Goal: Transaction & Acquisition: Purchase product/service

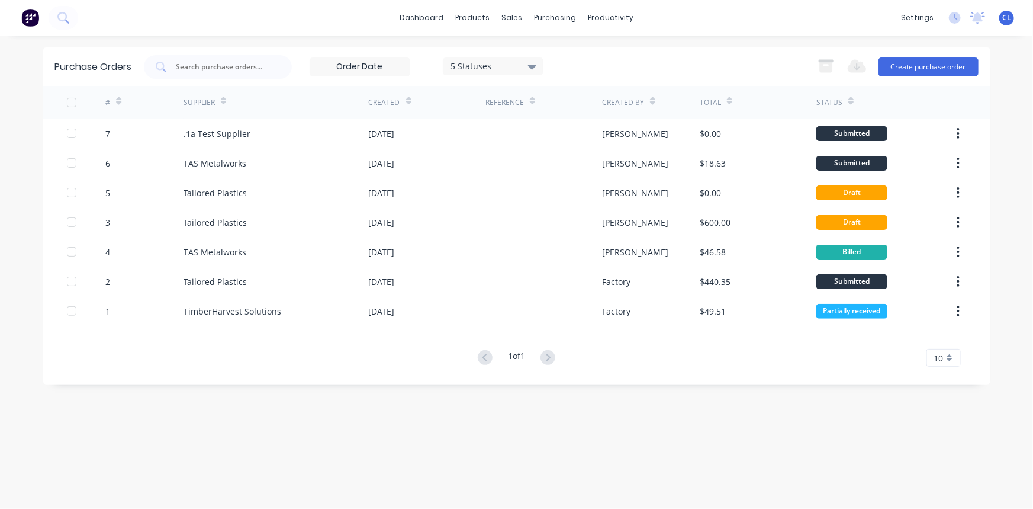
drag, startPoint x: 348, startPoint y: 446, endPoint x: 316, endPoint y: 292, distance: 157.4
click at [349, 447] on div "Purchase Orders 5 Statuses 5 Statuses Export to Excel (XLSX) Create purchase or…" at bounding box center [517, 272] width 948 height 450
drag, startPoint x: 355, startPoint y: 20, endPoint x: 464, endPoint y: 28, distance: 108.7
click at [355, 20] on div "dashboard products sales purchasing productivity dashboard products Product Cat…" at bounding box center [516, 18] width 1033 height 36
click at [512, 18] on div "sales" at bounding box center [512, 18] width 33 height 18
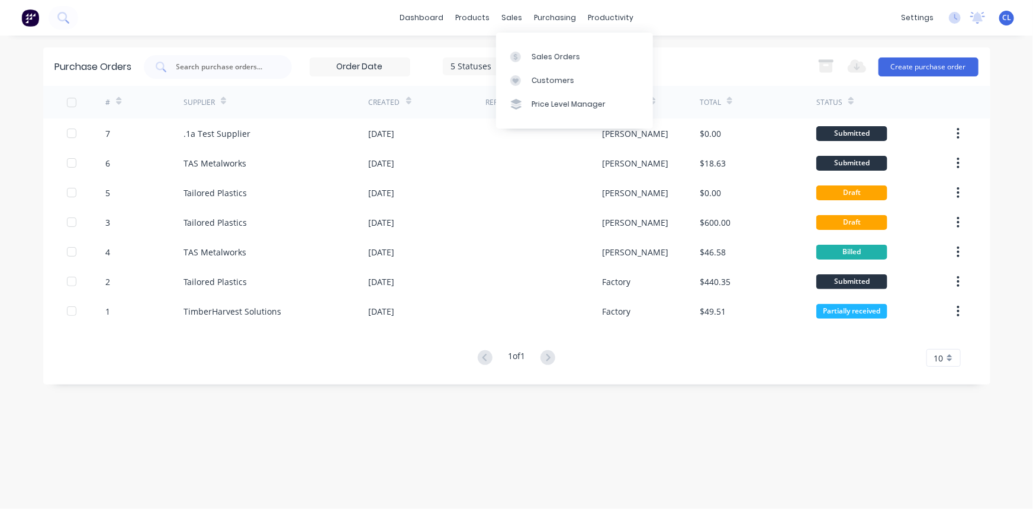
click at [541, 52] on div "Sales Orders" at bounding box center [556, 57] width 49 height 11
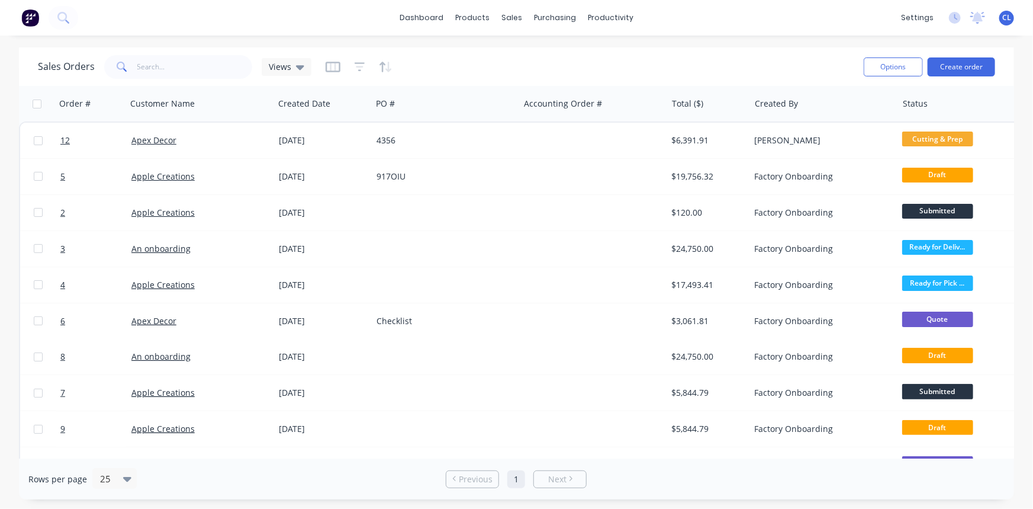
click at [961, 68] on button "Create order" at bounding box center [962, 66] width 68 height 19
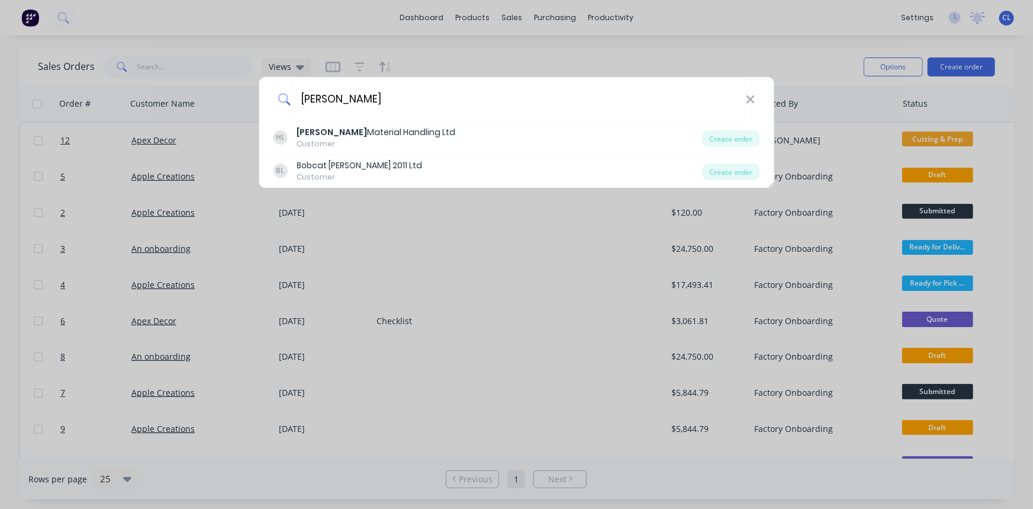
type input "[PERSON_NAME]"
click at [367, 135] on div "[PERSON_NAME] Material Handling Ltd" at bounding box center [376, 132] width 159 height 12
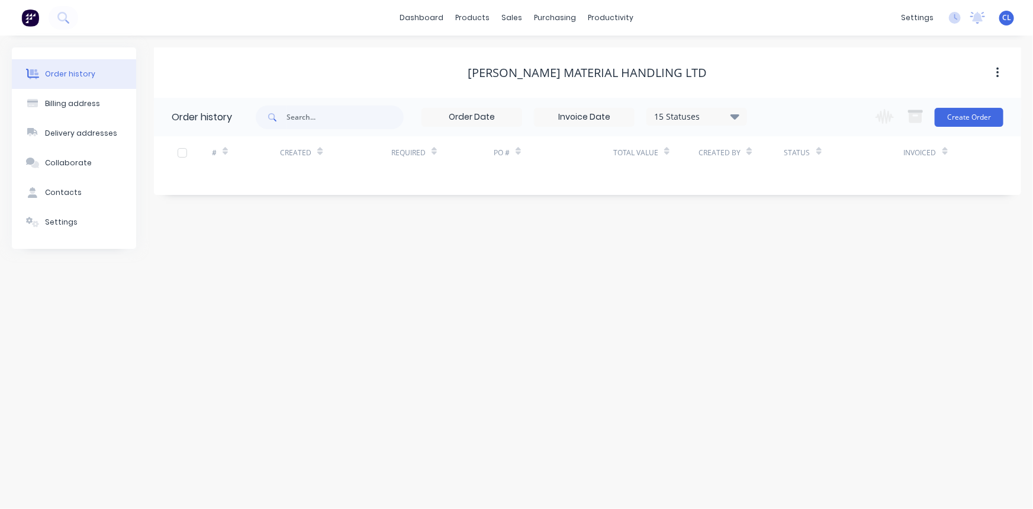
click at [974, 114] on button "Create Order" at bounding box center [969, 117] width 69 height 19
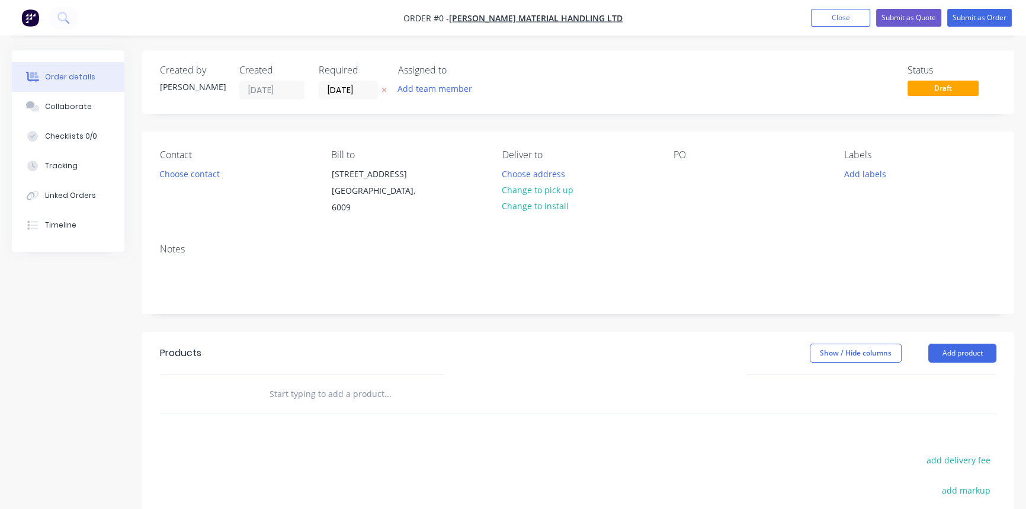
click at [204, 176] on button "Choose contact" at bounding box center [189, 173] width 73 height 16
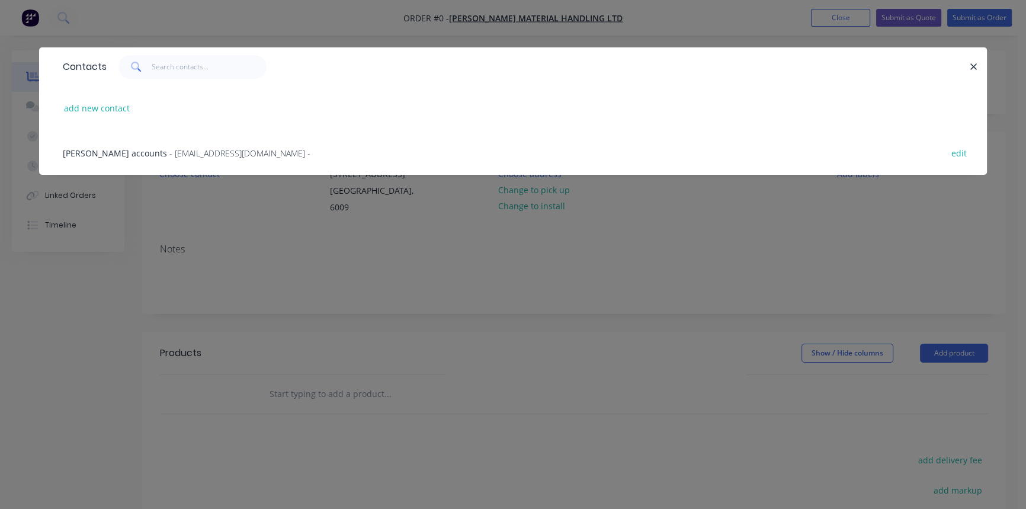
click at [104, 108] on button "add new contact" at bounding box center [97, 108] width 78 height 16
select select "NZ"
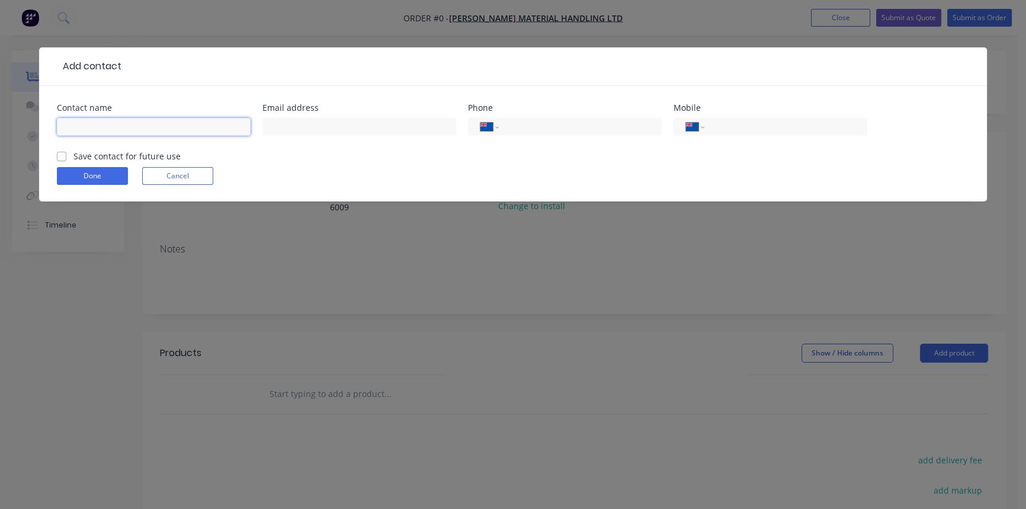
click at [120, 121] on input "text" at bounding box center [154, 127] width 194 height 18
type input "[PERSON_NAME]"
type input "[PERSON_NAME]@"
click at [124, 130] on input "[PERSON_NAME]" at bounding box center [154, 127] width 194 height 18
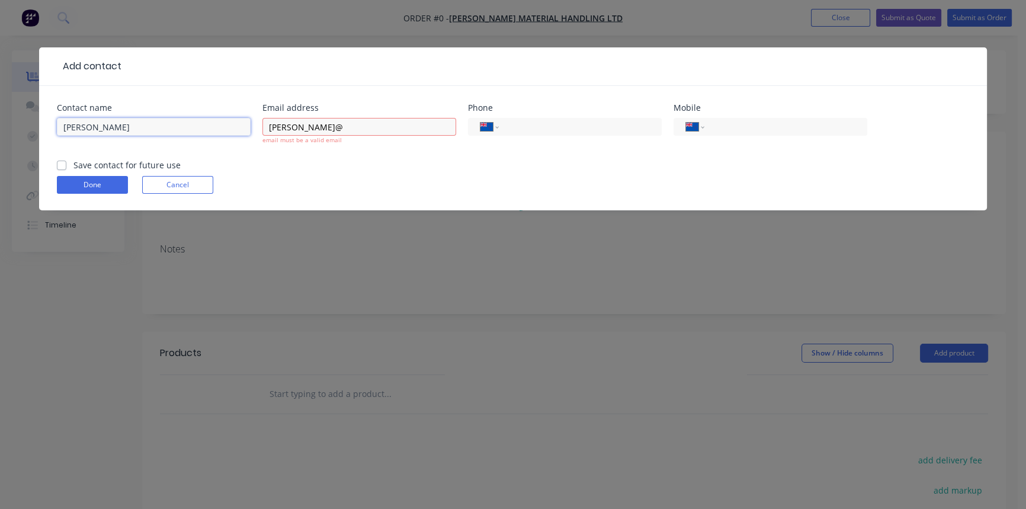
type input "[PERSON_NAME]"
click at [319, 129] on input "[PERSON_NAME]@" at bounding box center [359, 127] width 194 height 18
drag, startPoint x: 319, startPoint y: 129, endPoint x: 252, endPoint y: 129, distance: 67.5
click at [252, 129] on div "Contact name [PERSON_NAME] Email address [PERSON_NAME]@ email must be a valid e…" at bounding box center [513, 131] width 912 height 55
paste input "[PERSON_NAME][EMAIL_ADDRESS][DOMAIN_NAME]"
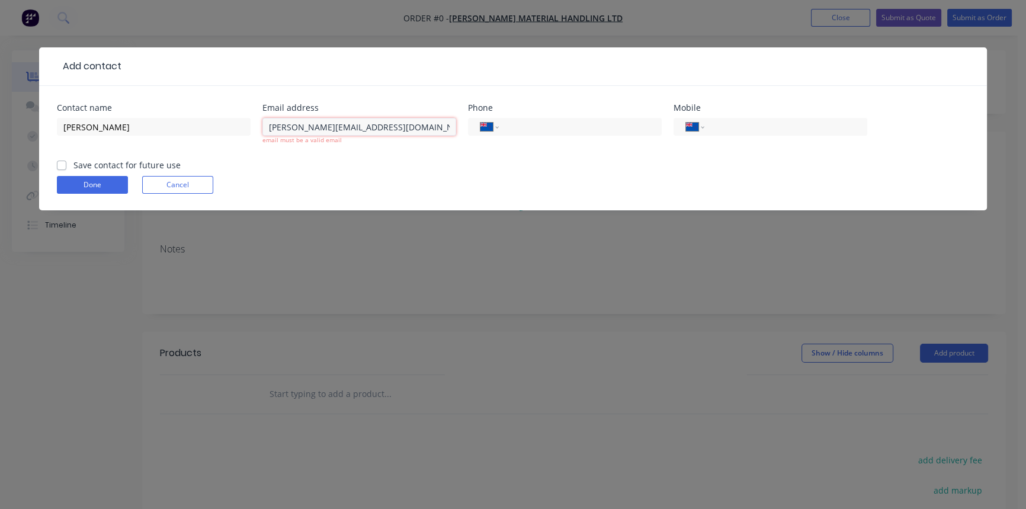
type input "[PERSON_NAME][EMAIL_ADDRESS][DOMAIN_NAME]"
click at [529, 124] on input "tel" at bounding box center [578, 127] width 142 height 14
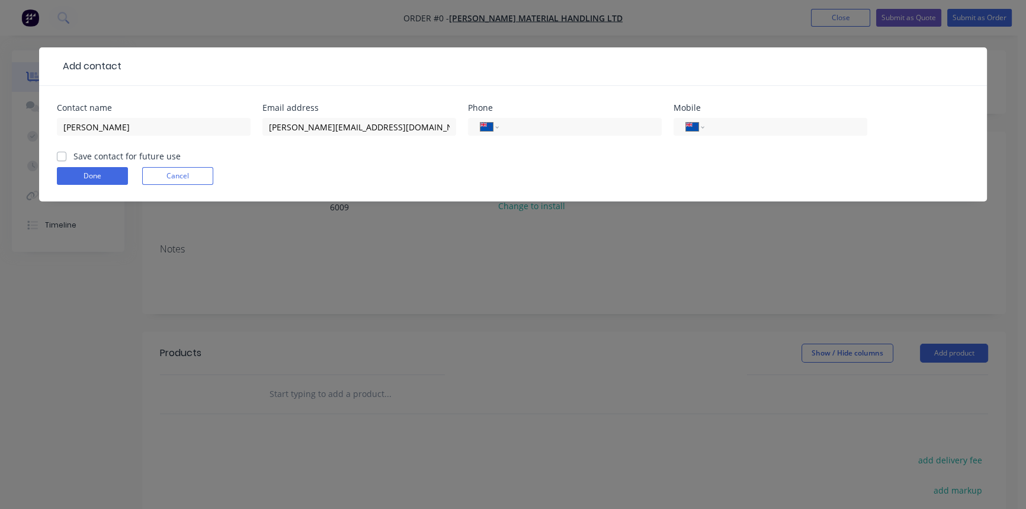
type input "0"
select select "AU"
drag, startPoint x: 581, startPoint y: 124, endPoint x: 467, endPoint y: 125, distance: 114.3
click at [467, 125] on div "Contact name [PERSON_NAME][GEOGRAPHIC_DATA] Email address [PERSON_NAME][EMAIL_A…" at bounding box center [513, 127] width 912 height 46
type input "021 139 1337"
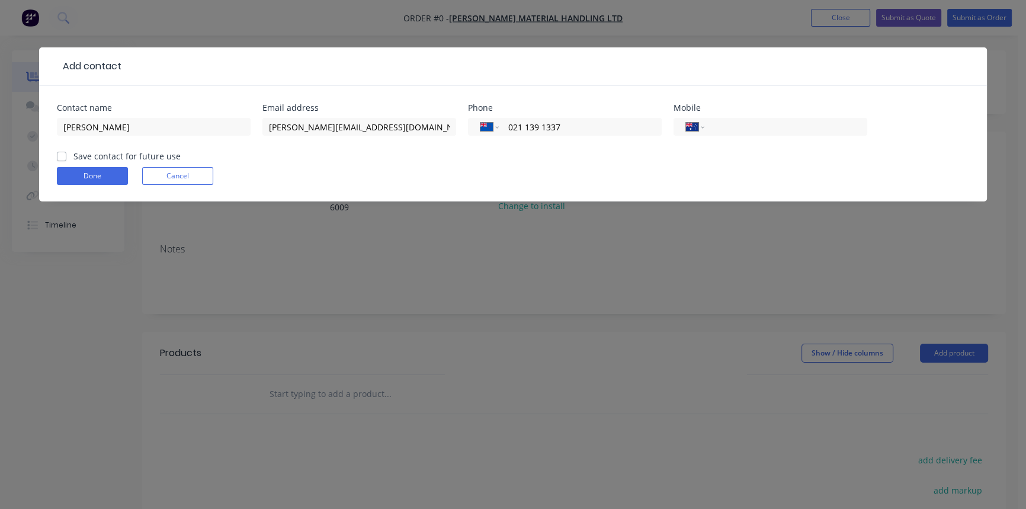
click at [742, 124] on input "tel" at bounding box center [783, 127] width 142 height 14
click at [617, 118] on div "International [GEOGRAPHIC_DATA] [GEOGRAPHIC_DATA] [GEOGRAPHIC_DATA] [GEOGRAPHIC…" at bounding box center [565, 127] width 194 height 18
click at [574, 99] on div "Contact name [PERSON_NAME][GEOGRAPHIC_DATA] Email address [PERSON_NAME][EMAIL_A…" at bounding box center [513, 143] width 948 height 115
click at [73, 155] on label "Save contact for future use" at bounding box center [126, 156] width 107 height 12
click at [65, 155] on input "Save contact for future use" at bounding box center [61, 155] width 9 height 11
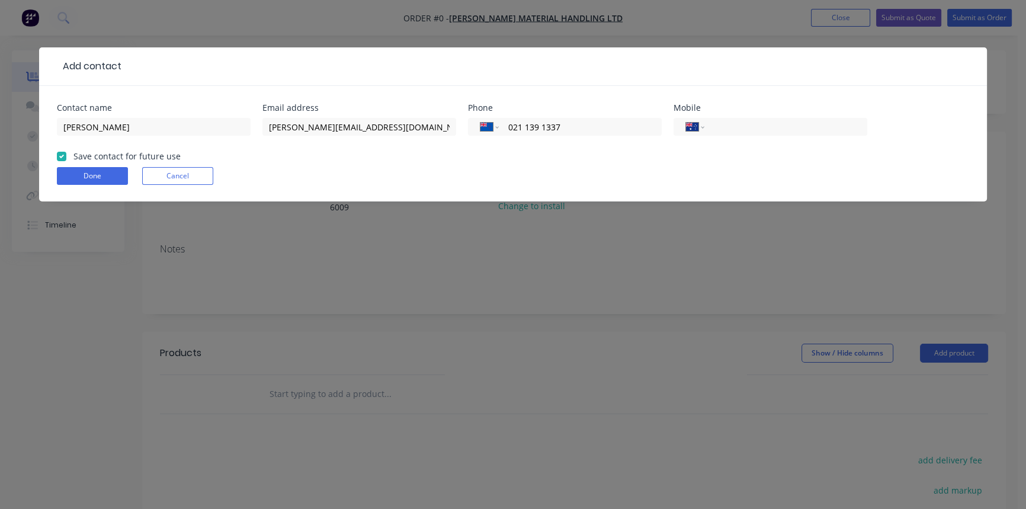
checkbox input "true"
click at [82, 175] on button "Done" at bounding box center [92, 176] width 71 height 18
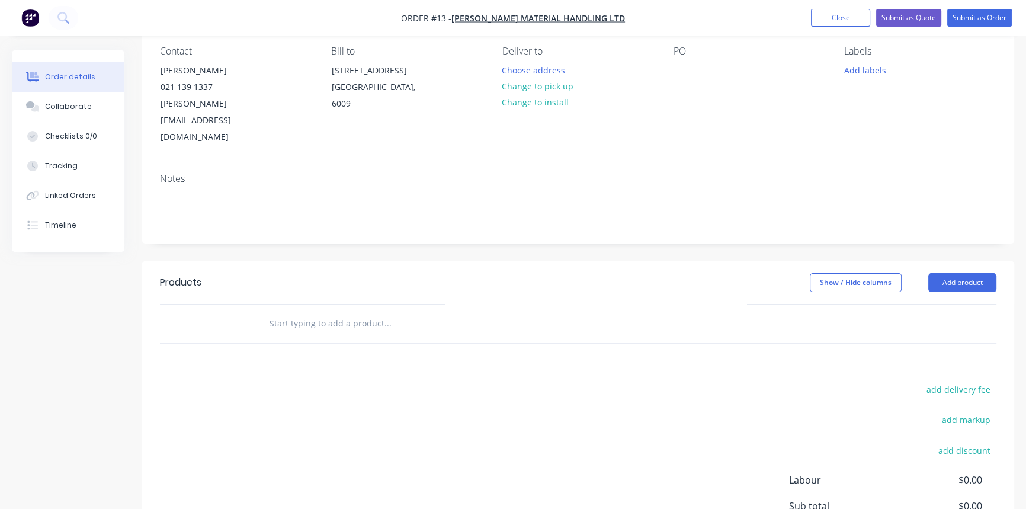
scroll to position [107, 0]
click at [260, 308] on div at bounding box center [436, 320] width 355 height 24
click at [961, 269] on button "Add product" at bounding box center [962, 278] width 68 height 19
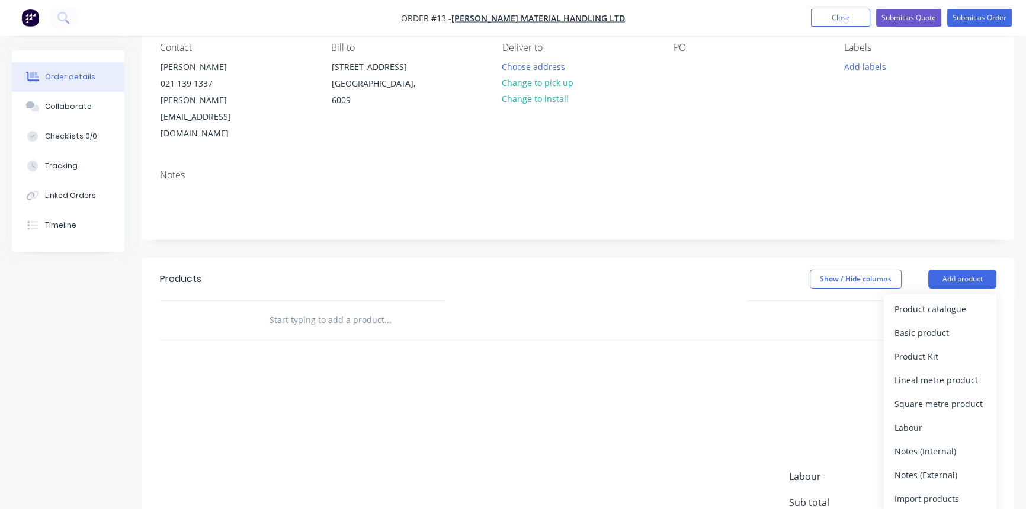
click at [946, 324] on div "Basic product" at bounding box center [939, 332] width 91 height 17
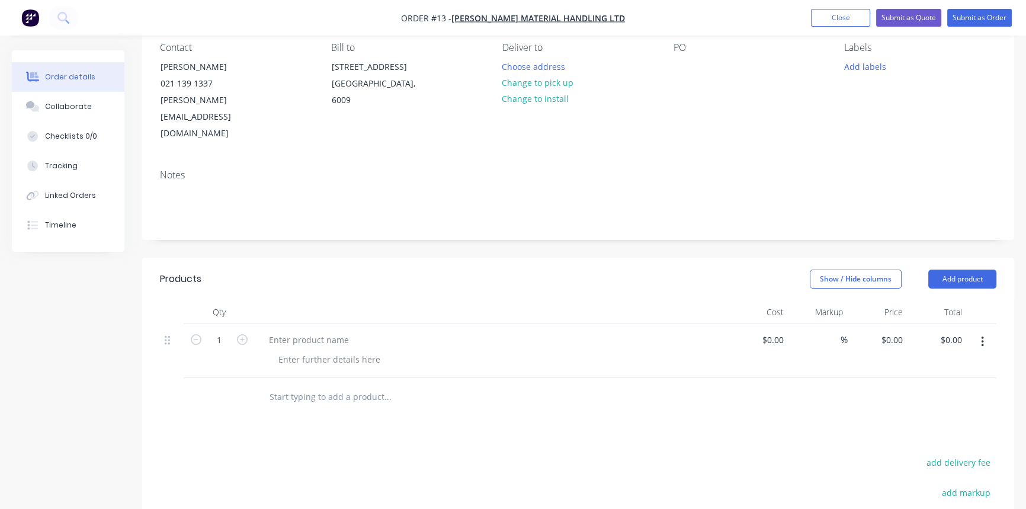
click at [977, 331] on button "button" at bounding box center [982, 341] width 28 height 21
click at [914, 435] on div "Delete" at bounding box center [939, 443] width 91 height 17
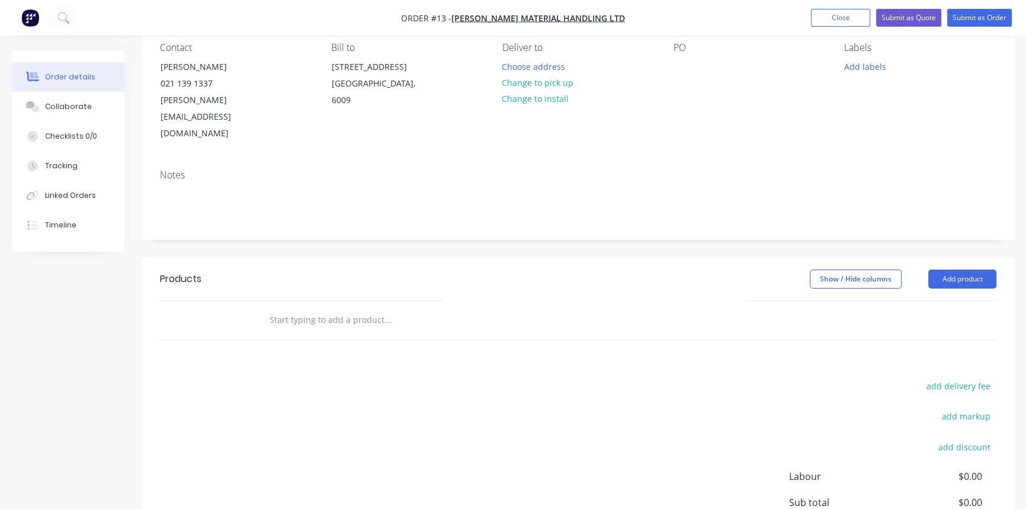
click at [966, 269] on button "Add product" at bounding box center [962, 278] width 68 height 19
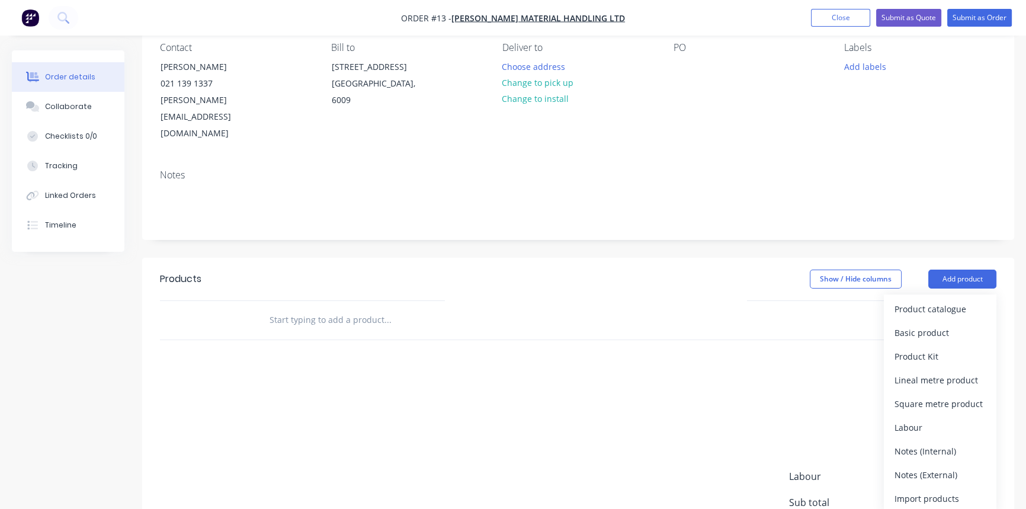
click at [954, 300] on div "Product catalogue" at bounding box center [939, 308] width 91 height 17
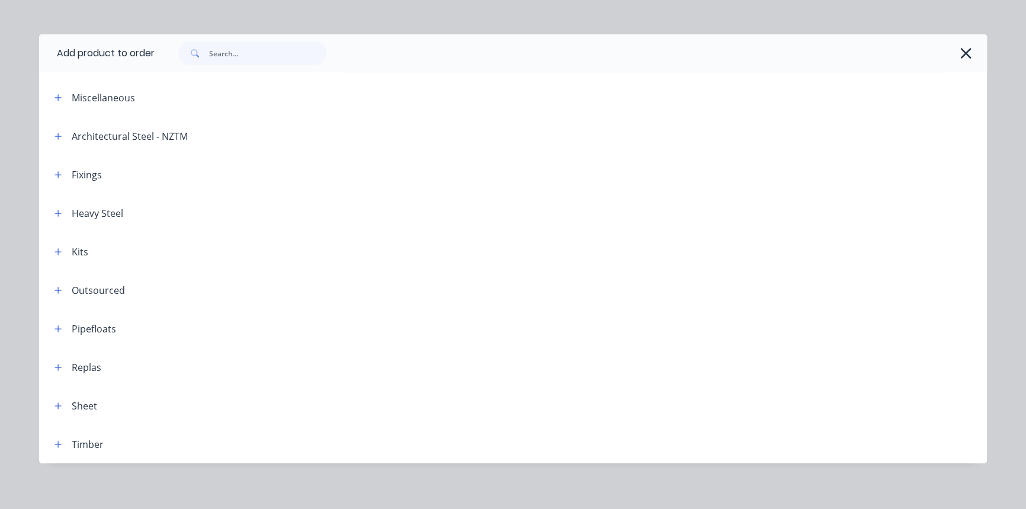
scroll to position [19, 0]
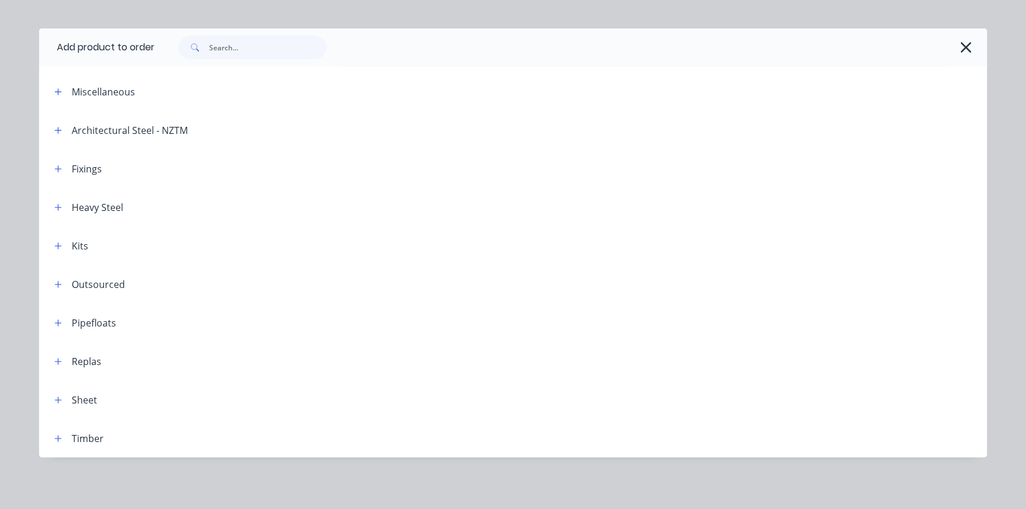
click at [56, 439] on icon "button" at bounding box center [57, 438] width 7 height 8
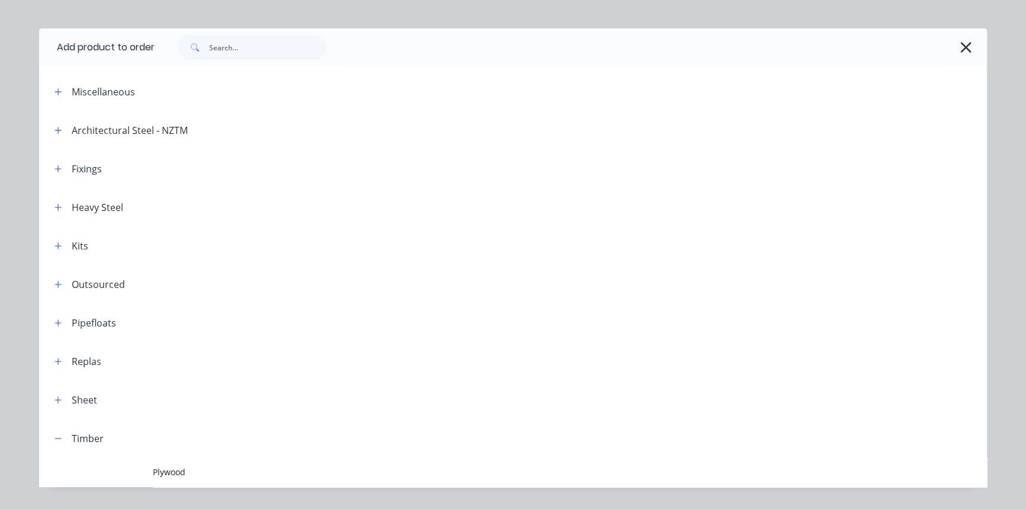
click at [162, 468] on span "Plywood" at bounding box center [486, 472] width 667 height 12
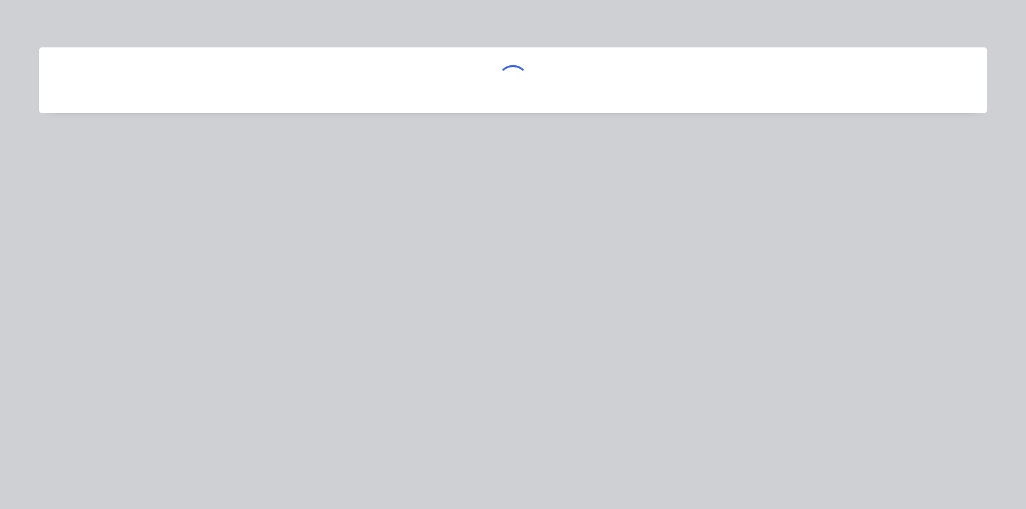
scroll to position [0, 0]
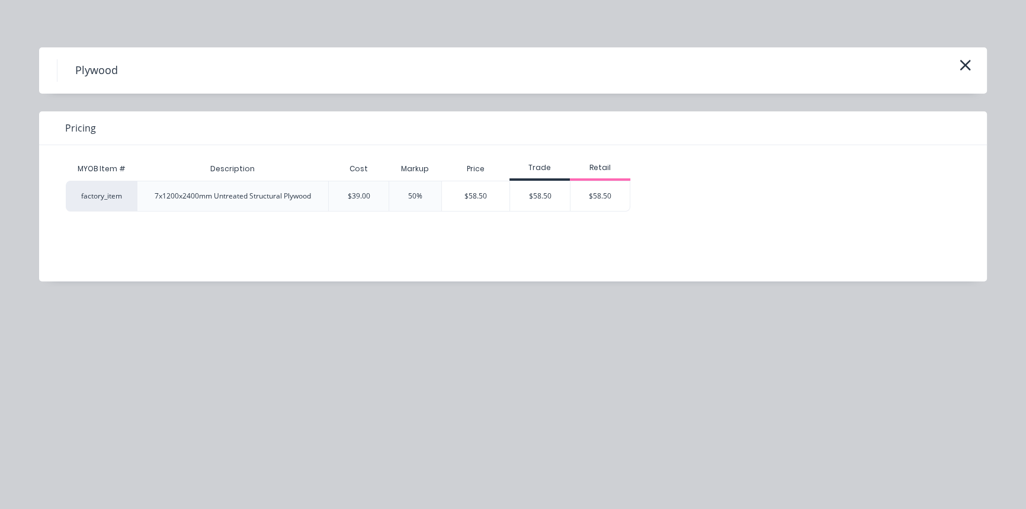
click at [218, 194] on div "7x1200x2400mm Untreated Structural Plywood" at bounding box center [233, 196] width 156 height 11
click at [216, 198] on div "7x1200x2400mm Untreated Structural Plywood" at bounding box center [233, 196] width 156 height 11
click at [282, 194] on div "7x1200x2400mm Untreated Structural Plywood" at bounding box center [233, 196] width 156 height 11
click at [190, 198] on div "7x1200x2400mm Untreated Structural Plywood" at bounding box center [233, 196] width 156 height 11
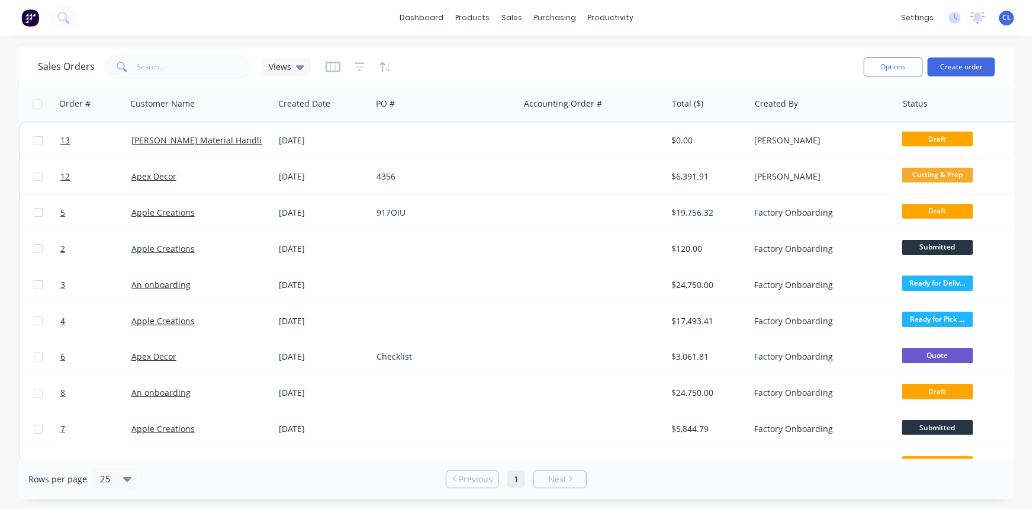
click at [189, 143] on link "[PERSON_NAME] Material Handling Ltd" at bounding box center [208, 139] width 155 height 11
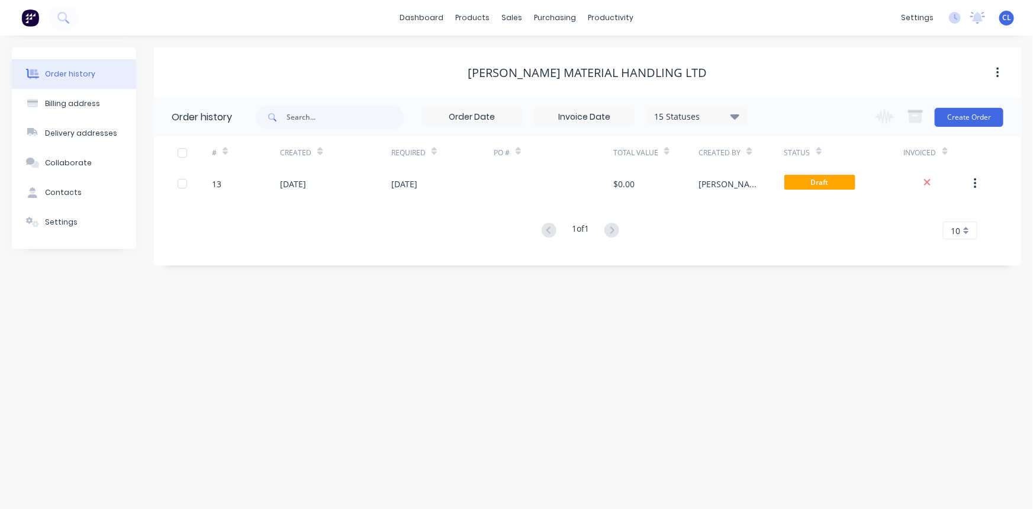
click at [977, 182] on icon "button" at bounding box center [975, 183] width 3 height 13
drag, startPoint x: 696, startPoint y: 309, endPoint x: 653, endPoint y: 296, distance: 44.8
click at [695, 309] on div "Order history Billing address Delivery addresses Collaborate Contacts Settings …" at bounding box center [516, 272] width 1033 height 473
click at [306, 184] on div "[DATE]" at bounding box center [293, 184] width 26 height 12
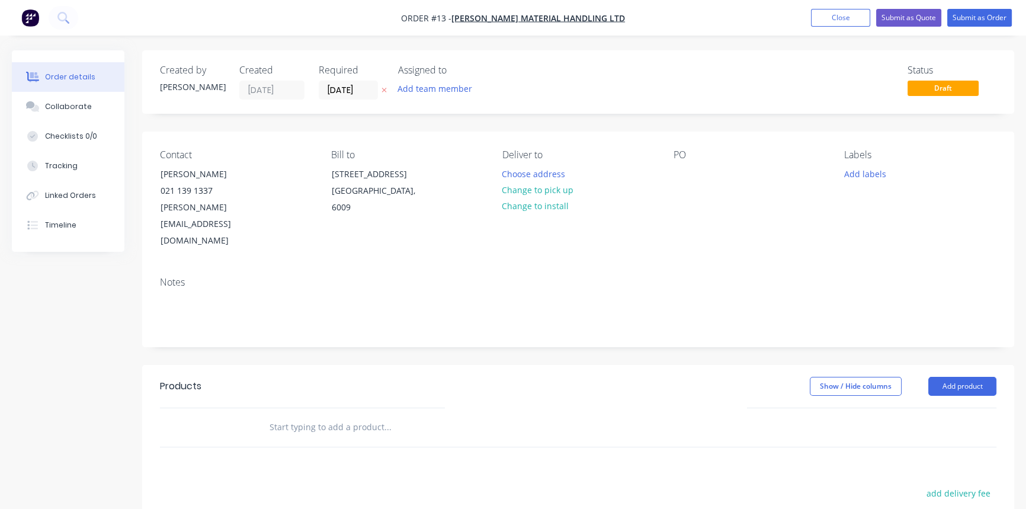
click at [961, 377] on button "Add product" at bounding box center [962, 386] width 68 height 19
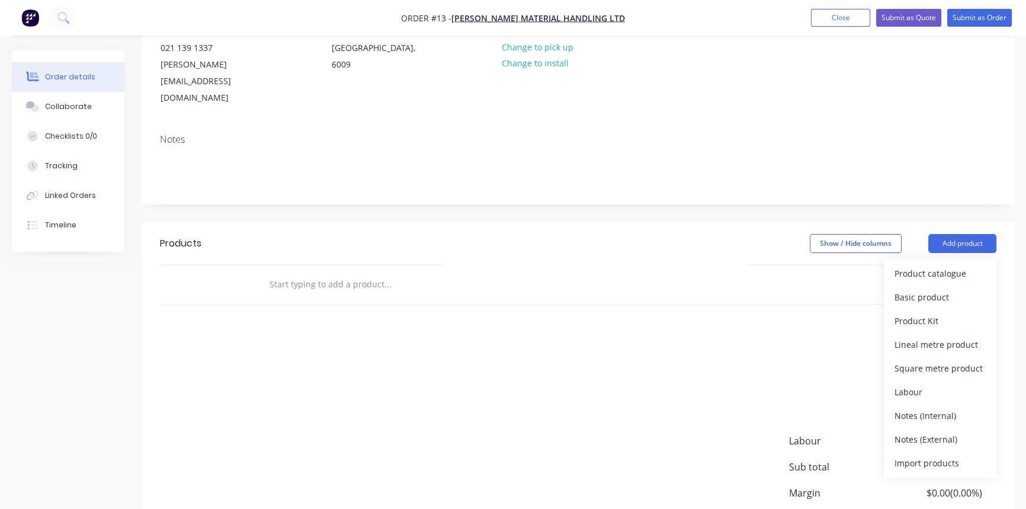
scroll to position [161, 0]
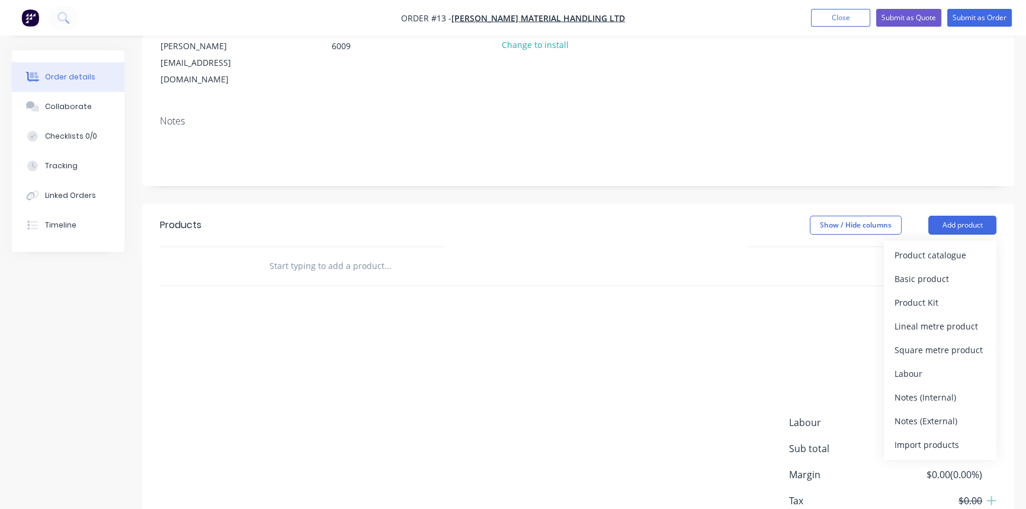
click at [932, 246] on div "Product catalogue" at bounding box center [939, 254] width 91 height 17
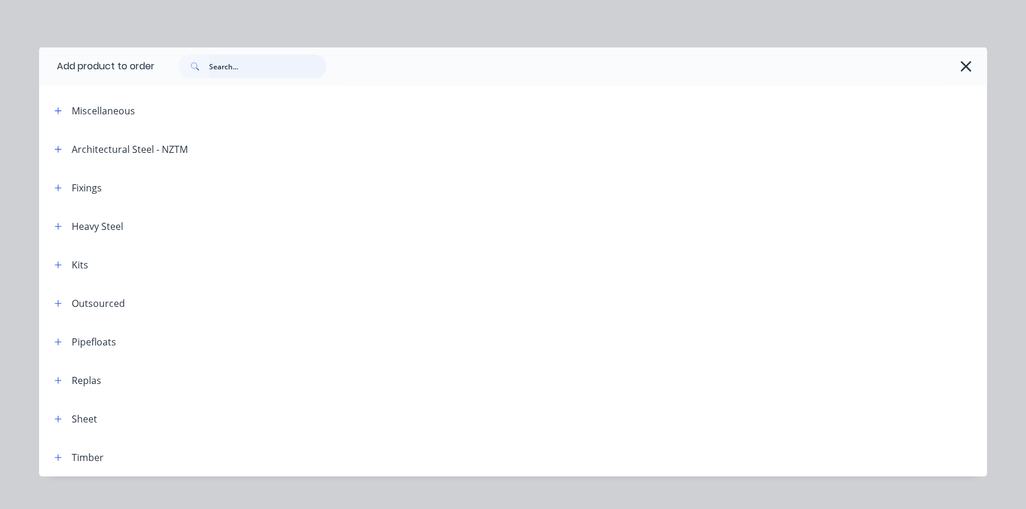
click at [231, 63] on input "text" at bounding box center [267, 66] width 117 height 24
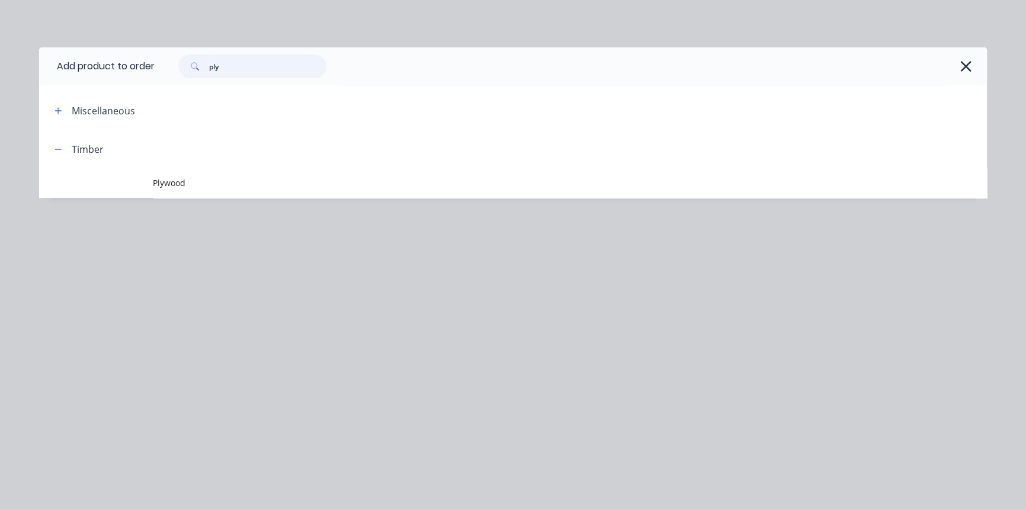
type input "ply"
click at [157, 180] on span "Plywood" at bounding box center [486, 182] width 667 height 12
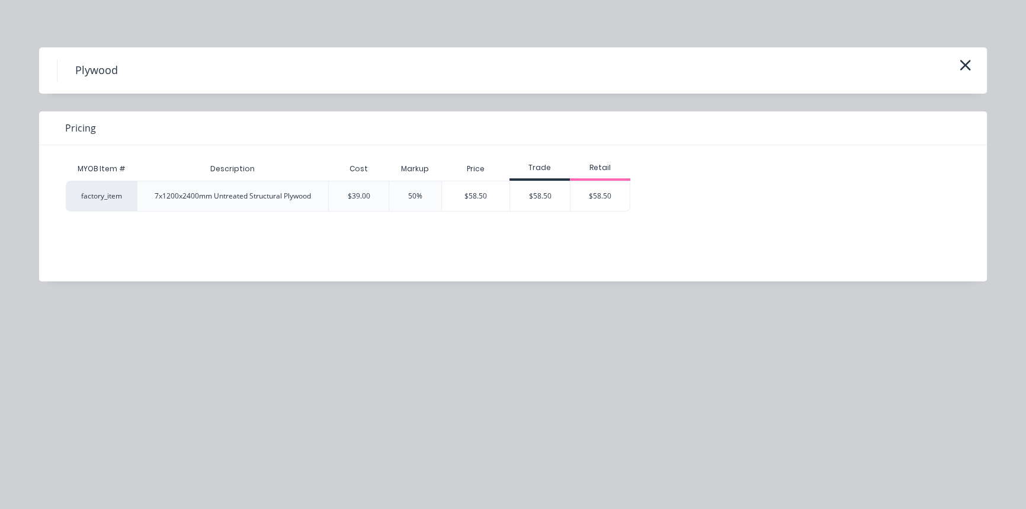
click at [538, 191] on div "$58.50" at bounding box center [540, 196] width 60 height 30
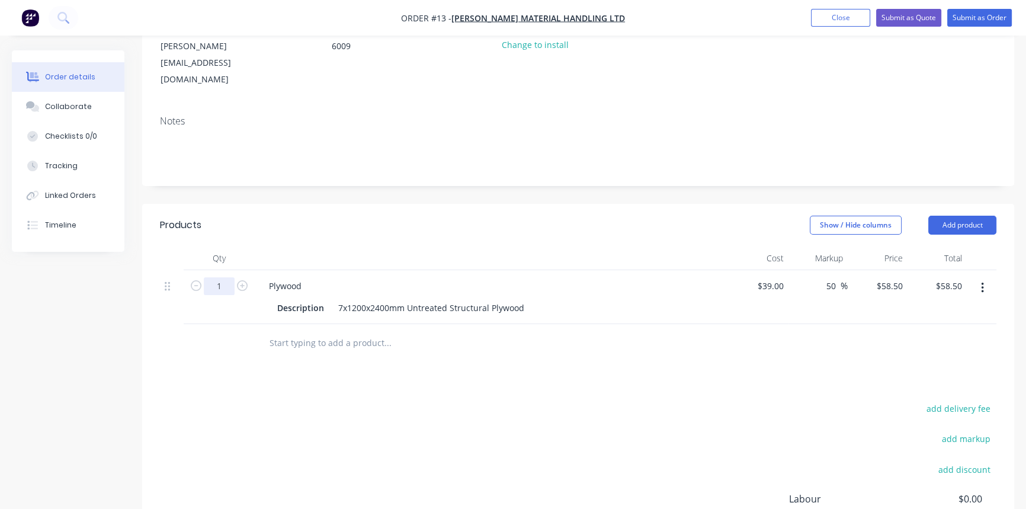
click at [223, 277] on input "1" at bounding box center [219, 286] width 31 height 18
type input "0.375"
type input "$21.94"
click at [679, 299] on div "Description 7x1200x2400mm Untreated Structural Plywood" at bounding box center [489, 307] width 434 height 17
click at [358, 331] on input "text" at bounding box center [387, 343] width 237 height 24
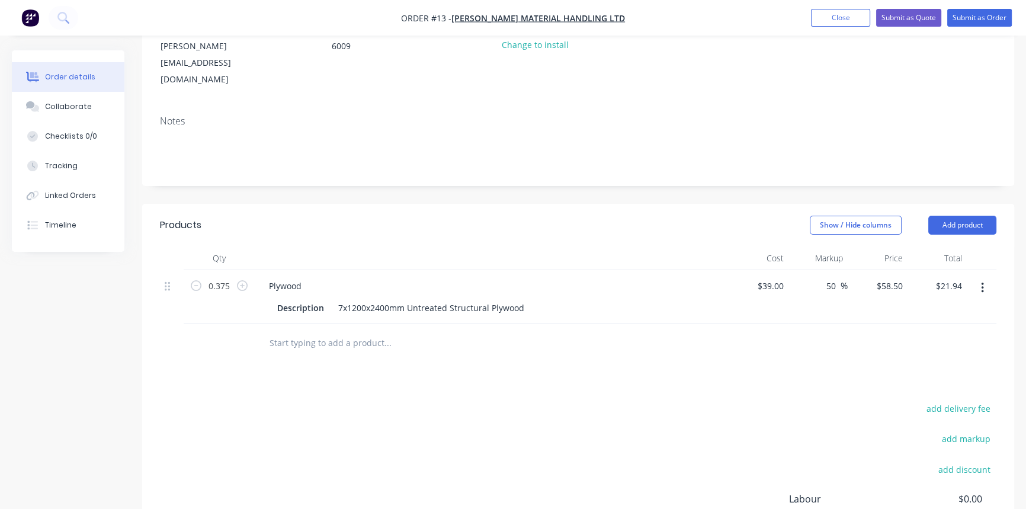
click at [481, 331] on input "text" at bounding box center [387, 343] width 237 height 24
click at [641, 299] on div "Description 7x1200x2400mm Untreated Structural Plywood" at bounding box center [489, 307] width 434 height 17
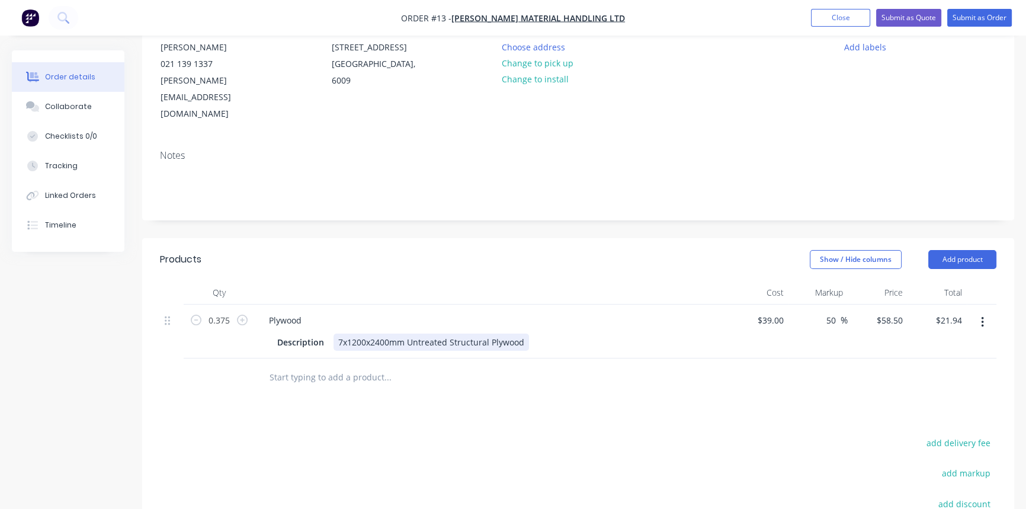
scroll to position [121, 0]
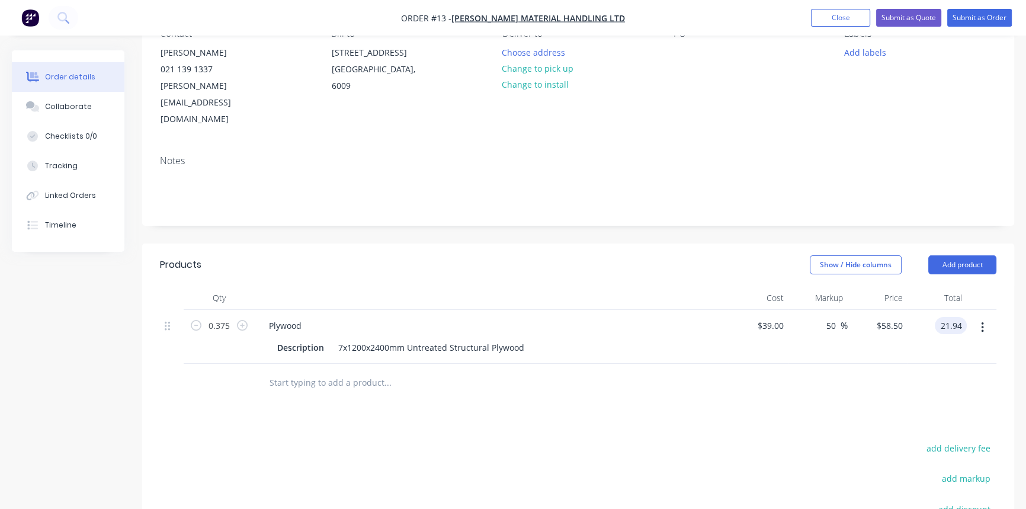
drag, startPoint x: 936, startPoint y: 293, endPoint x: 968, endPoint y: 293, distance: 32.0
click at [968, 310] on div "0.375 Plywood Description 7x1200x2400mm Untreated Structural Plywood $39.00 $39…" at bounding box center [578, 337] width 836 height 54
type input "62.76"
type input "329.13"
type input "$167.36"
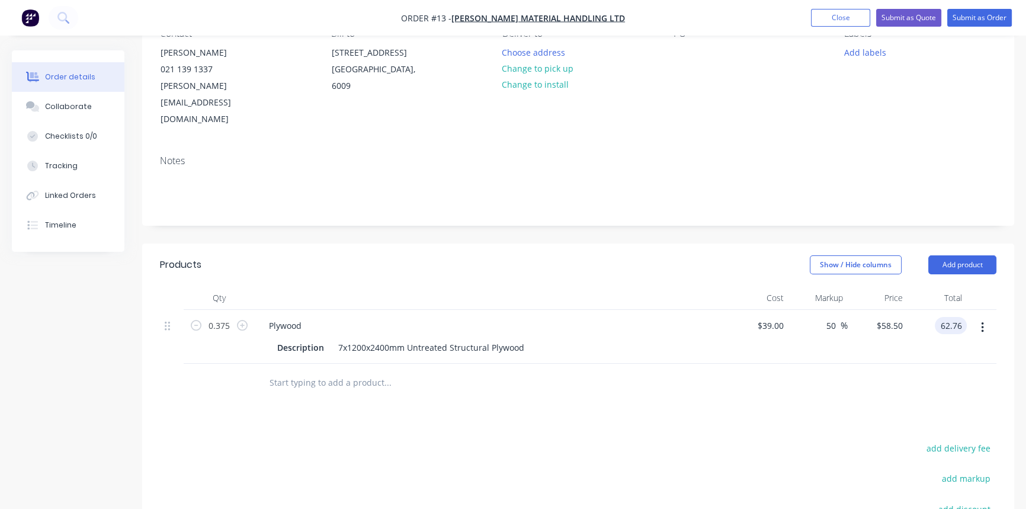
type input "$62.76"
click at [204, 317] on input "0.375" at bounding box center [219, 326] width 31 height 18
type input "48"
type input "$8,033.28"
click at [871, 317] on div "167.36 167.36" at bounding box center [889, 325] width 37 height 17
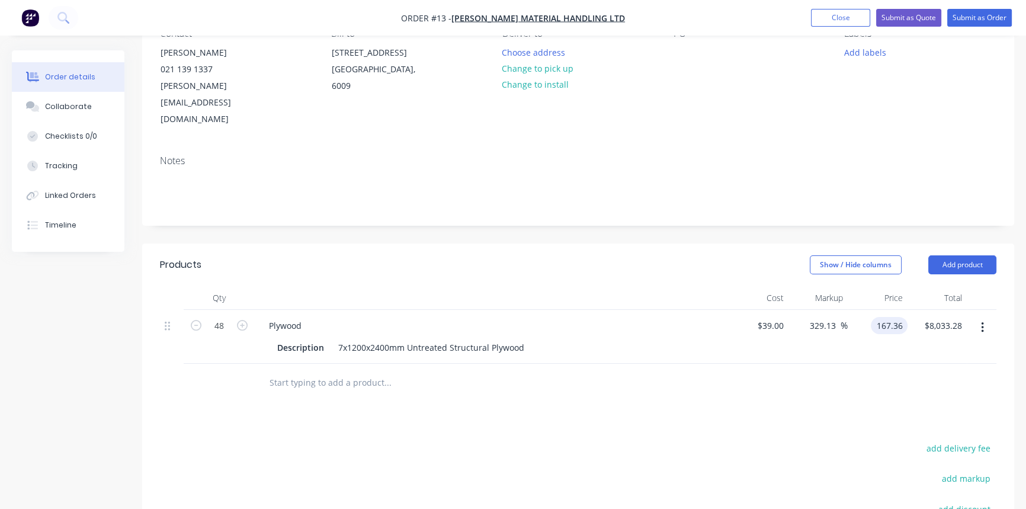
type input "$167.36"
type input "$8,033.28"
click at [829, 319] on div "329.13 329.13 %" at bounding box center [818, 337] width 60 height 54
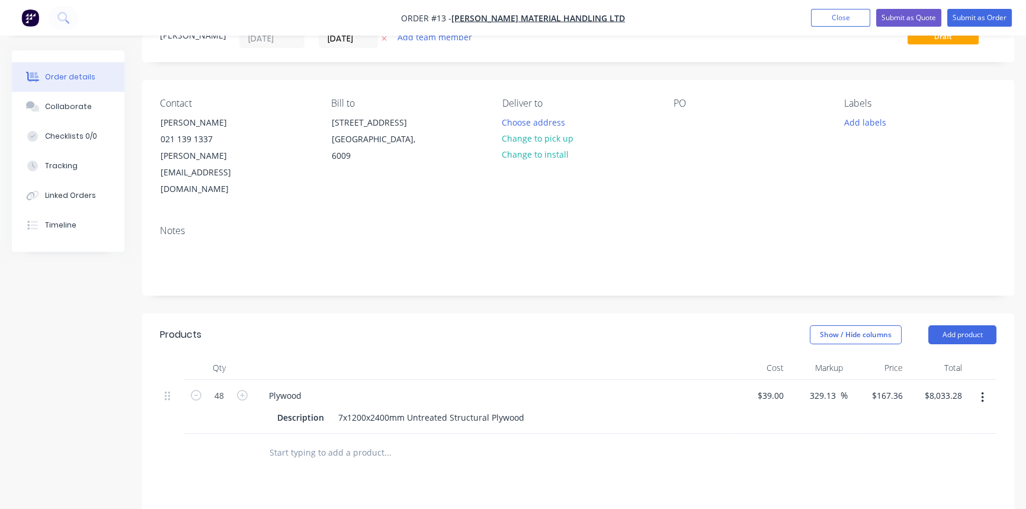
scroll to position [0, 0]
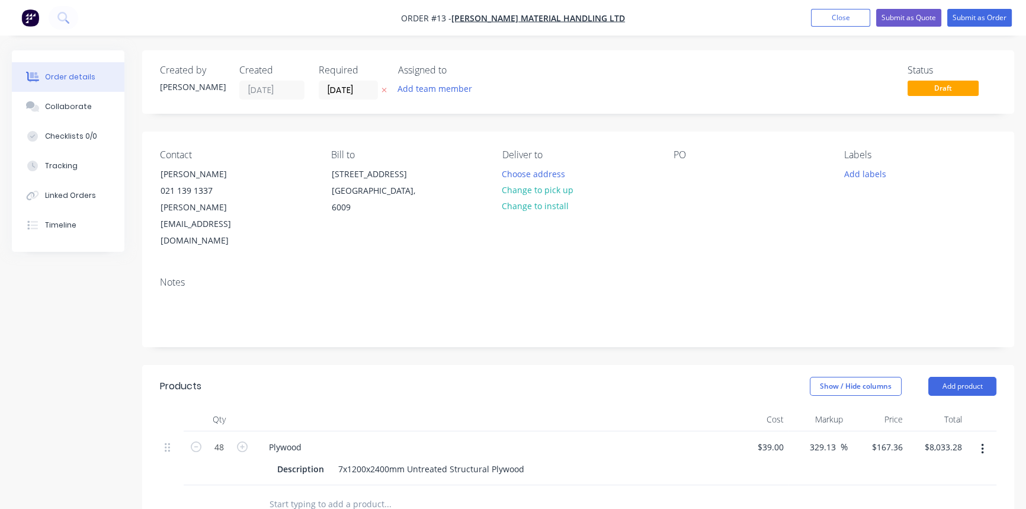
click at [843, 15] on button "Close" at bounding box center [840, 18] width 59 height 18
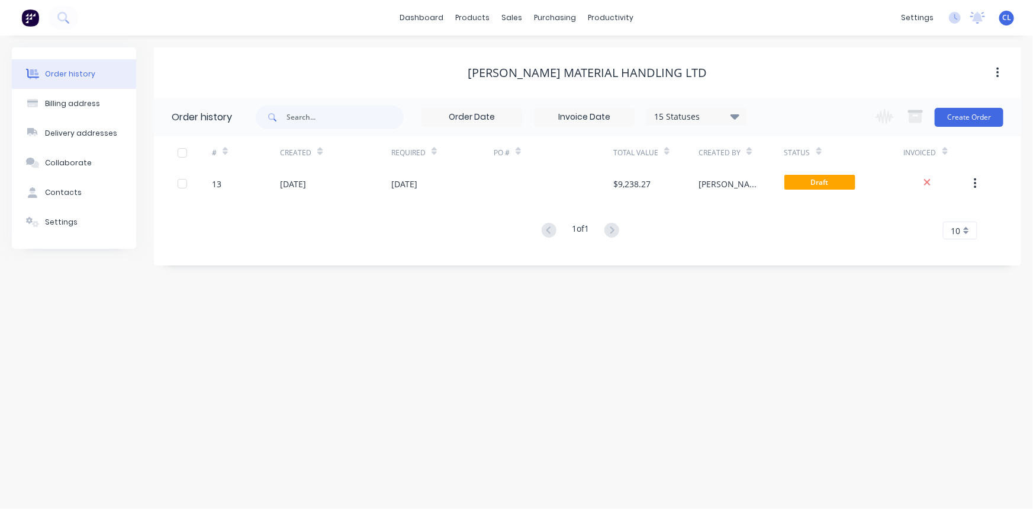
click at [508, 335] on div "Order history Billing address Delivery addresses Collaborate Contacts Settings …" at bounding box center [516, 272] width 1033 height 473
click at [306, 390] on div "Order history Billing address Delivery addresses Collaborate Contacts Settings …" at bounding box center [516, 272] width 1033 height 473
click at [481, 14] on div "products" at bounding box center [473, 18] width 46 height 18
drag, startPoint x: 510, startPoint y: 70, endPoint x: 505, endPoint y: 62, distance: 9.5
click at [509, 69] on link "Materials" at bounding box center [531, 81] width 157 height 24
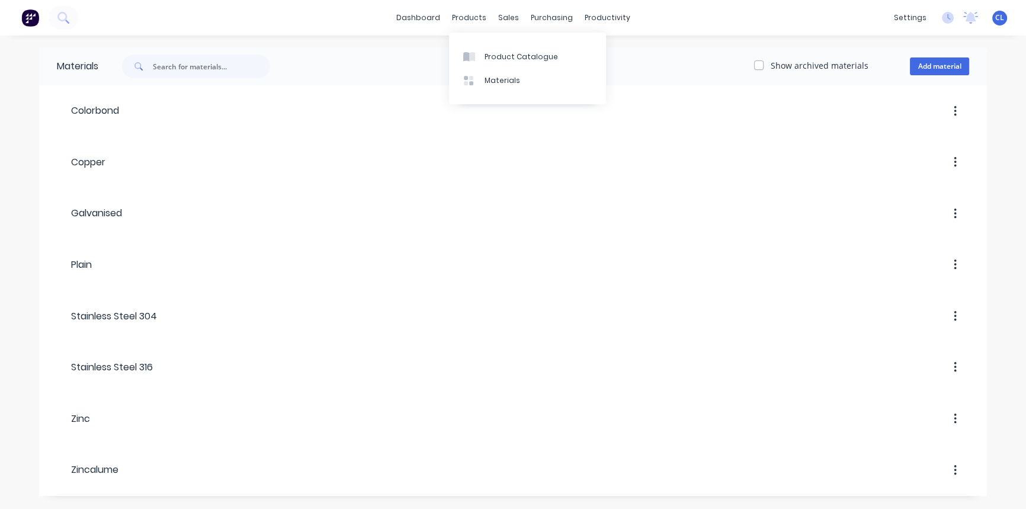
click at [473, 17] on div "products" at bounding box center [469, 18] width 46 height 18
click at [515, 50] on link "Product Catalogue" at bounding box center [527, 56] width 157 height 24
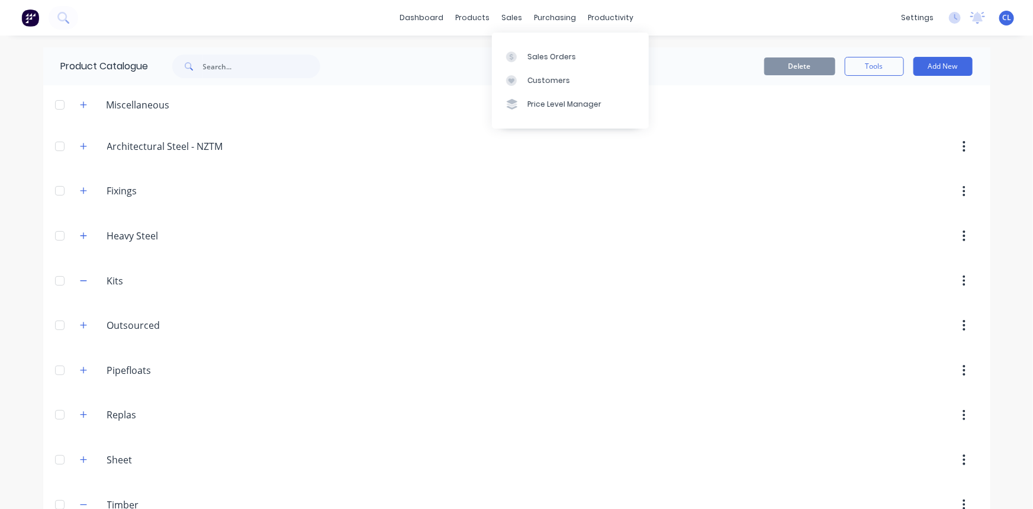
click at [547, 56] on div "Sales Orders" at bounding box center [552, 57] width 49 height 11
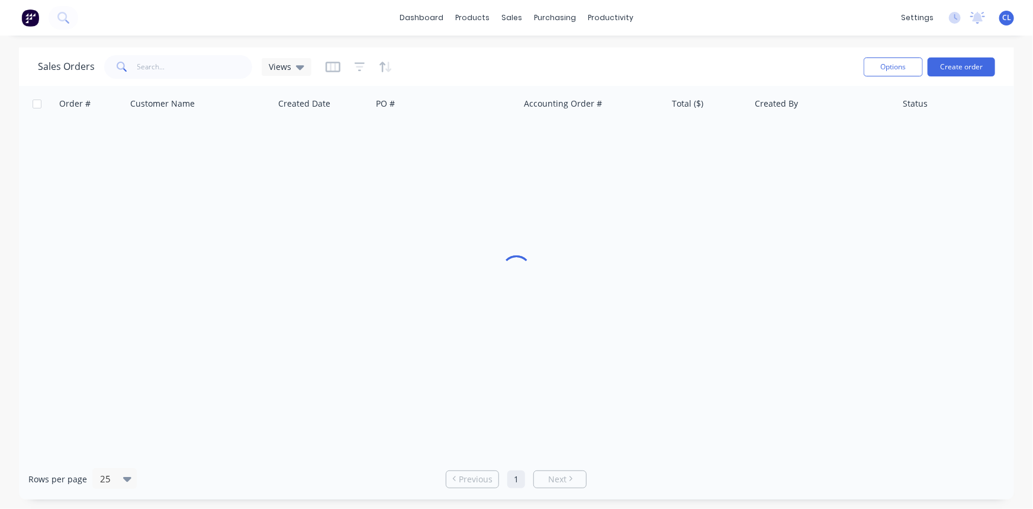
click at [547, 56] on div "Sales Orders Views" at bounding box center [446, 66] width 817 height 29
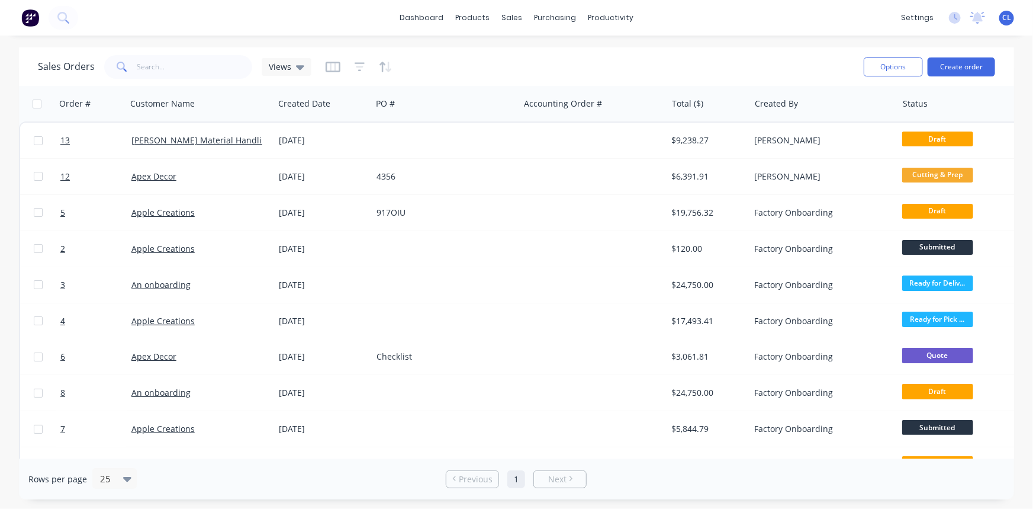
click at [225, 139] on link "[PERSON_NAME] Material Handling Ltd" at bounding box center [208, 139] width 155 height 11
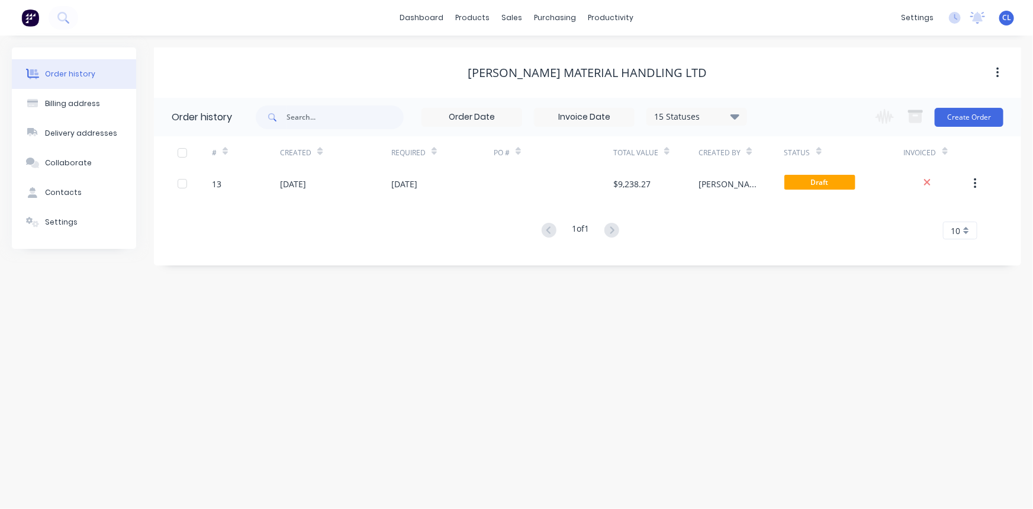
click at [974, 181] on icon "button" at bounding box center [975, 183] width 3 height 13
click at [989, 142] on div at bounding box center [980, 152] width 17 height 33
click at [329, 181] on div "[DATE]" at bounding box center [335, 184] width 111 height 30
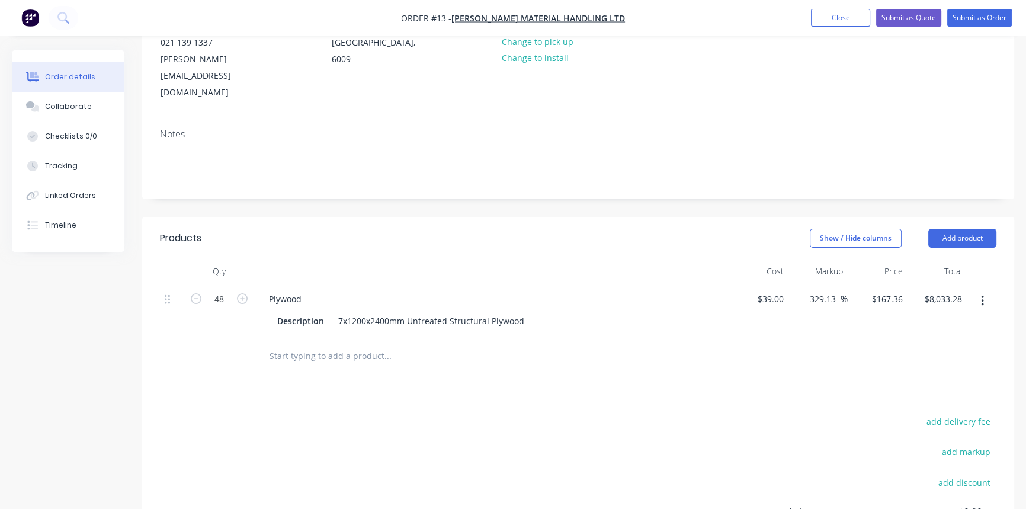
scroll to position [161, 0]
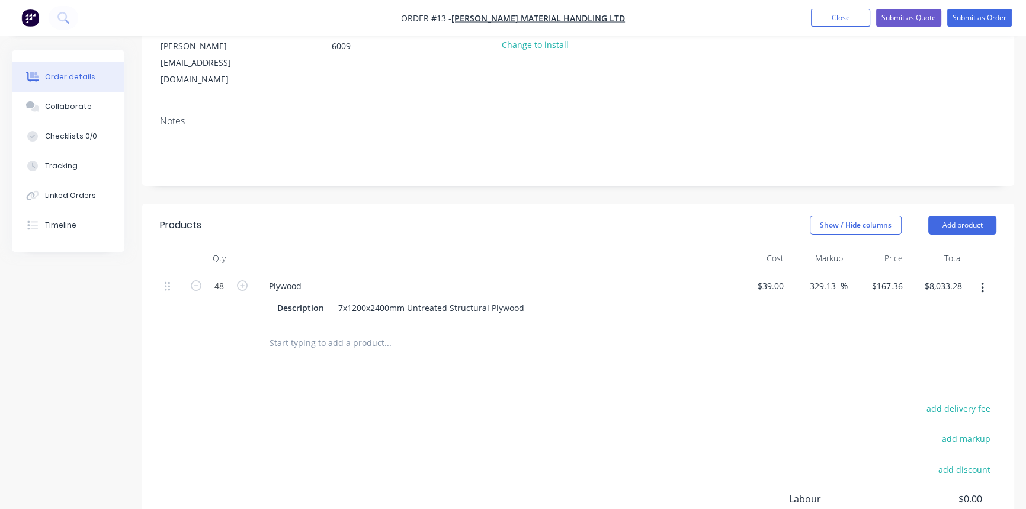
click at [961, 216] on button "Add product" at bounding box center [962, 225] width 68 height 19
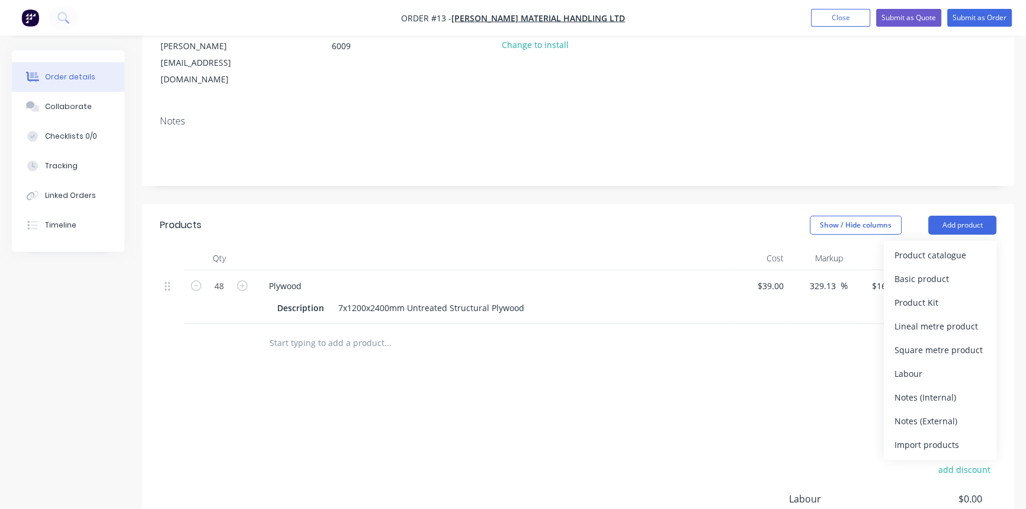
click at [939, 270] on div "Basic product" at bounding box center [939, 278] width 91 height 17
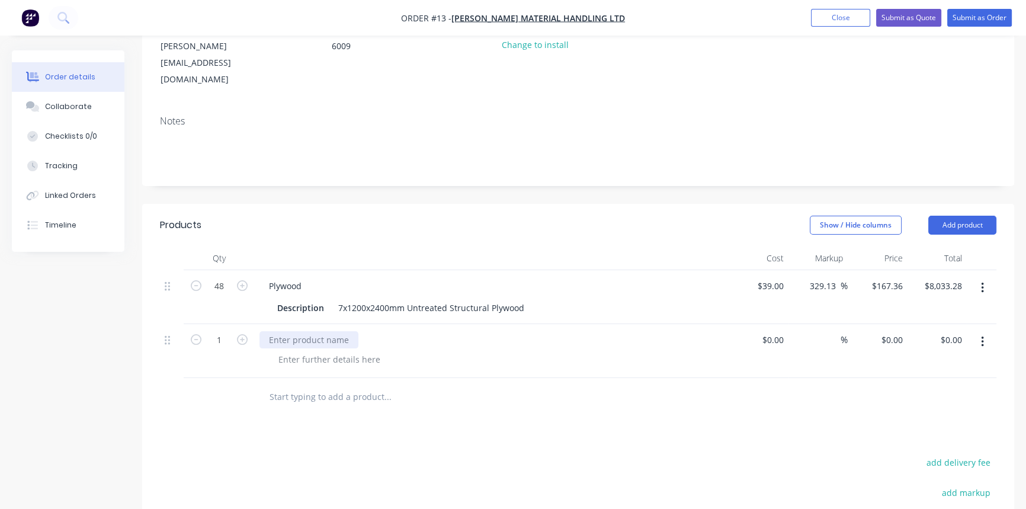
click at [287, 331] on div at bounding box center [308, 339] width 99 height 17
type input "384"
drag, startPoint x: 285, startPoint y: 300, endPoint x: 294, endPoint y: 301, distance: 9.0
click at [285, 331] on div at bounding box center [308, 339] width 99 height 17
click at [296, 331] on div at bounding box center [491, 339] width 464 height 17
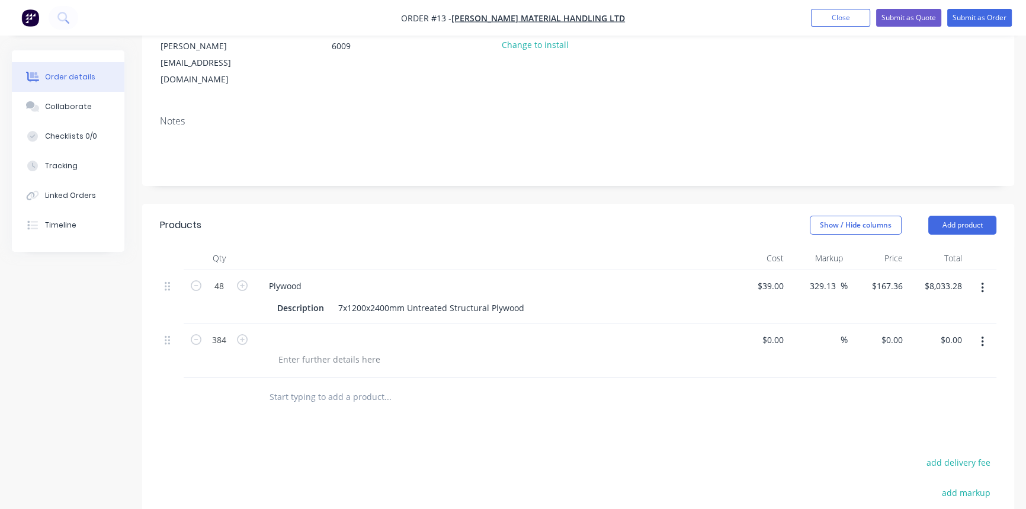
click at [282, 331] on div at bounding box center [491, 339] width 464 height 17
click at [317, 331] on div at bounding box center [491, 339] width 464 height 17
click at [273, 331] on div at bounding box center [268, 339] width 19 height 17
click at [441, 379] on div at bounding box center [468, 397] width 426 height 38
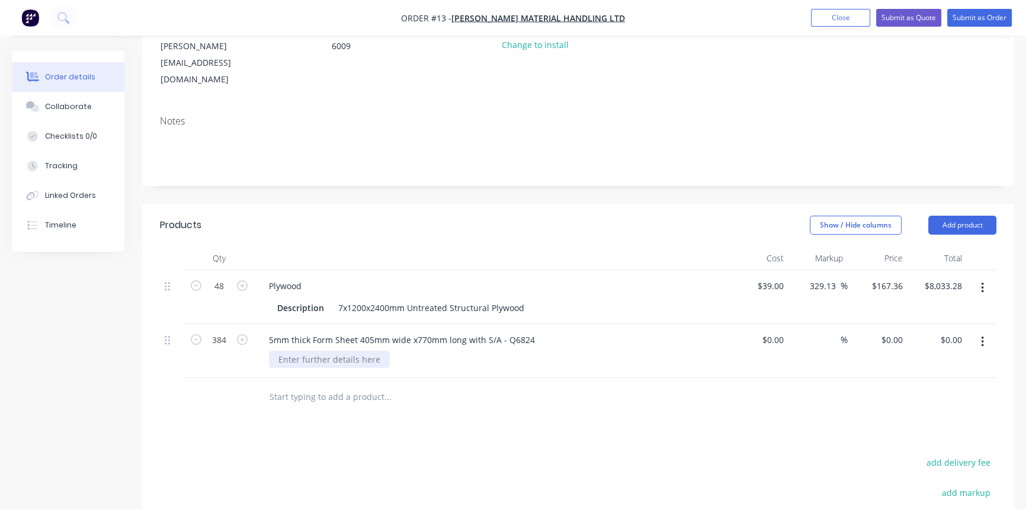
click at [351, 351] on div at bounding box center [329, 359] width 121 height 17
type input "$32.98"
type input "$12,664.32"
type input "43"
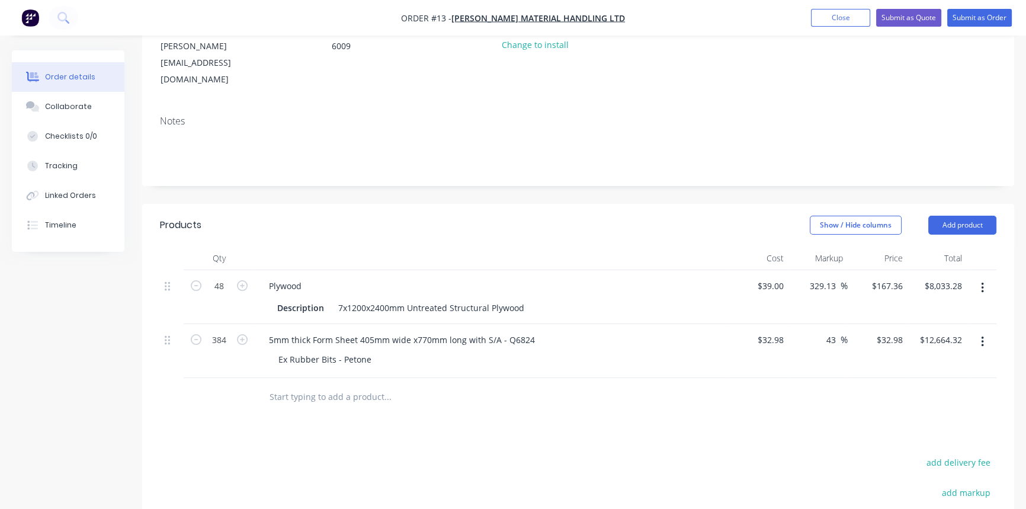
type input "47.1614"
type input "$18,109.98"
type input "$47.16"
type input "$18,109.44"
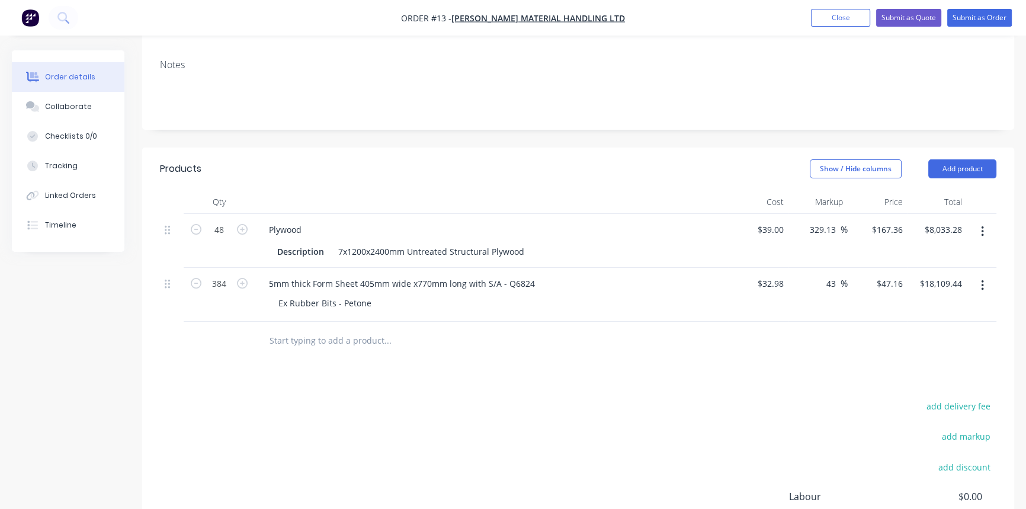
scroll to position [215, 0]
click at [664, 331] on div at bounding box center [467, 343] width 417 height 24
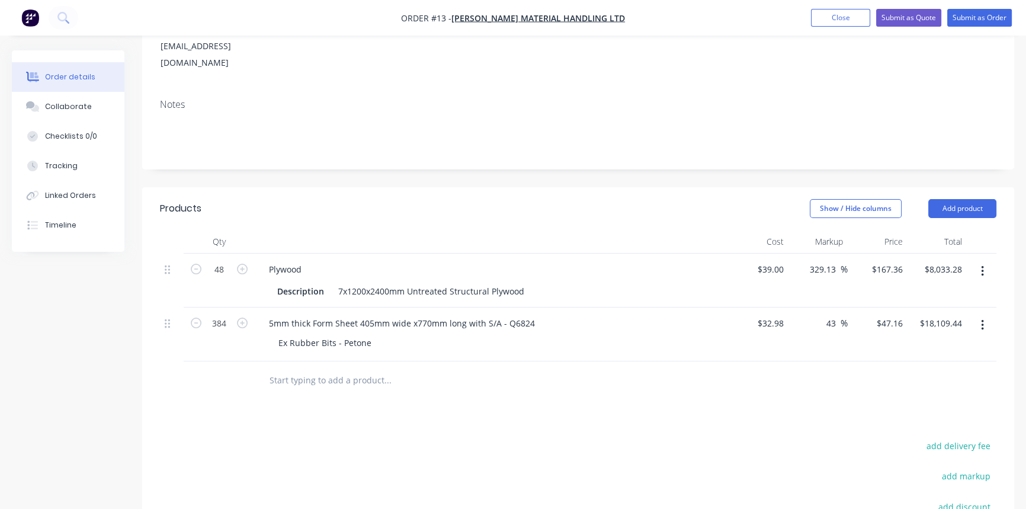
scroll to position [82, 0]
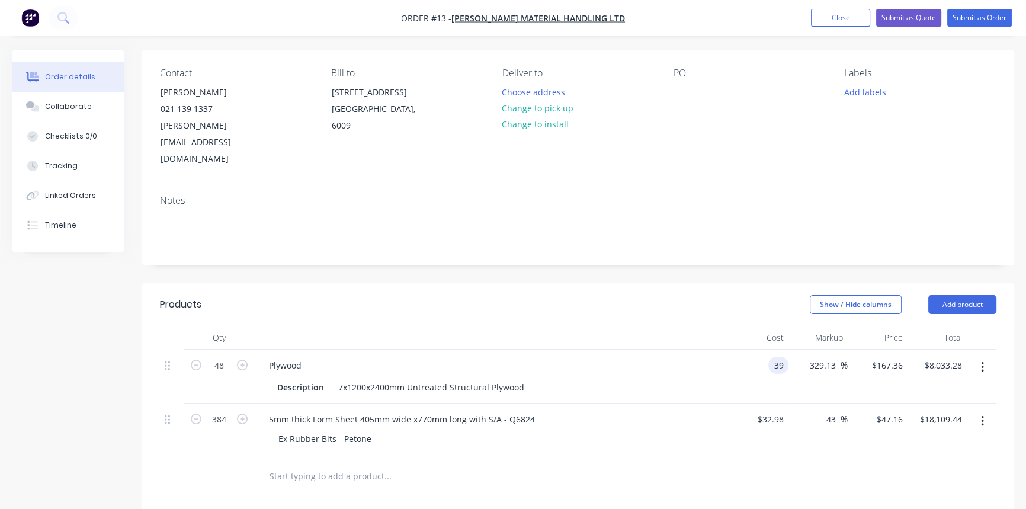
click at [762, 349] on div "39 39" at bounding box center [758, 376] width 60 height 54
type input "$36.27"
type input "$155.6448"
type input "$7,470.95"
type input "$155.6455"
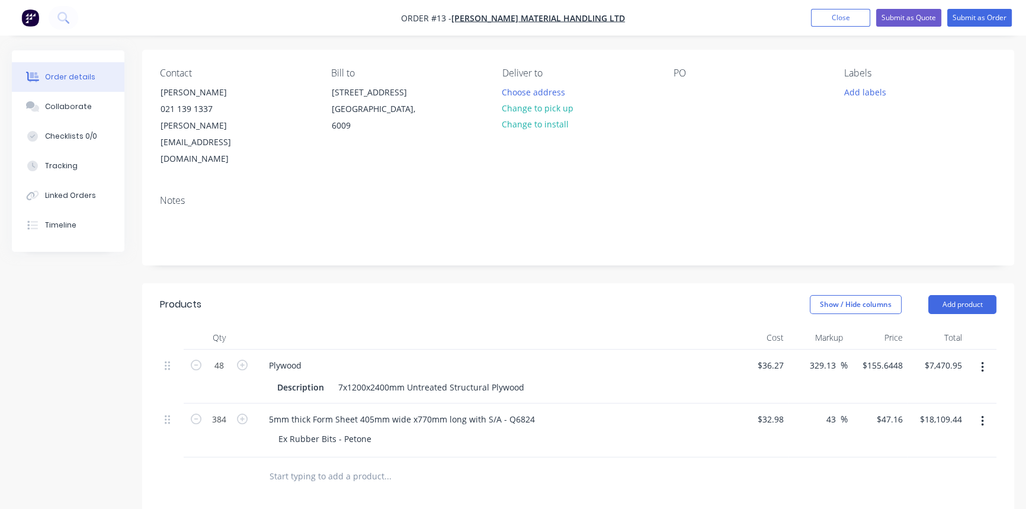
type input "$7,470.98"
click at [756, 357] on div "36.27 36.27" at bounding box center [772, 365] width 32 height 17
type input "4"
type input "$39.00"
type input "$167.3607"
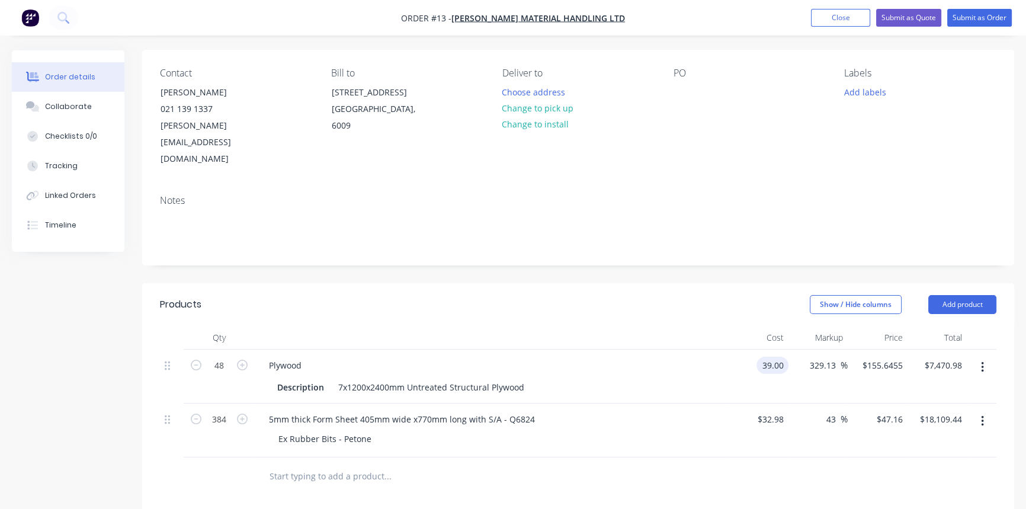
type input "$8,033.31"
type input "$167.3607"
type input "8033.31"
type input "$167.3606"
type input "$8,033.31"
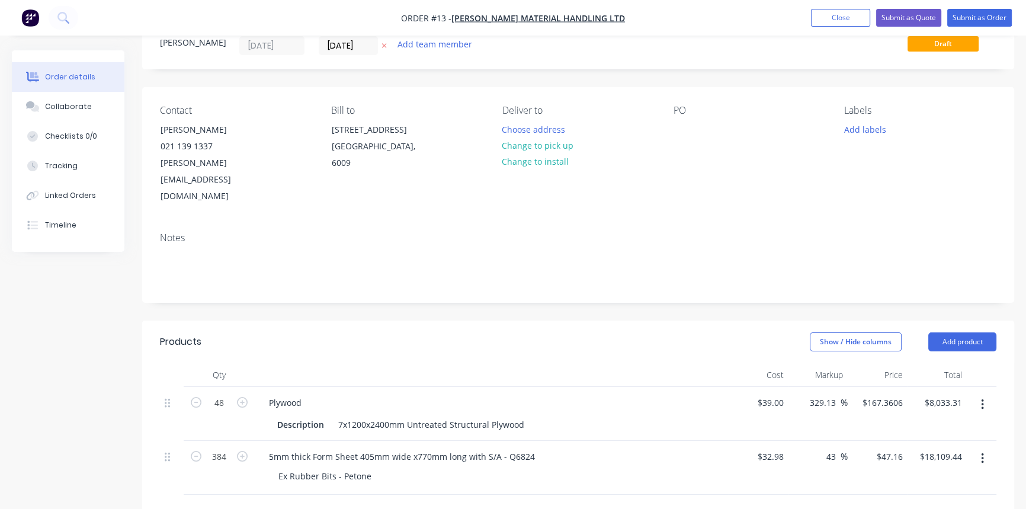
scroll to position [0, 0]
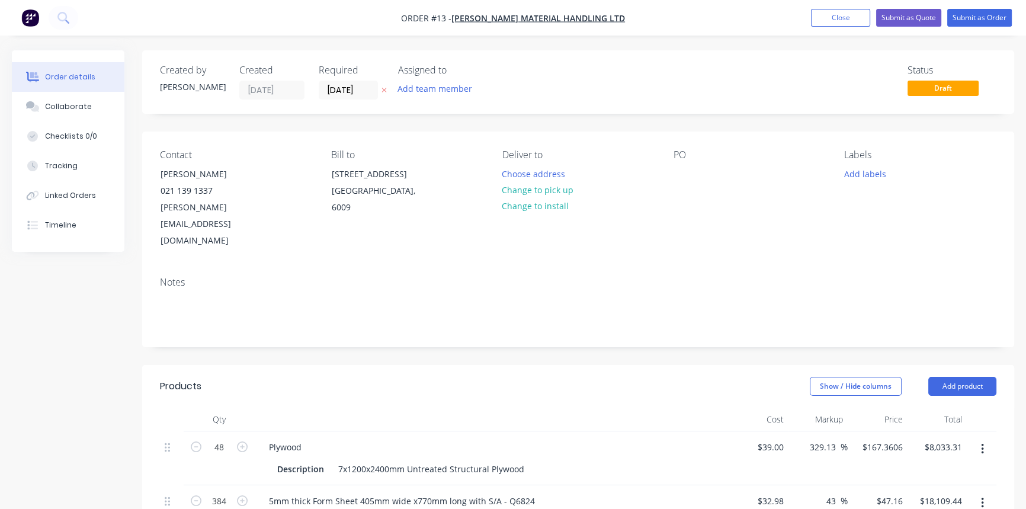
click at [702, 160] on div "PO" at bounding box center [749, 154] width 152 height 11
click at [697, 149] on div "PO" at bounding box center [749, 154] width 152 height 11
click at [683, 154] on div "PO" at bounding box center [749, 154] width 152 height 11
click at [683, 164] on div "PO" at bounding box center [749, 199] width 152 height 100
click at [676, 169] on div at bounding box center [682, 173] width 19 height 17
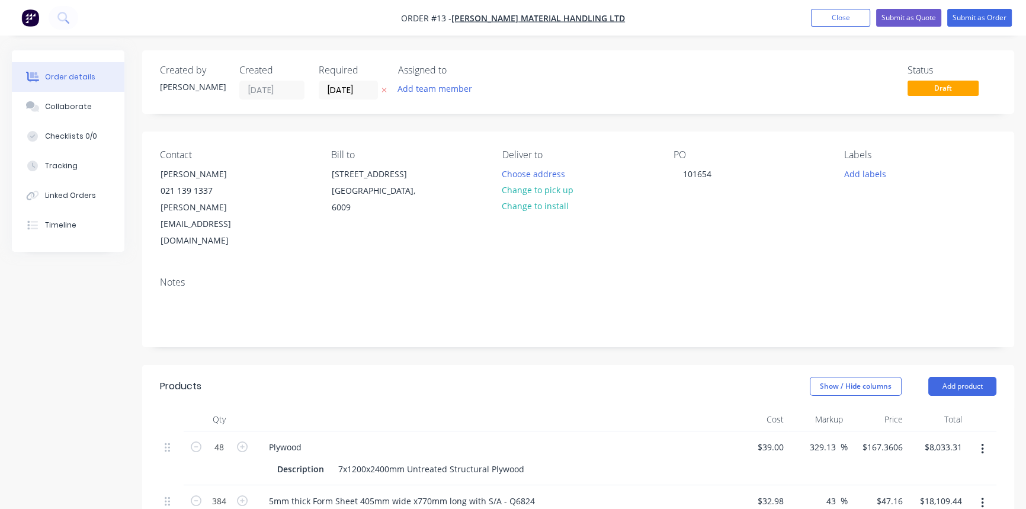
click at [691, 229] on div "Contact [PERSON_NAME] [PHONE_NUMBER] [PERSON_NAME][EMAIL_ADDRESS][DOMAIN_NAME] …" at bounding box center [578, 199] width 872 height 136
click at [865, 174] on button "Add labels" at bounding box center [864, 173] width 54 height 16
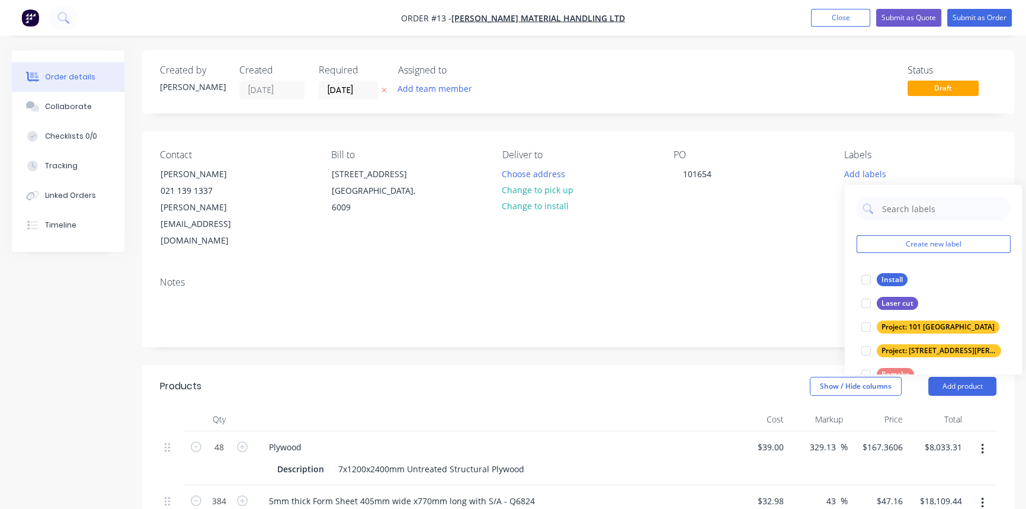
scroll to position [47, 0]
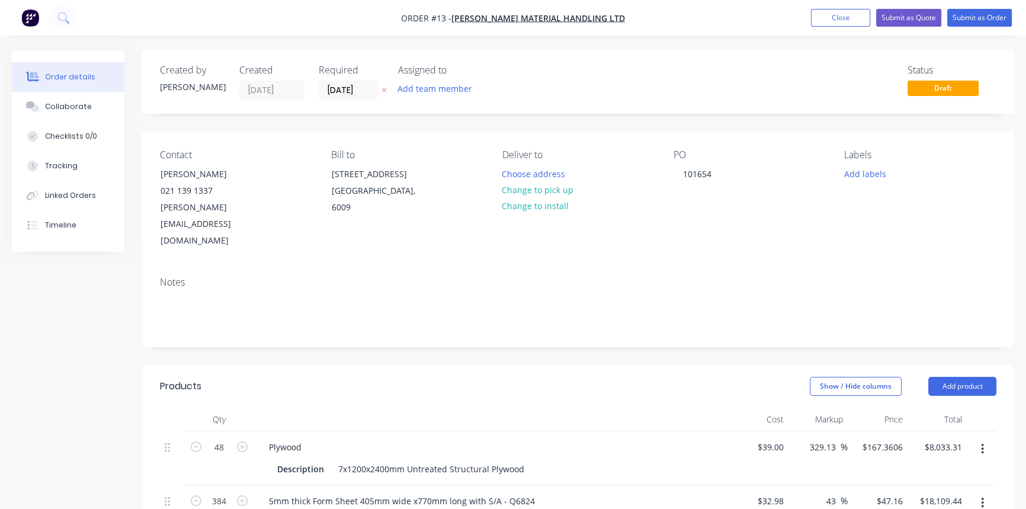
click at [947, 145] on div "Contact [PERSON_NAME] [PHONE_NUMBER] [PERSON_NAME][EMAIL_ADDRESS][DOMAIN_NAME] …" at bounding box center [578, 199] width 872 height 136
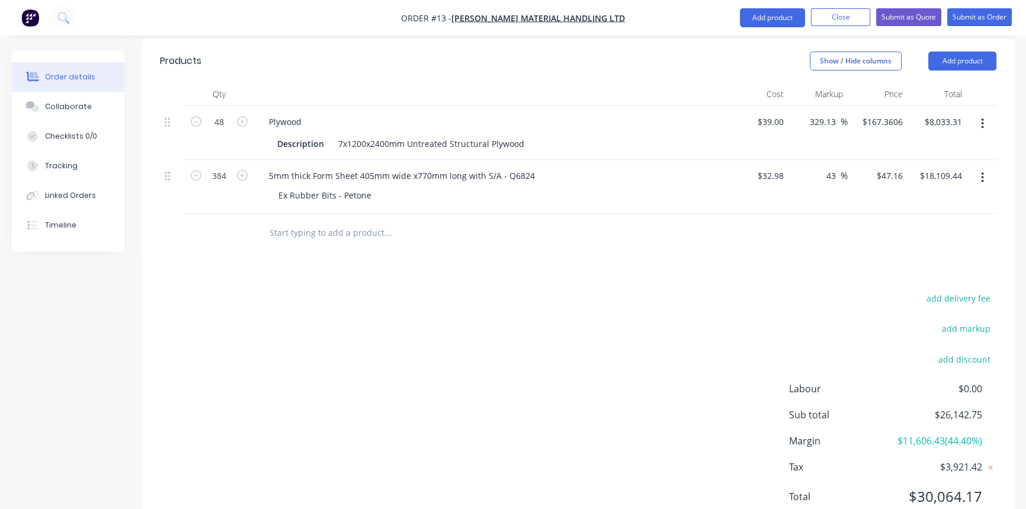
scroll to position [351, 0]
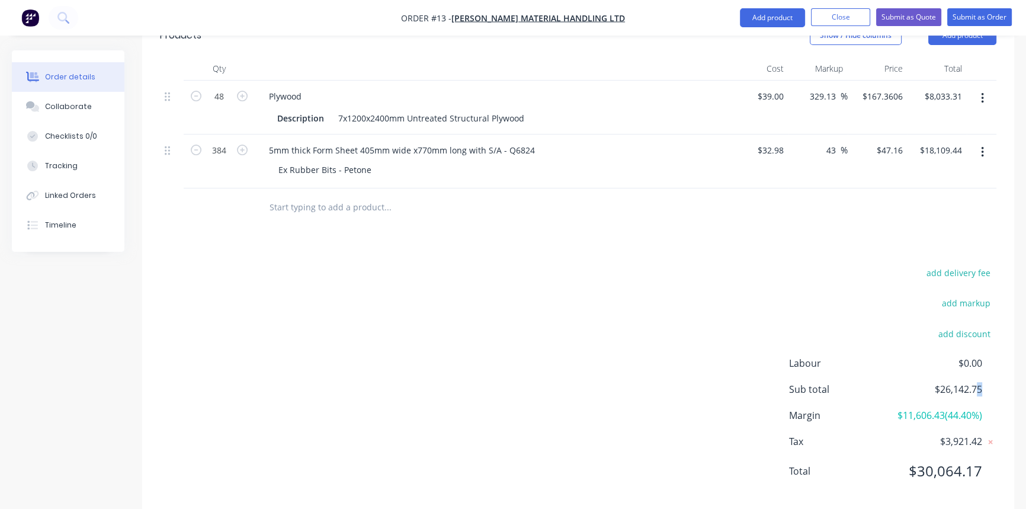
drag, startPoint x: 975, startPoint y: 353, endPoint x: 992, endPoint y: 353, distance: 17.2
click at [992, 382] on div "Sub total $26,142.75" at bounding box center [892, 389] width 207 height 14
click at [957, 136] on div "$18,109.44 $18,109.44" at bounding box center [937, 161] width 60 height 54
click at [958, 142] on input "18109.44" at bounding box center [945, 150] width 41 height 17
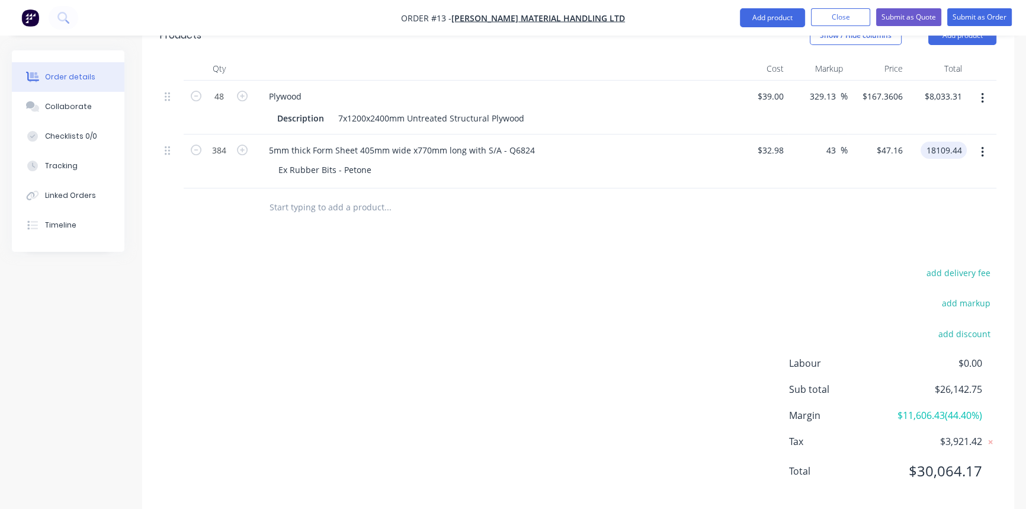
click at [958, 142] on input "18109.44" at bounding box center [945, 150] width 41 height 17
type input "$18,109.44"
click at [911, 188] on div at bounding box center [578, 207] width 836 height 38
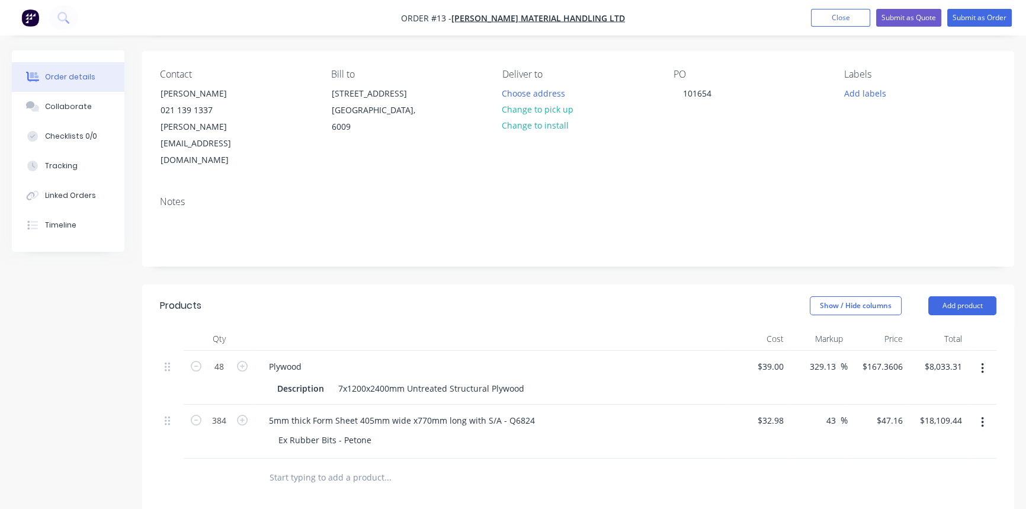
scroll to position [0, 0]
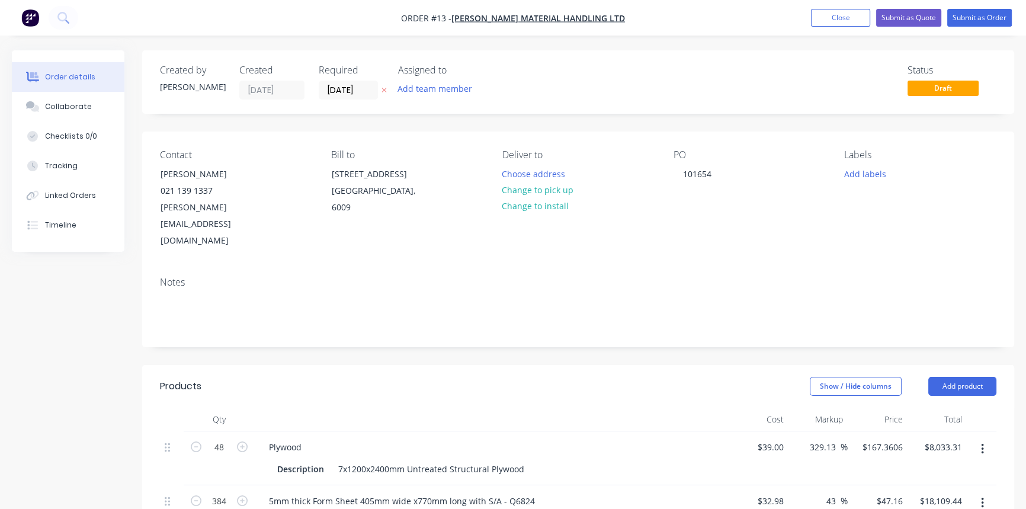
click at [878, 377] on button "Show / Hide columns" at bounding box center [856, 386] width 92 height 19
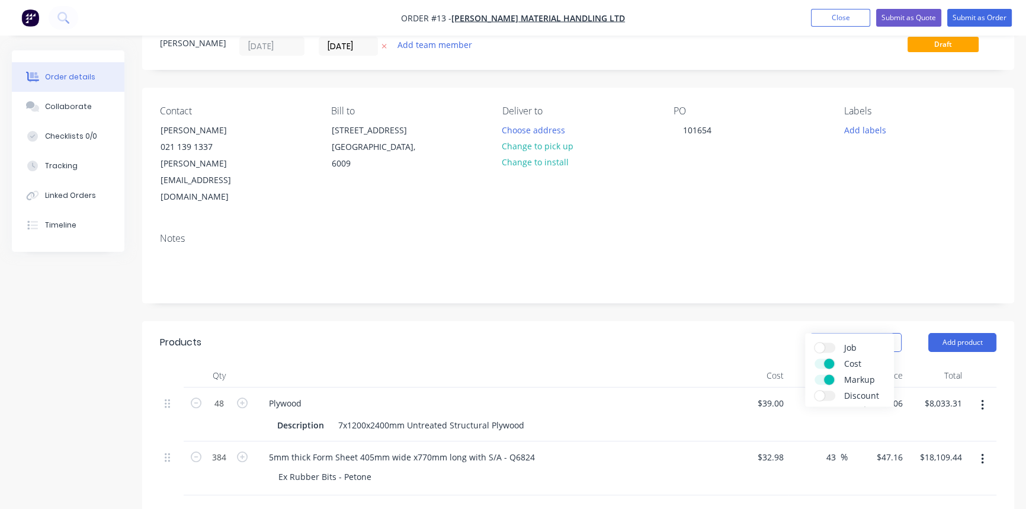
scroll to position [107, 0]
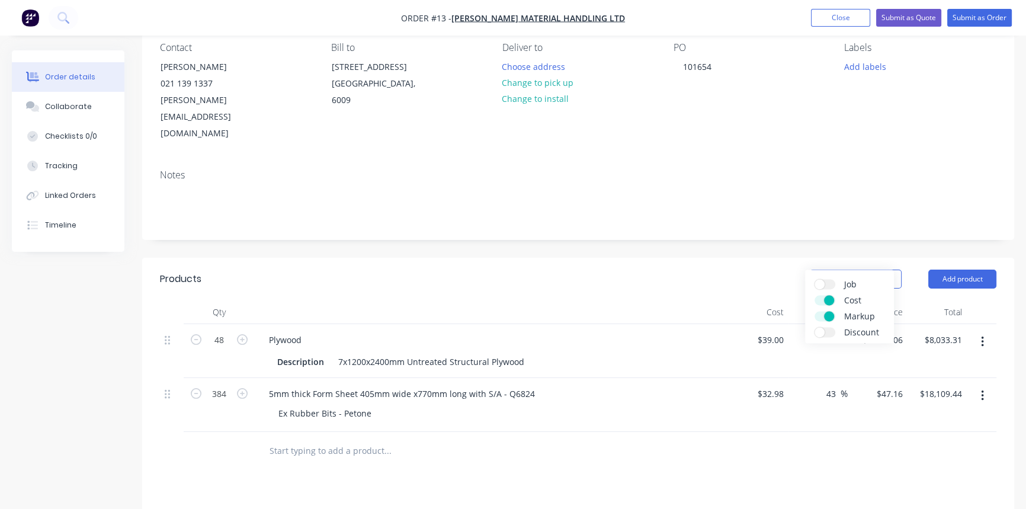
click at [821, 296] on label "Cost" at bounding box center [824, 300] width 21 height 10
click at [814, 295] on input "Cost" at bounding box center [814, 295] width 0 height 0
click at [821, 314] on label "Markup" at bounding box center [824, 316] width 21 height 10
click at [814, 311] on input "Markup" at bounding box center [814, 311] width 0 height 0
click at [826, 284] on label "Job" at bounding box center [824, 284] width 21 height 10
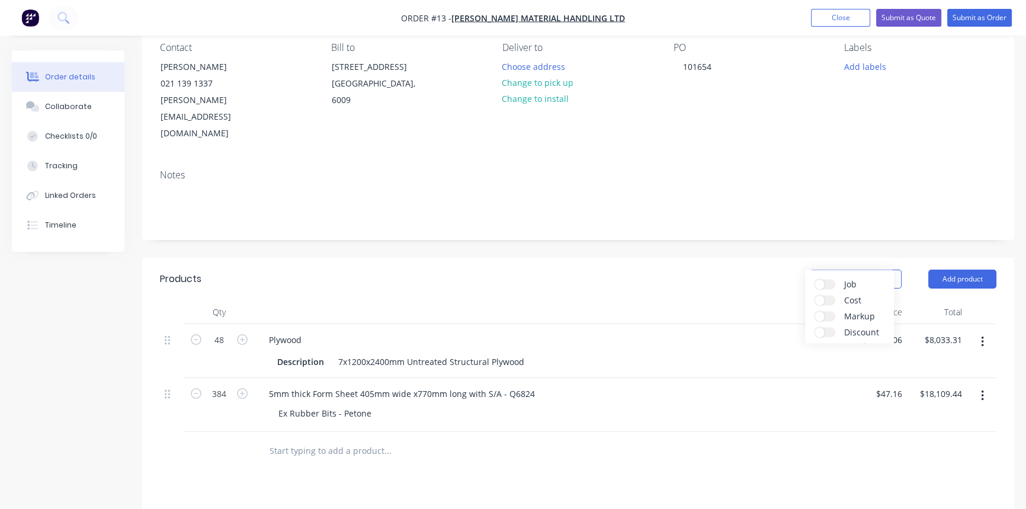
click at [814, 279] on input "Job" at bounding box center [814, 279] width 0 height 0
click at [768, 269] on div "Show / Hide columns Add product" at bounding box center [667, 278] width 659 height 19
click at [842, 269] on button "Show / Hide columns" at bounding box center [856, 278] width 92 height 19
click at [825, 282] on span at bounding box center [829, 284] width 10 height 10
click at [814, 279] on input "Job" at bounding box center [814, 279] width 0 height 0
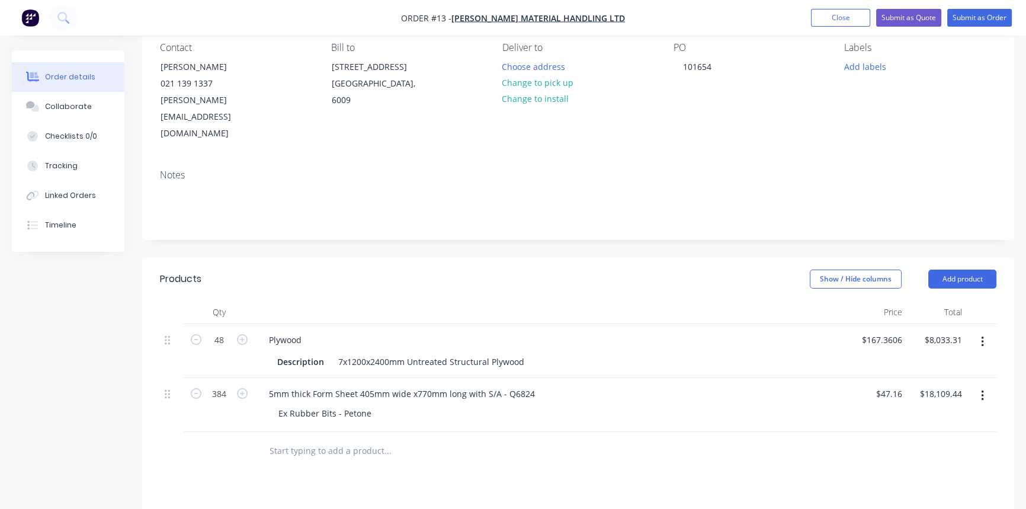
click at [728, 269] on div "Show / Hide columns Add product" at bounding box center [667, 278] width 659 height 19
click at [847, 269] on button "Show / Hide columns" at bounding box center [856, 278] width 92 height 19
click at [839, 299] on div "Cost" at bounding box center [849, 300] width 70 height 10
click at [827, 285] on label "Job" at bounding box center [824, 284] width 21 height 10
click at [814, 279] on input "Job" at bounding box center [814, 279] width 0 height 0
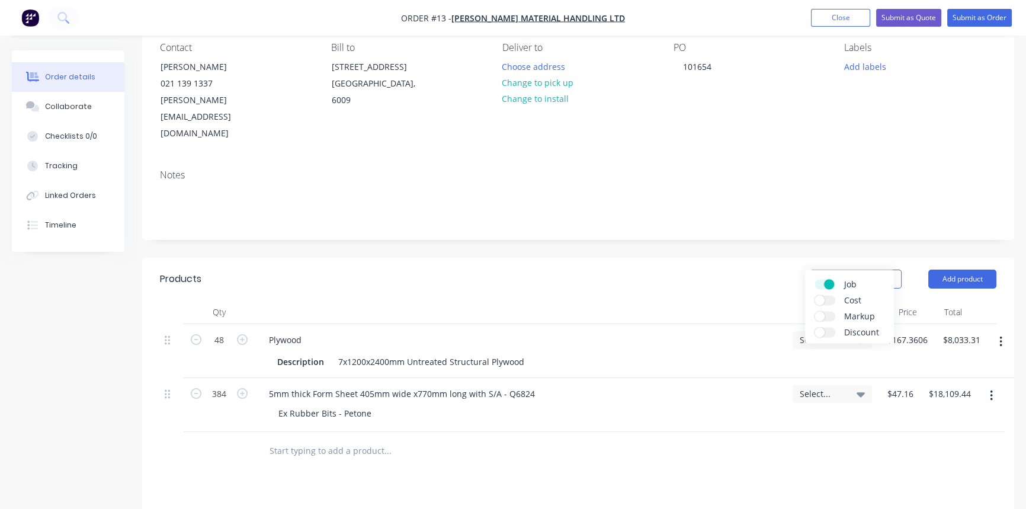
click at [830, 297] on label "Cost" at bounding box center [824, 300] width 21 height 10
click at [814, 295] on input "Cost" at bounding box center [814, 295] width 0 height 0
click at [829, 314] on label "Markup" at bounding box center [824, 316] width 21 height 10
click at [814, 311] on input "Markup" at bounding box center [814, 311] width 0 height 0
click at [827, 332] on label "Discount" at bounding box center [824, 332] width 21 height 10
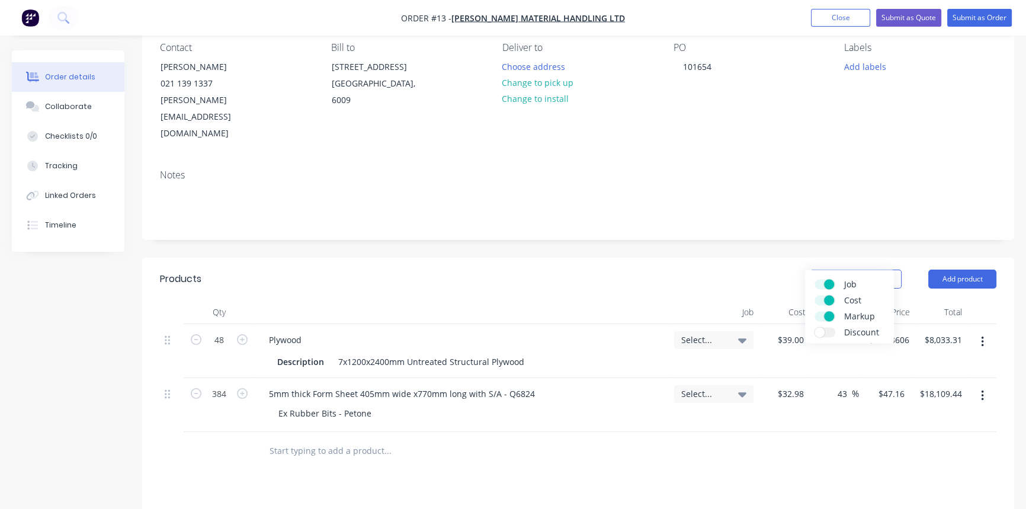
click at [814, 327] on input "Discount" at bounding box center [814, 327] width 0 height 0
click at [761, 269] on div "Show / Hide columns Add product" at bounding box center [667, 278] width 659 height 19
click at [683, 338] on icon at bounding box center [683, 340] width 8 height 5
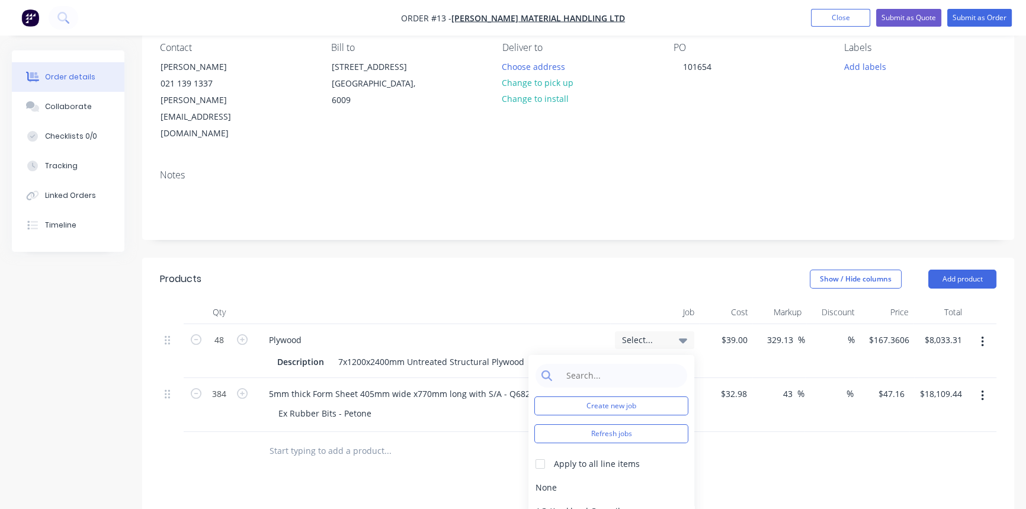
click at [683, 338] on icon at bounding box center [683, 340] width 8 height 5
click at [682, 338] on icon at bounding box center [683, 340] width 8 height 5
click at [682, 331] on div "Select..." at bounding box center [654, 340] width 79 height 18
click at [694, 324] on div "Select..." at bounding box center [654, 351] width 89 height 54
click at [879, 269] on button "Show / Hide columns" at bounding box center [856, 278] width 92 height 19
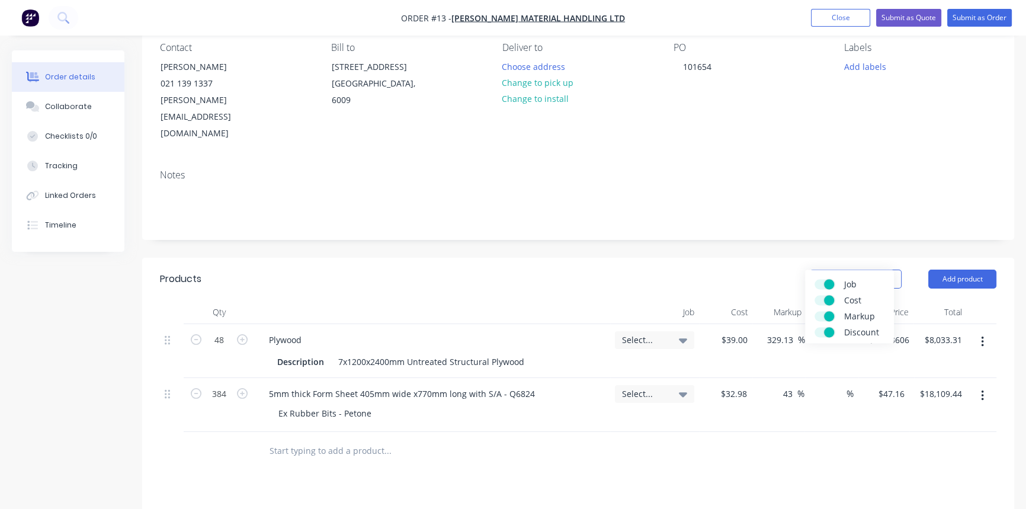
click at [819, 282] on label "Job" at bounding box center [824, 284] width 21 height 10
click at [814, 279] on input "Job" at bounding box center [814, 279] width 0 height 0
drag, startPoint x: 823, startPoint y: 296, endPoint x: 820, endPoint y: 306, distance: 10.9
click at [822, 296] on label "Cost" at bounding box center [824, 300] width 21 height 10
click at [814, 295] on input "Cost" at bounding box center [814, 295] width 0 height 0
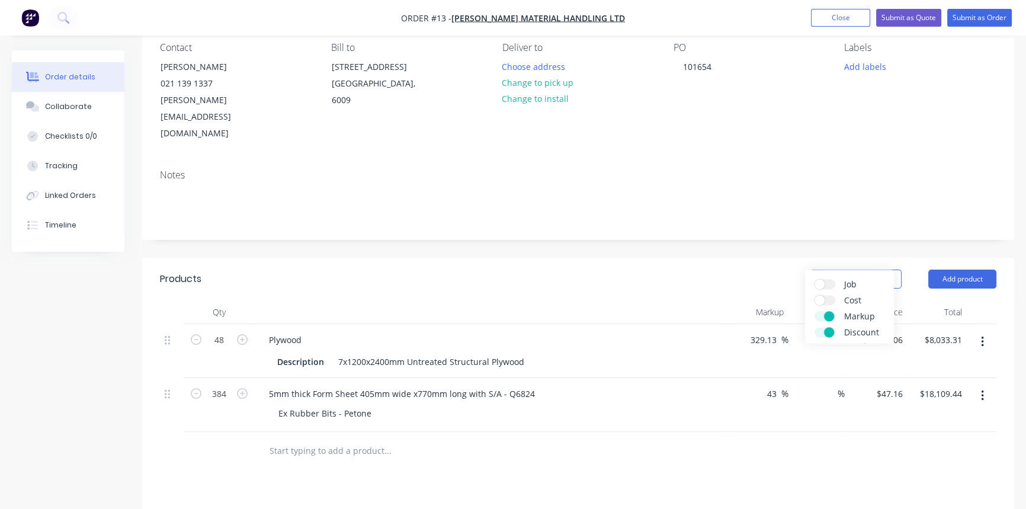
click at [817, 312] on label "Markup" at bounding box center [824, 316] width 21 height 10
click at [814, 311] on input "Markup" at bounding box center [814, 311] width 0 height 0
click at [821, 332] on label "Discount" at bounding box center [824, 332] width 21 height 10
click at [814, 327] on input "Discount" at bounding box center [814, 327] width 0 height 0
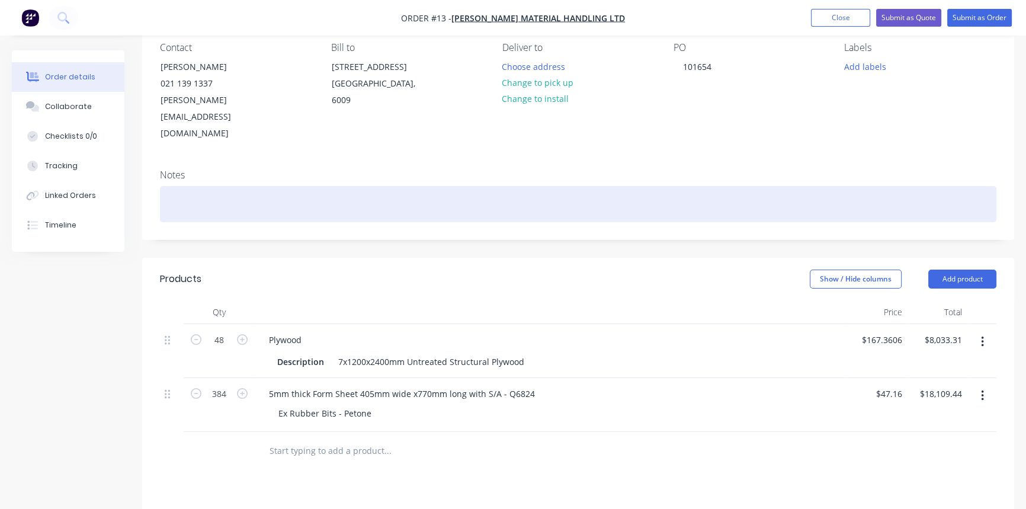
click at [869, 186] on div at bounding box center [578, 204] width 836 height 36
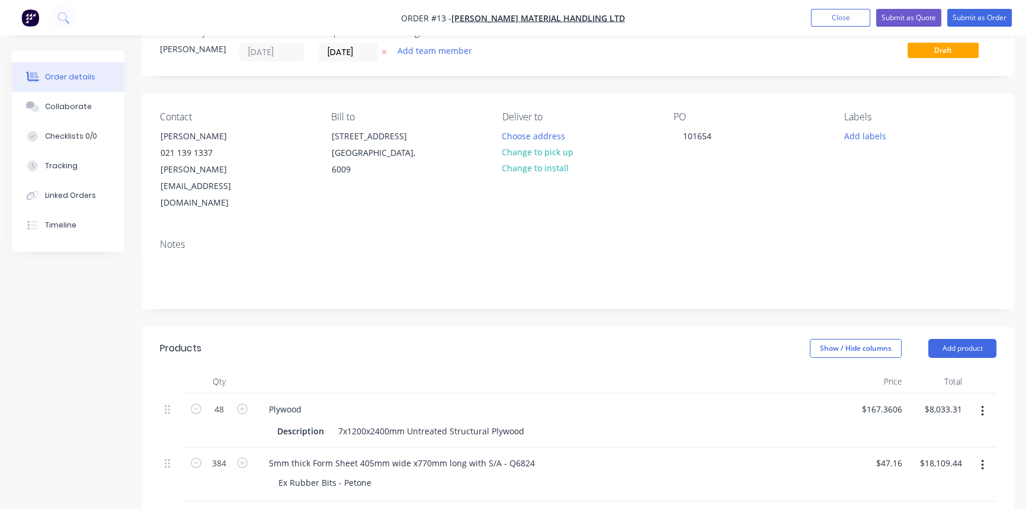
scroll to position [0, 0]
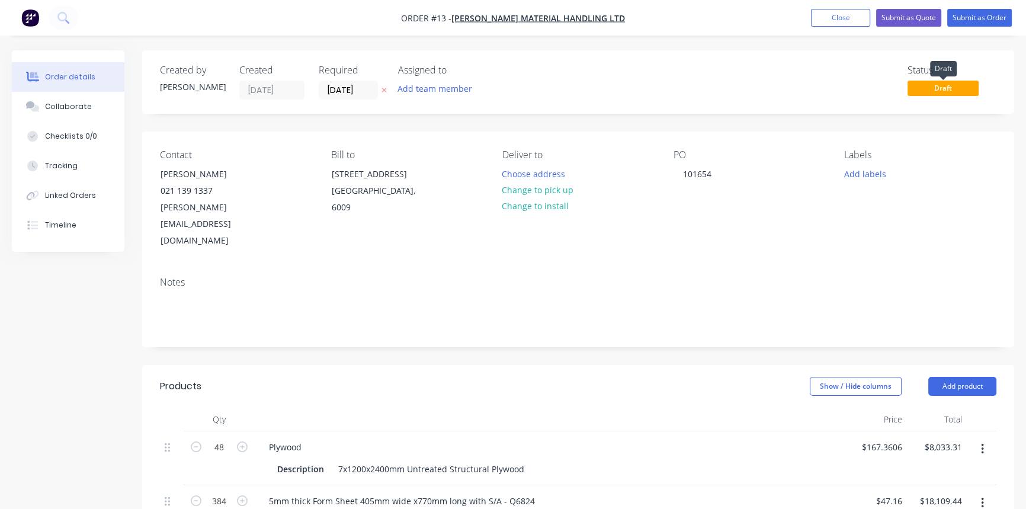
click at [936, 87] on span "Draft" at bounding box center [942, 88] width 71 height 15
click at [205, 207] on div "[PERSON_NAME][EMAIL_ADDRESS][DOMAIN_NAME]" at bounding box center [209, 224] width 98 height 50
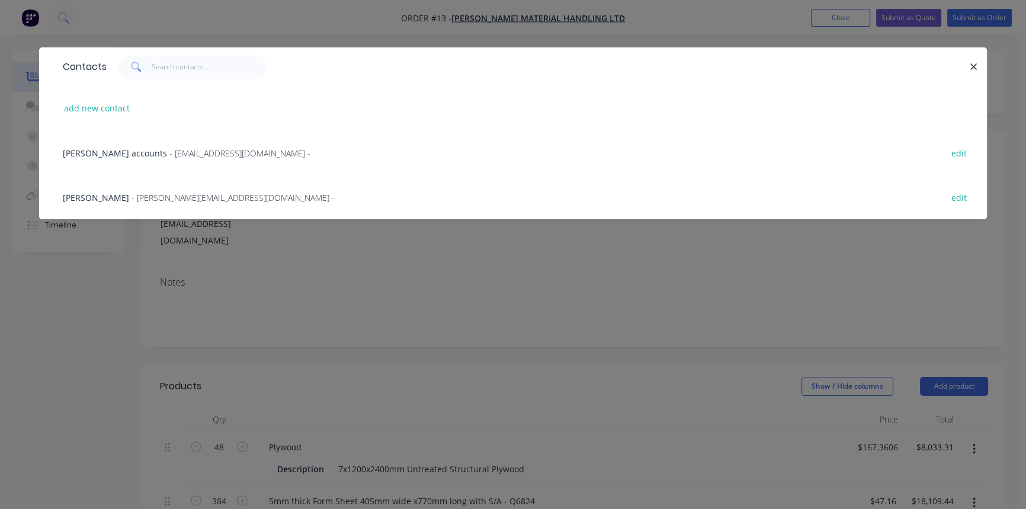
click at [956, 195] on button "edit" at bounding box center [959, 197] width 28 height 16
select select "NZ"
select select "AU"
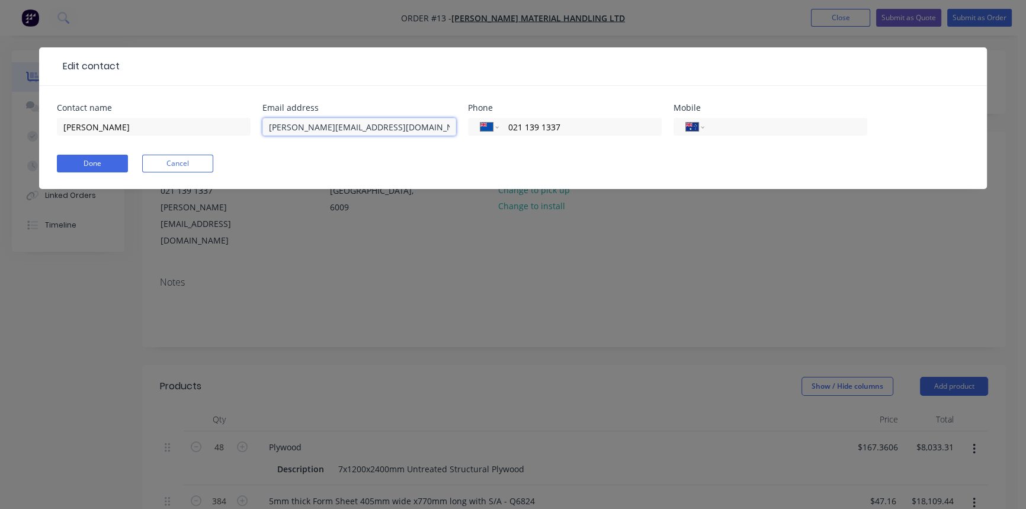
drag, startPoint x: 266, startPoint y: 127, endPoint x: 471, endPoint y: 126, distance: 204.9
click at [471, 126] on div "Contact name [PERSON_NAME][GEOGRAPHIC_DATA] Email address [PERSON_NAME][EMAIL_A…" at bounding box center [513, 127] width 912 height 46
type input "[PERSON_NAME][EMAIL_ADDRESS][DOMAIN_NAME]"
click at [75, 159] on button "Done" at bounding box center [92, 164] width 71 height 18
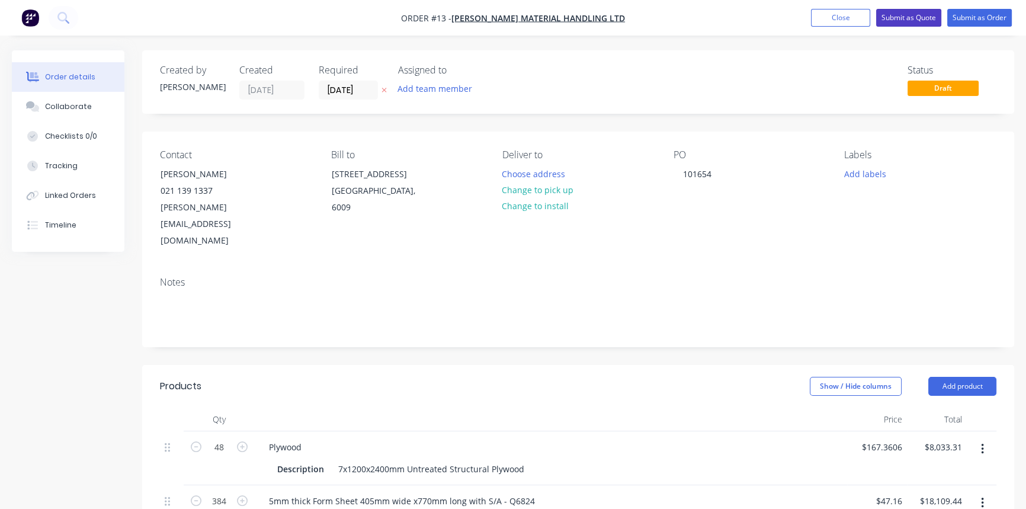
click at [913, 17] on button "Submit as Quote" at bounding box center [908, 18] width 65 height 18
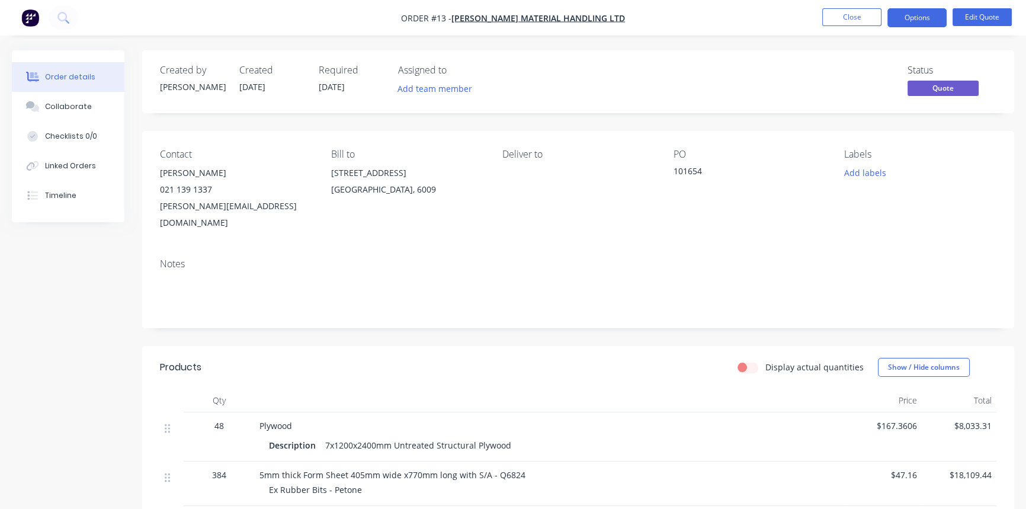
click at [924, 14] on button "Options" at bounding box center [916, 17] width 59 height 19
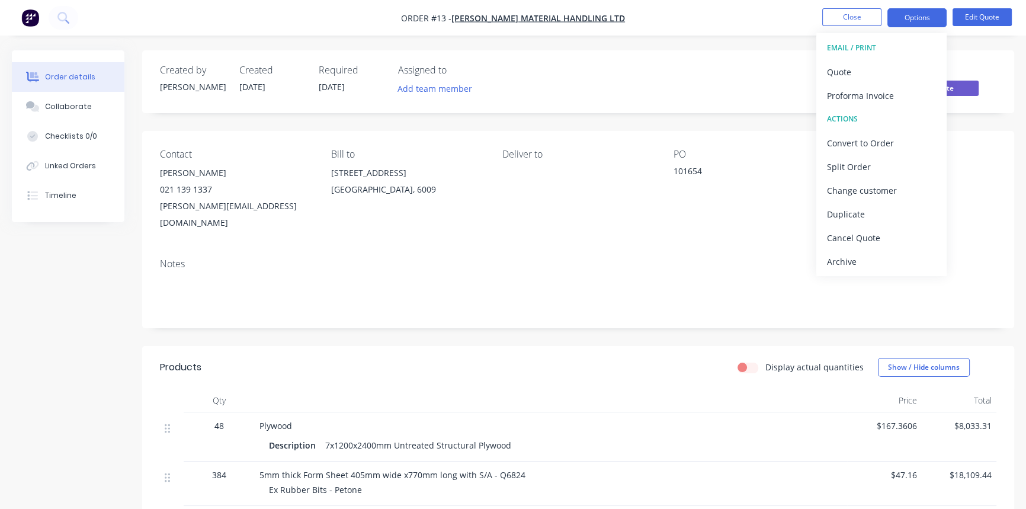
click at [769, 84] on div "Status Quote" at bounding box center [756, 82] width 480 height 34
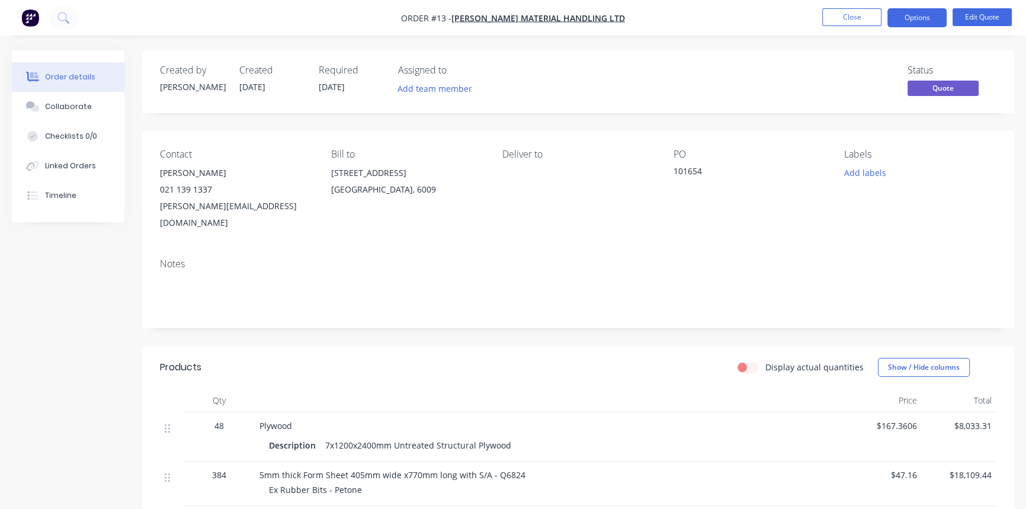
click at [932, 20] on button "Options" at bounding box center [916, 17] width 59 height 19
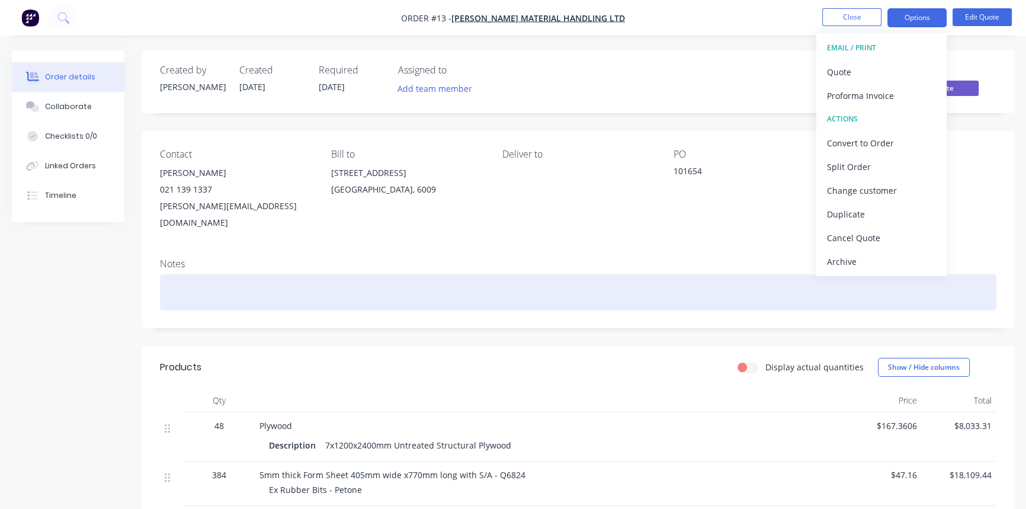
click at [691, 274] on div at bounding box center [578, 292] width 836 height 36
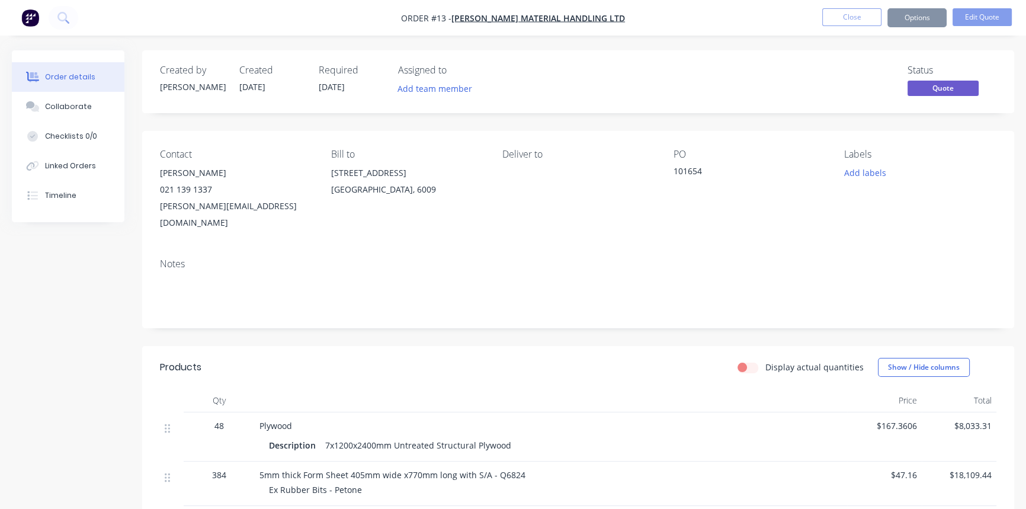
click at [638, 346] on header "Products Display actual quantities Show / Hide columns" at bounding box center [578, 367] width 872 height 43
click at [57, 106] on div "Collaborate" at bounding box center [68, 106] width 47 height 11
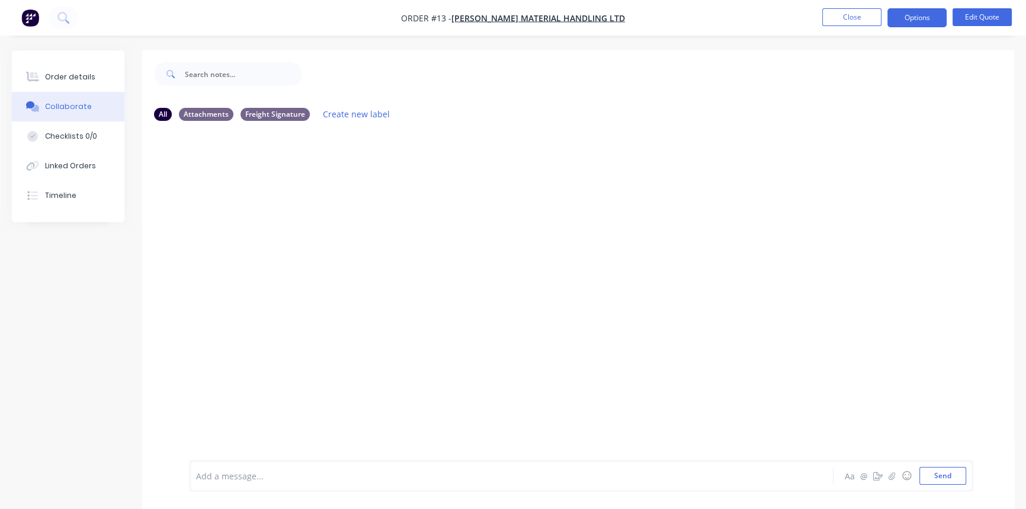
click at [202, 116] on div "Attachments" at bounding box center [206, 114] width 54 height 13
click at [920, 16] on button "Options" at bounding box center [916, 17] width 59 height 19
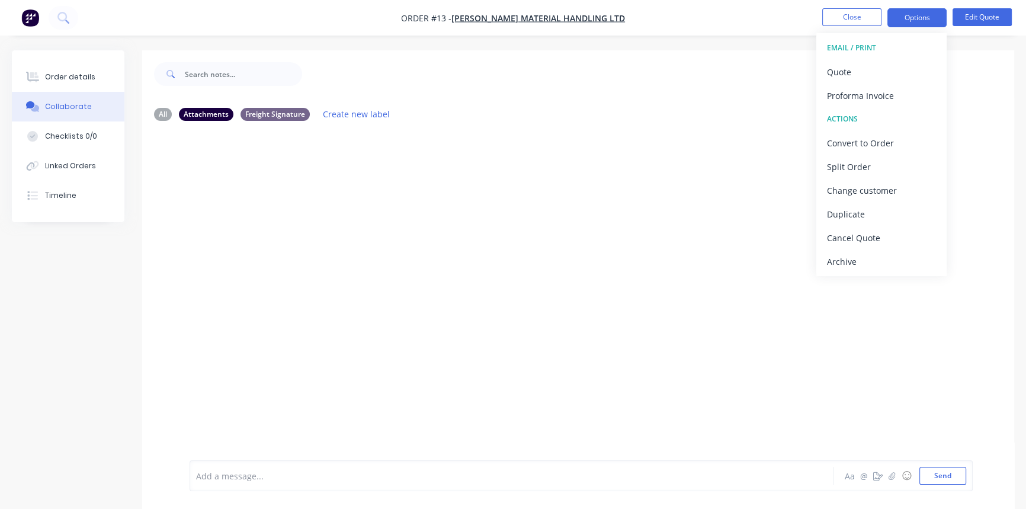
click at [919, 16] on button "Options" at bounding box center [916, 17] width 59 height 19
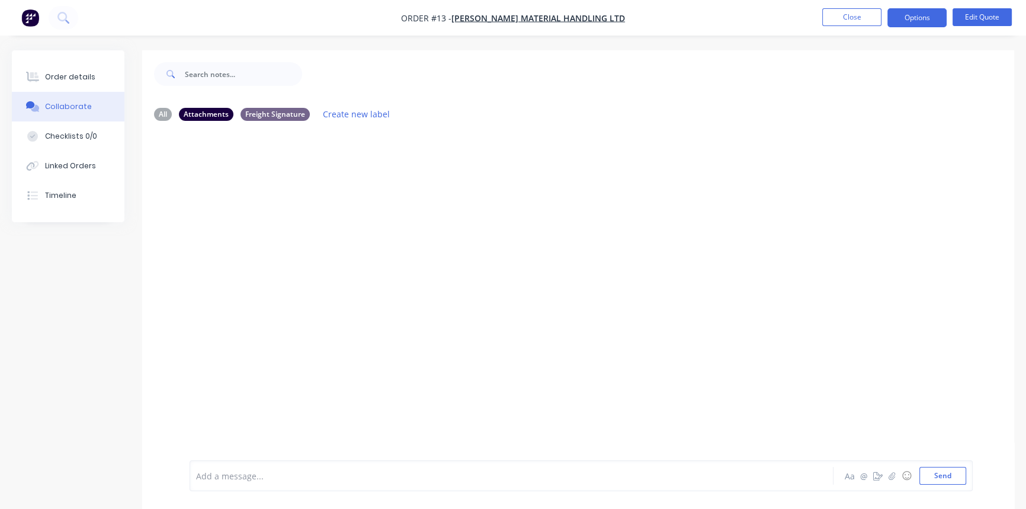
click at [212, 110] on div "Attachments" at bounding box center [206, 114] width 54 height 13
click at [890, 476] on icon "button" at bounding box center [891, 475] width 7 height 8
click at [231, 473] on div at bounding box center [485, 476] width 577 height 12
click at [220, 416] on img at bounding box center [222, 416] width 31 height 0
click at [219, 473] on div "O/N" at bounding box center [485, 476] width 577 height 12
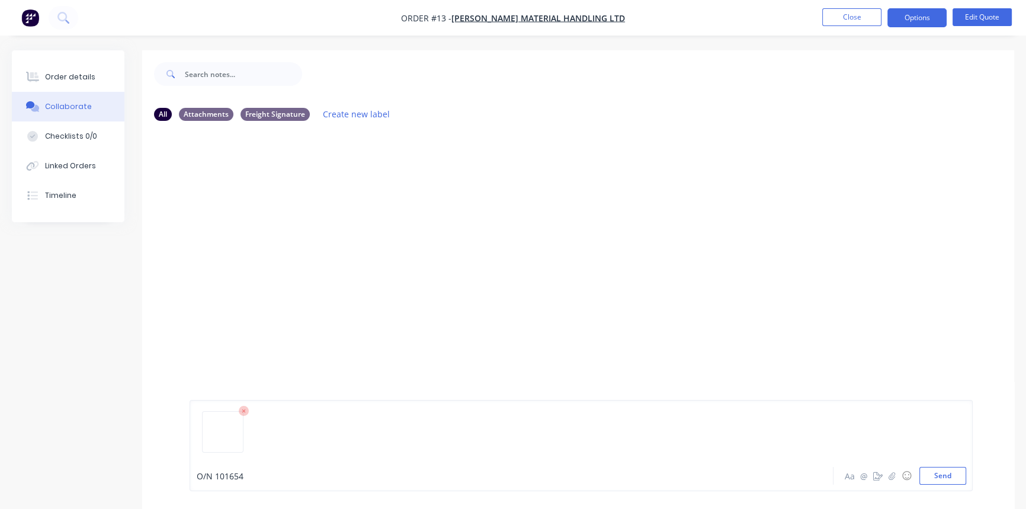
click at [943, 477] on button "Send" at bounding box center [942, 476] width 47 height 18
click at [213, 113] on div "Attachments" at bounding box center [206, 114] width 54 height 13
click at [278, 113] on div "Freight Signature" at bounding box center [274, 114] width 69 height 13
click at [163, 111] on div "All" at bounding box center [163, 114] width 18 height 13
click at [189, 110] on div "Attachments" at bounding box center [206, 114] width 54 height 13
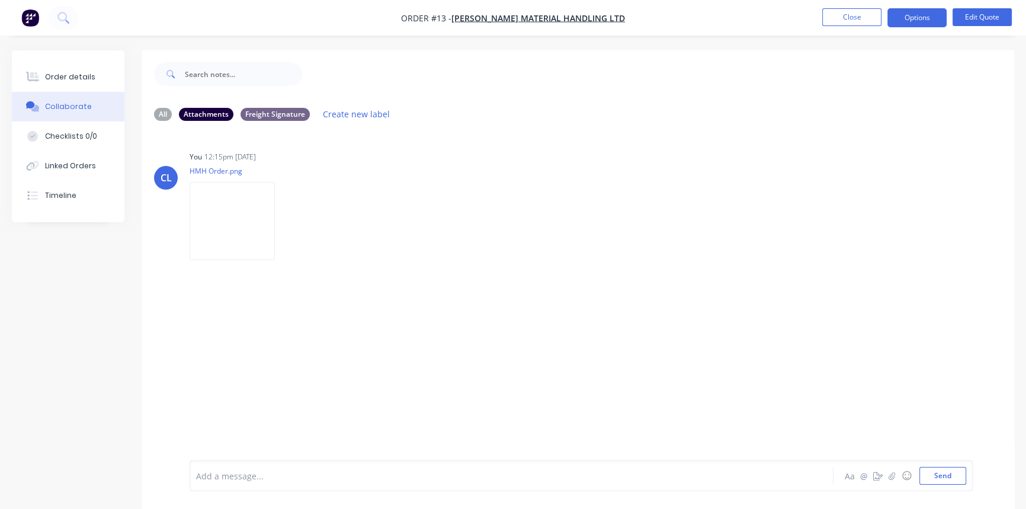
click at [163, 112] on div "All" at bounding box center [163, 114] width 18 height 13
click at [226, 231] on p "HMH Order.png" at bounding box center [238, 231] width 97 height 10
click at [0, 0] on icon "button" at bounding box center [0, 0] width 0 height 0
click at [0, 0] on button "Labels" at bounding box center [0, 0] width 0 height 0
click at [554, 243] on div "You 12:15pm [DATE] HMH Order.png Labels Download Delete" at bounding box center [375, 261] width 370 height 107
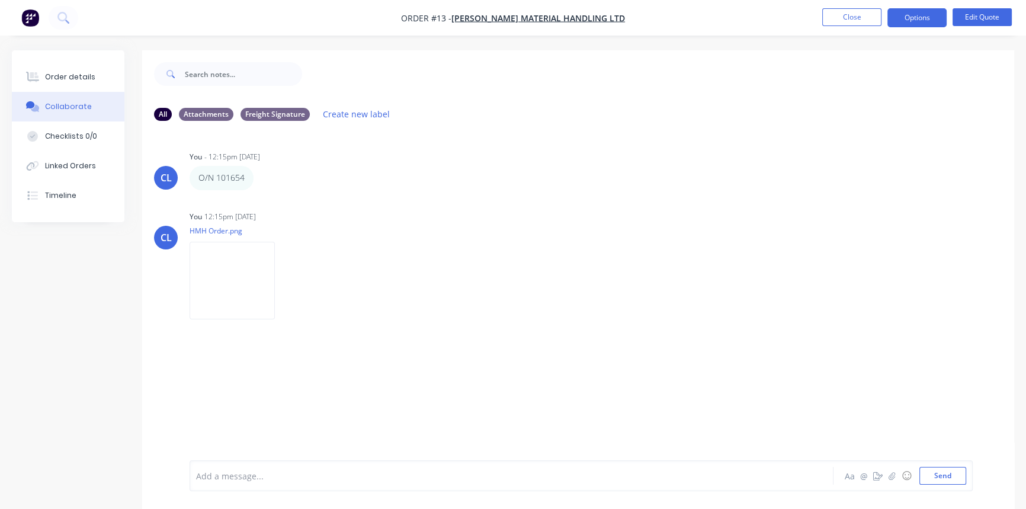
click at [340, 182] on div "O/N 101654 Labels Edit Delete" at bounding box center [375, 178] width 370 height 24
drag, startPoint x: 622, startPoint y: 145, endPoint x: 477, endPoint y: 123, distance: 146.7
click at [622, 145] on div "CL You - 12:15pm [DATE] O/N 101654 Labels Edit Delete CL You 12:15pm [DATE] HMH…" at bounding box center [578, 295] width 872 height 330
click at [266, 276] on img at bounding box center [232, 281] width 85 height 78
click at [75, 77] on div "Order details" at bounding box center [70, 77] width 50 height 11
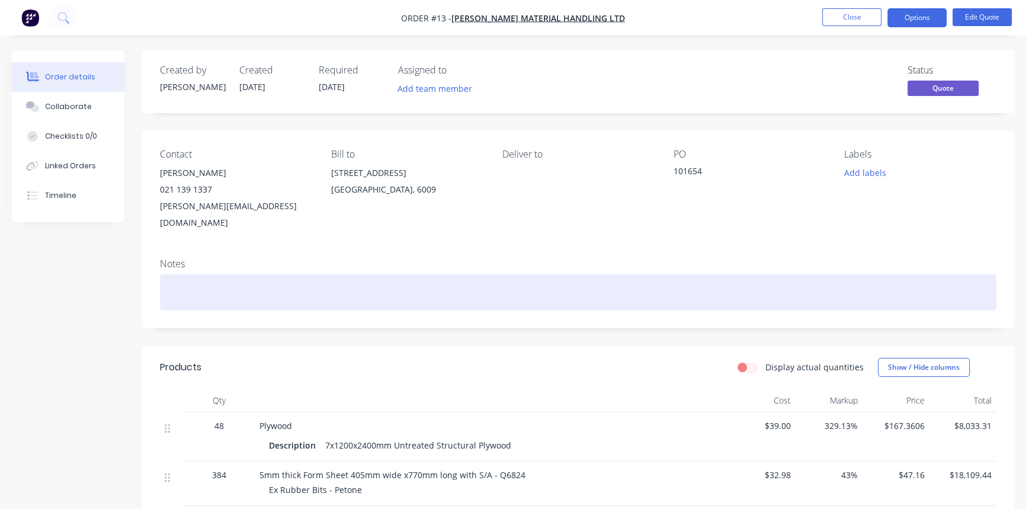
click at [207, 274] on div at bounding box center [578, 292] width 836 height 36
drag, startPoint x: 294, startPoint y: 275, endPoint x: 371, endPoint y: 214, distance: 98.1
click at [296, 274] on div "CL Noted that this job was priced with no labour for cutting the ply or sticking" at bounding box center [578, 292] width 836 height 36
click at [474, 274] on div "CL Noted that this job was quoted with no labour for cutting the ply or sticking" at bounding box center [578, 292] width 836 height 36
click at [772, 276] on div "CL Noted that this job was quoted with no labour for cutting the ply or stickin…" at bounding box center [578, 292] width 836 height 36
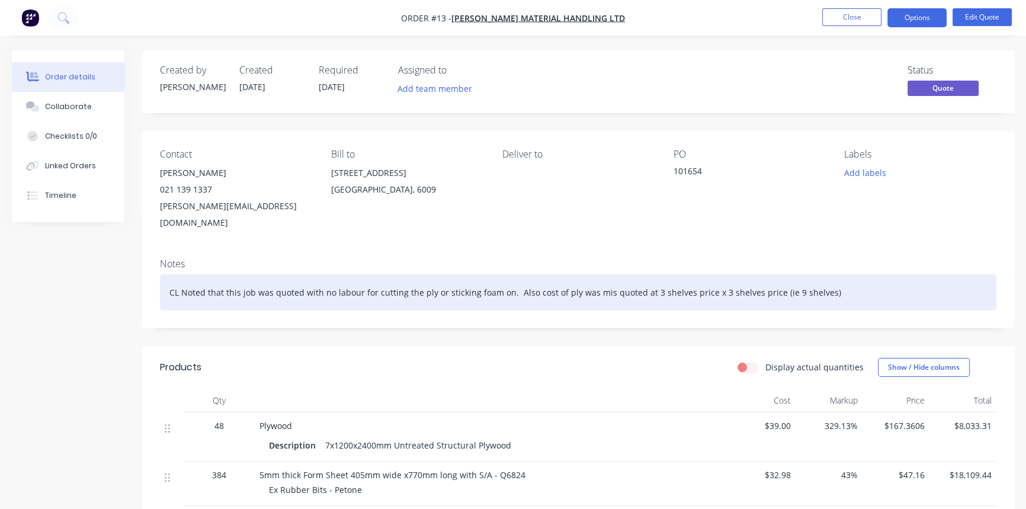
click at [821, 277] on div "CL Noted that this job was quoted with no labour for cutting the ply or stickin…" at bounding box center [578, 292] width 836 height 36
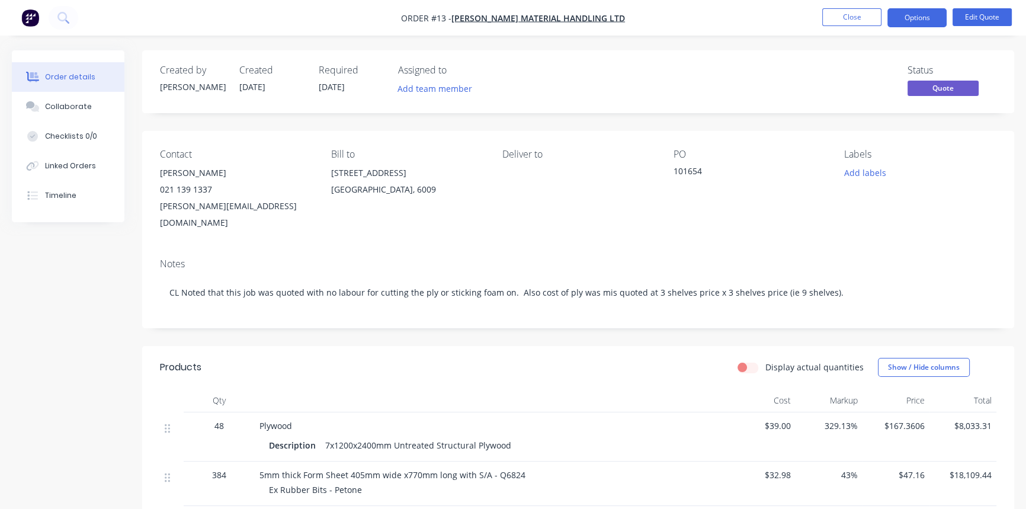
click at [906, 226] on div "Contact [PERSON_NAME] [PHONE_NUMBER] [PERSON_NAME][EMAIL_ADDRESS][DOMAIN_NAME] …" at bounding box center [578, 190] width 872 height 118
click at [65, 195] on div "Timeline" at bounding box center [60, 195] width 31 height 11
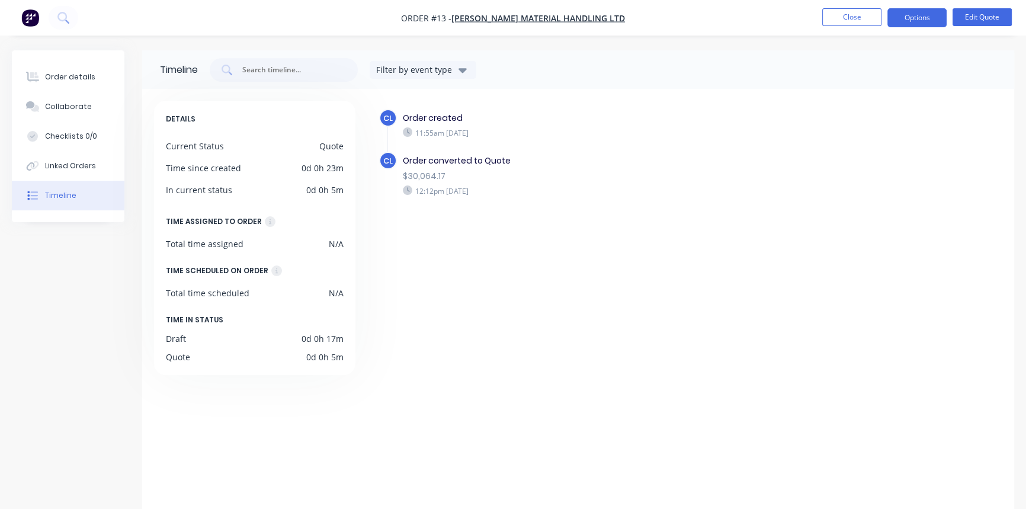
click at [615, 137] on div "Order created 11:55am [DATE]" at bounding box center [595, 125] width 397 height 32
click at [512, 295] on div "CL Order created 11:55am [DATE] CL Order converted to Quote $30,064.17 12:12pm …" at bounding box center [684, 309] width 636 height 417
drag, startPoint x: 54, startPoint y: 162, endPoint x: 56, endPoint y: 156, distance: 6.6
click at [55, 162] on div "Linked Orders" at bounding box center [70, 165] width 51 height 11
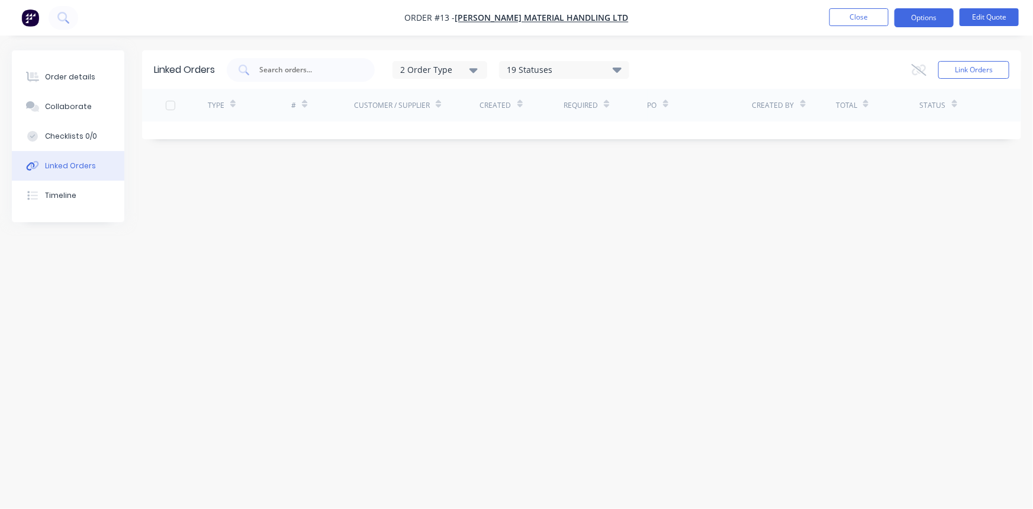
click at [410, 227] on div "Linked Orders 2 Order Type 19 Statuses Sales Order Status All Archived Draft Qu…" at bounding box center [517, 231] width 1010 height 363
click at [77, 81] on div "Order details" at bounding box center [70, 77] width 50 height 11
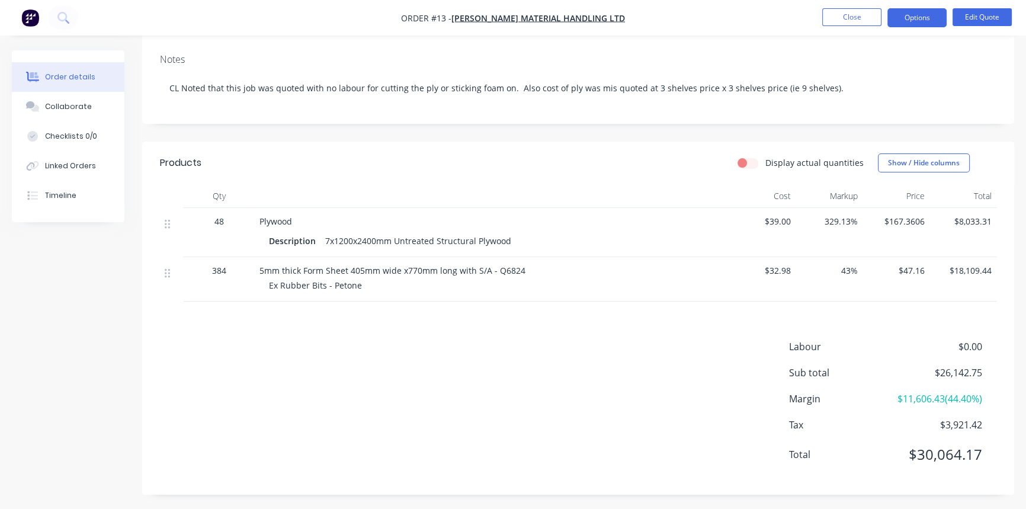
scroll to position [206, 0]
click at [992, 12] on button "Edit Quote" at bounding box center [981, 17] width 59 height 18
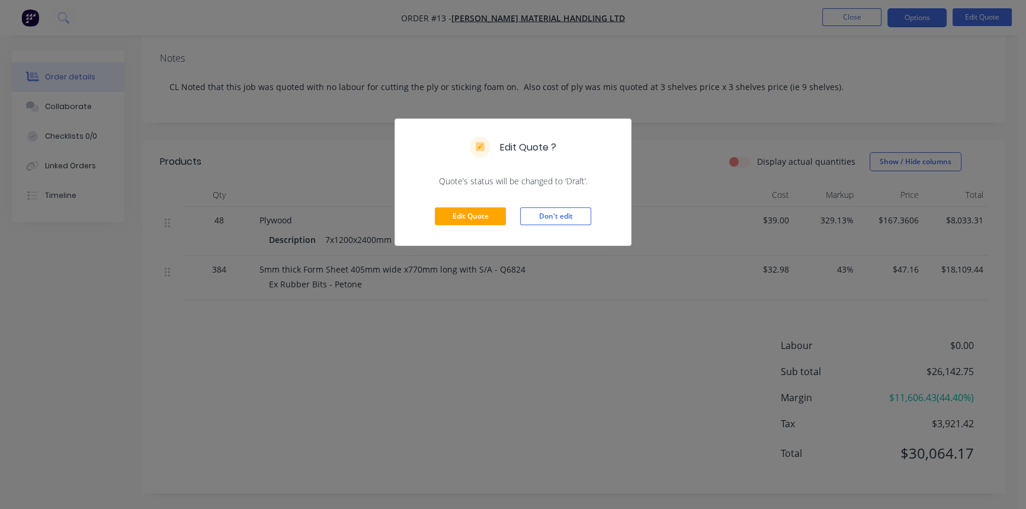
click at [549, 219] on button "Don't edit" at bounding box center [555, 216] width 71 height 18
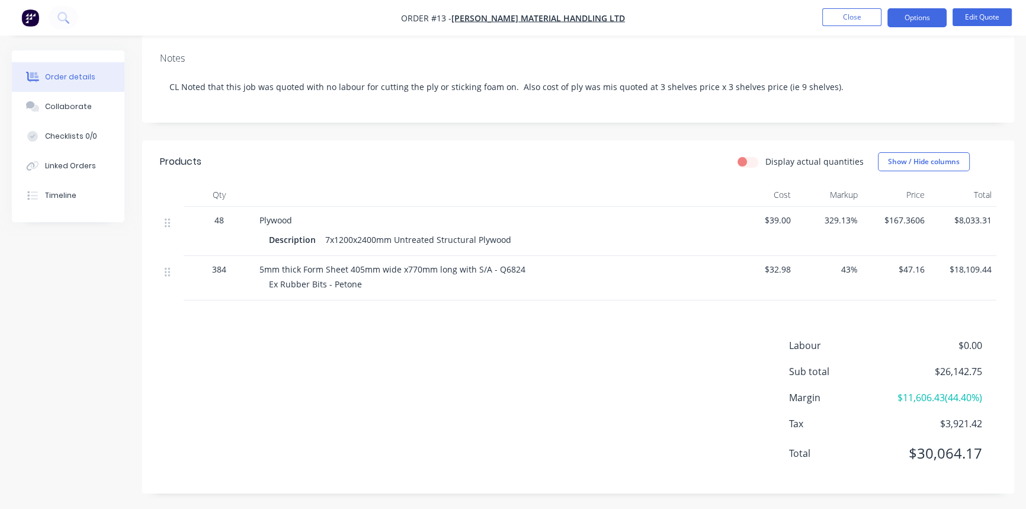
click at [314, 264] on span "5mm thick Form Sheet 405mm wide x770mm long with S/A - Q6824" at bounding box center [392, 269] width 266 height 11
click at [478, 264] on span "5mm thick Form Sheet 405mm wide x770mm long with S/A - Q6824" at bounding box center [392, 269] width 266 height 11
click at [652, 231] on div "Description 7x1200x2400mm Untreated Structural Plywood" at bounding box center [491, 239] width 445 height 17
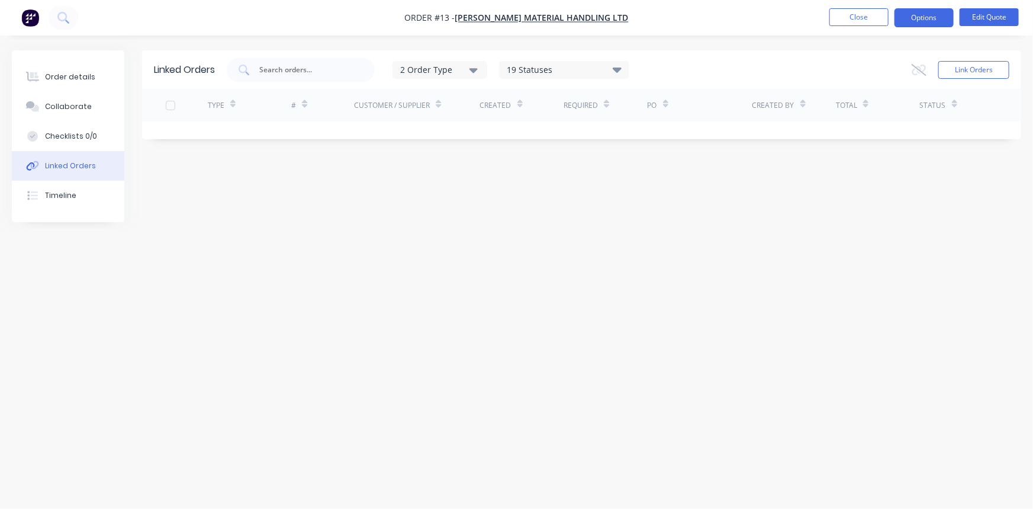
click at [70, 75] on div "Order details" at bounding box center [70, 77] width 50 height 11
click at [871, 19] on button "Close" at bounding box center [859, 17] width 59 height 18
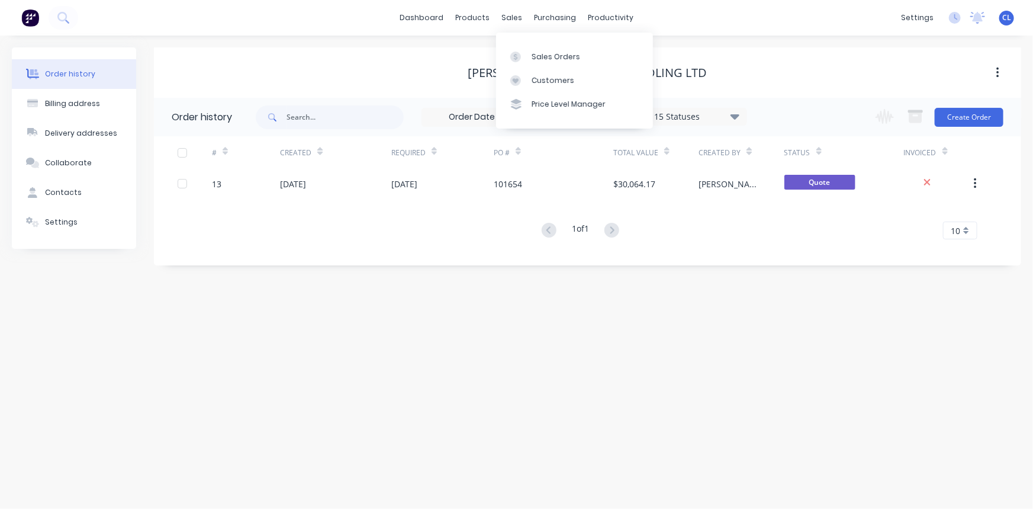
click at [550, 54] on div "Sales Orders" at bounding box center [556, 57] width 49 height 11
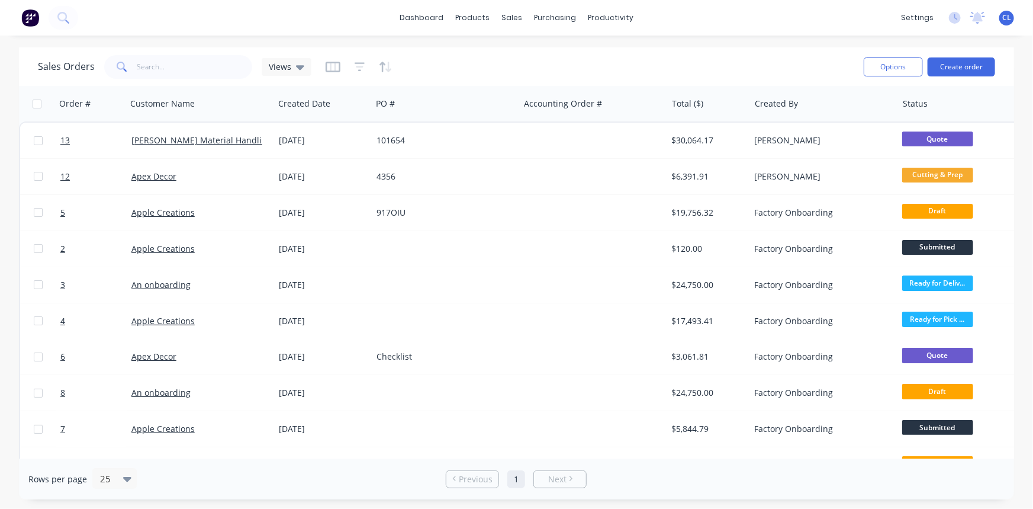
click at [142, 176] on link "Apex Decor" at bounding box center [153, 176] width 45 height 11
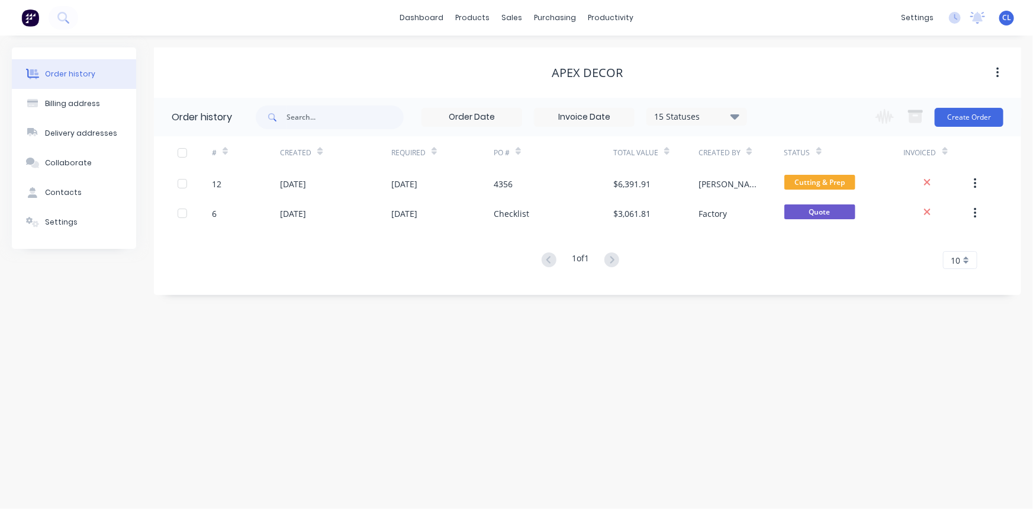
click at [331, 187] on div "[DATE]" at bounding box center [335, 184] width 111 height 30
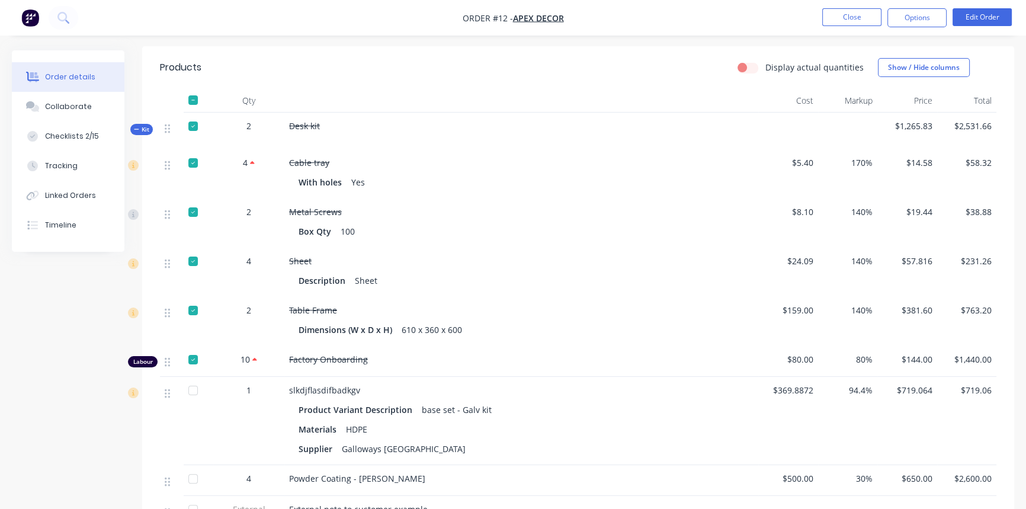
scroll to position [377, 0]
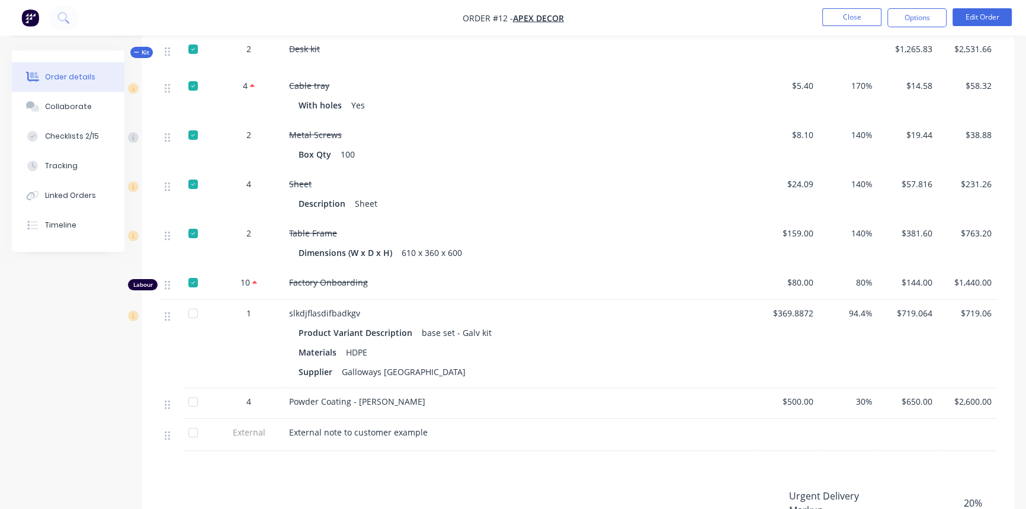
drag, startPoint x: 357, startPoint y: 456, endPoint x: 534, endPoint y: 341, distance: 211.9
click at [358, 457] on div "Products Display actual quantities Show / Hide columns Qty Cost Markup Price To…" at bounding box center [578, 339] width 872 height 741
click at [999, 16] on button "Edit Order" at bounding box center [981, 17] width 59 height 18
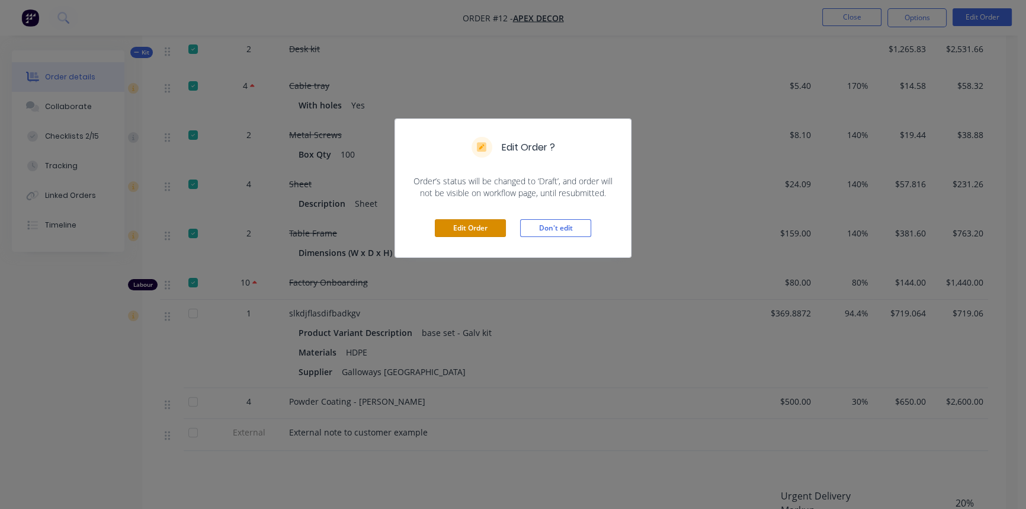
click at [486, 230] on button "Edit Order" at bounding box center [470, 228] width 71 height 18
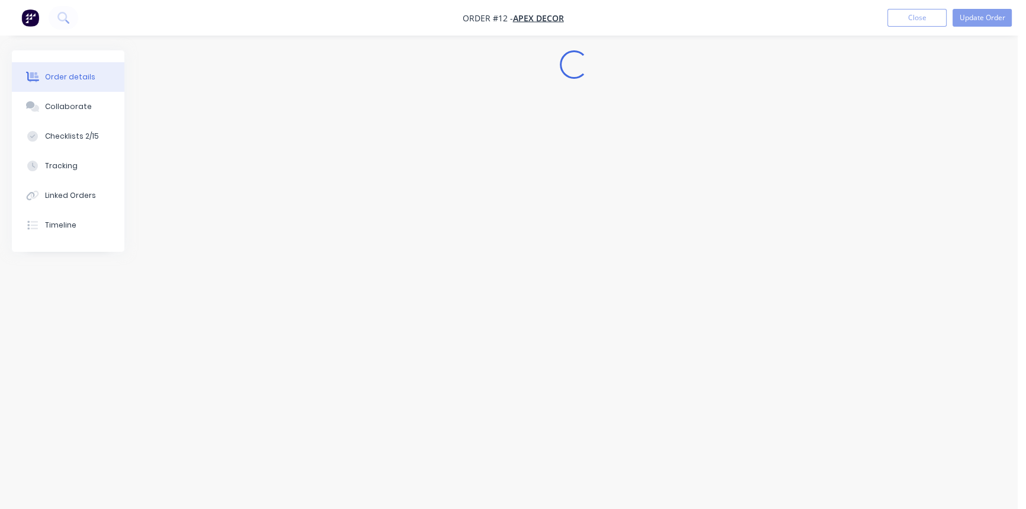
scroll to position [0, 0]
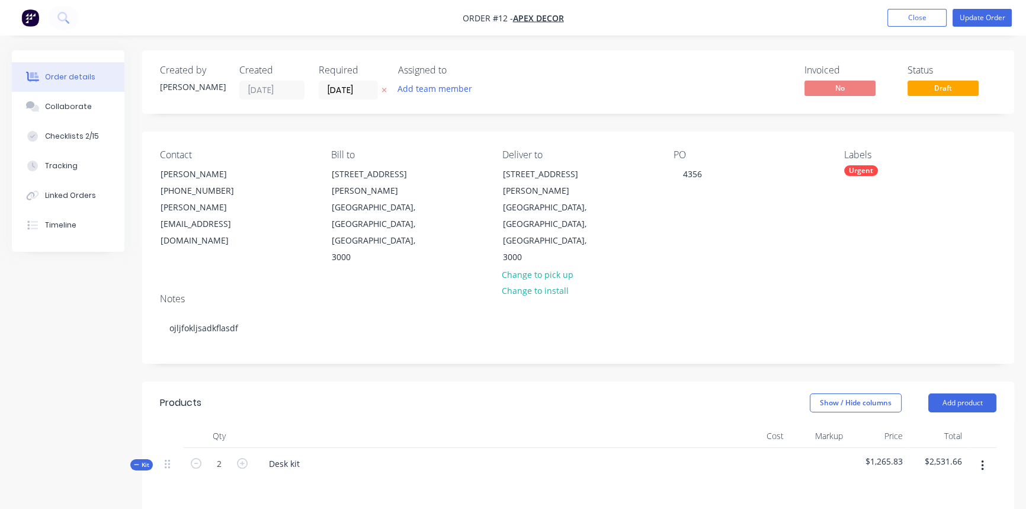
click at [962, 393] on button "Add product" at bounding box center [962, 402] width 68 height 19
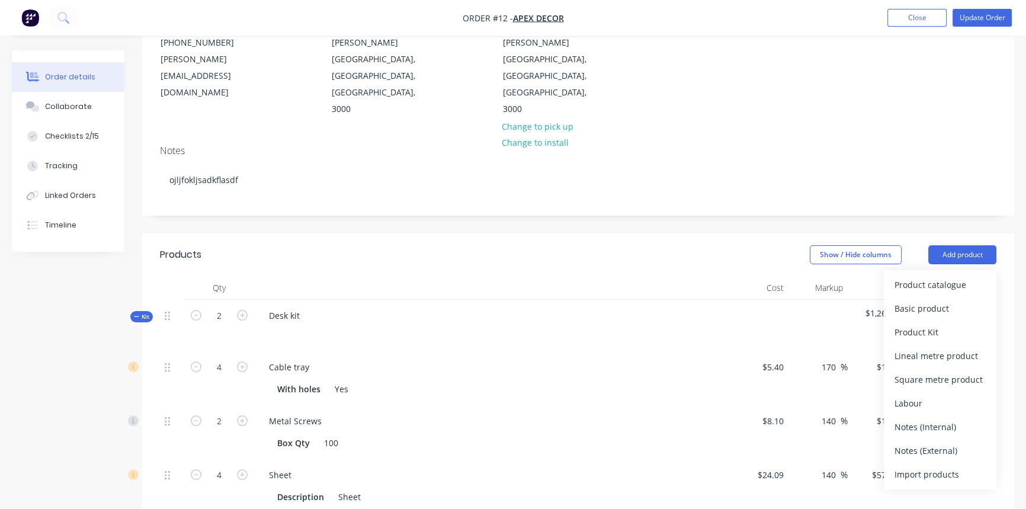
scroll to position [161, 0]
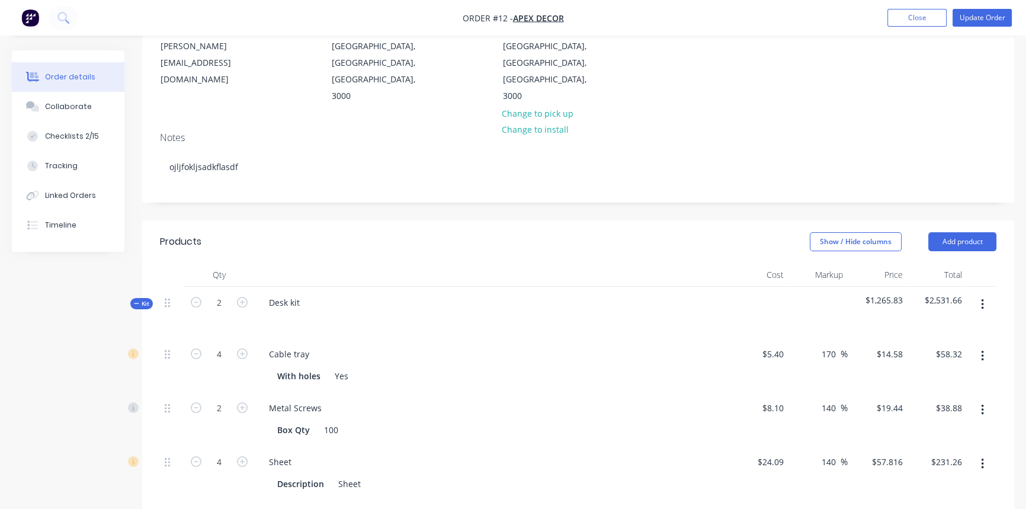
click at [677, 232] on div "Show / Hide columns Add product" at bounding box center [667, 241] width 659 height 19
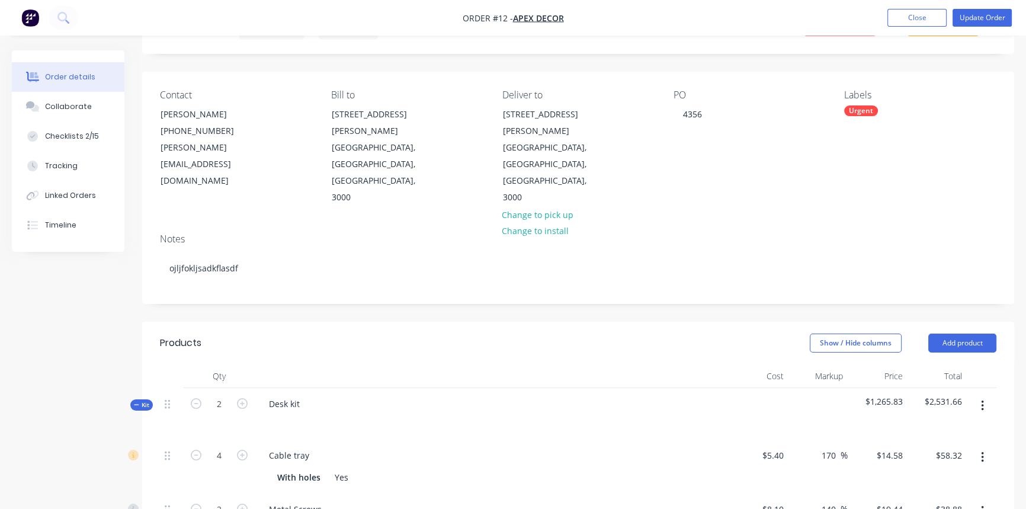
scroll to position [0, 0]
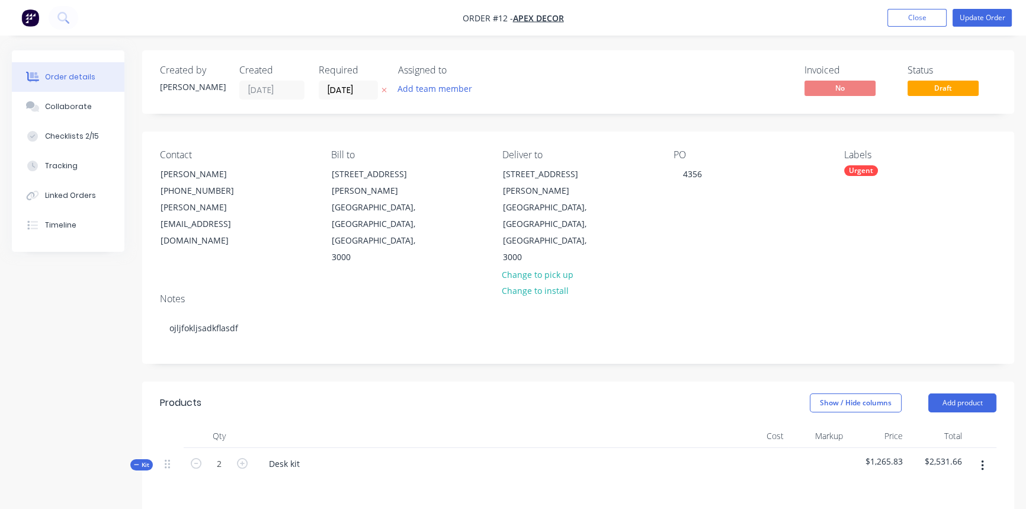
click at [929, 16] on button "Close" at bounding box center [916, 18] width 59 height 18
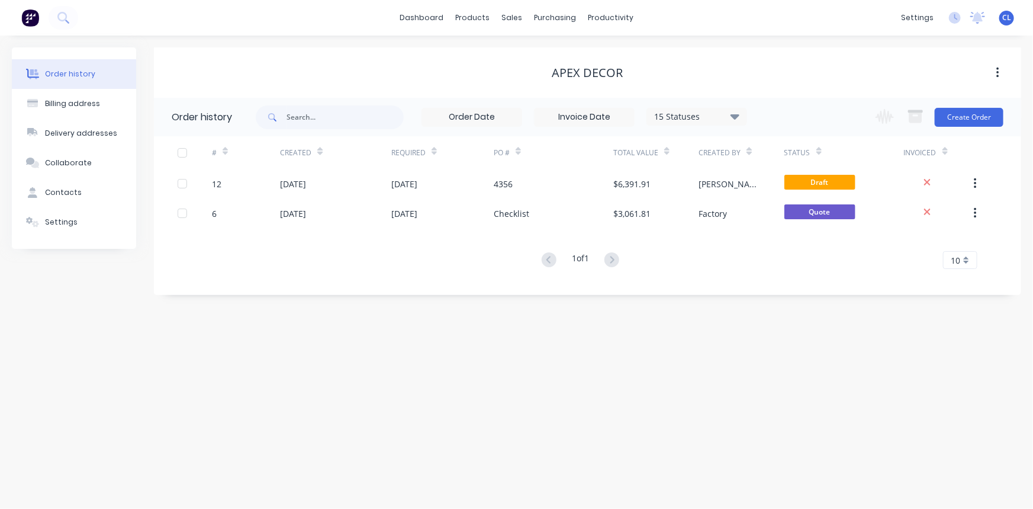
click at [358, 66] on div "Apex Decor" at bounding box center [588, 73] width 868 height 14
click at [541, 53] on div "Sales Orders" at bounding box center [556, 57] width 49 height 11
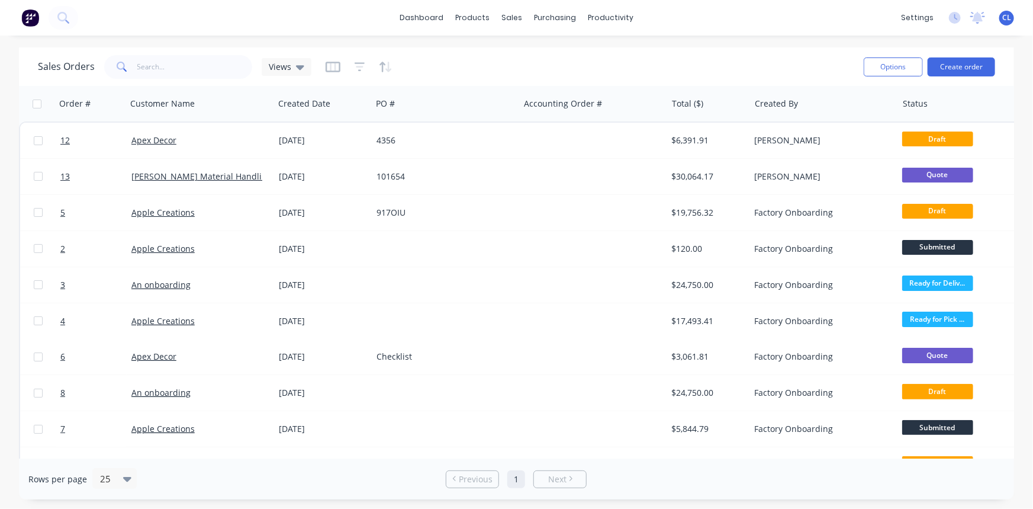
click at [102, 104] on button "button" at bounding box center [109, 104] width 18 height 18
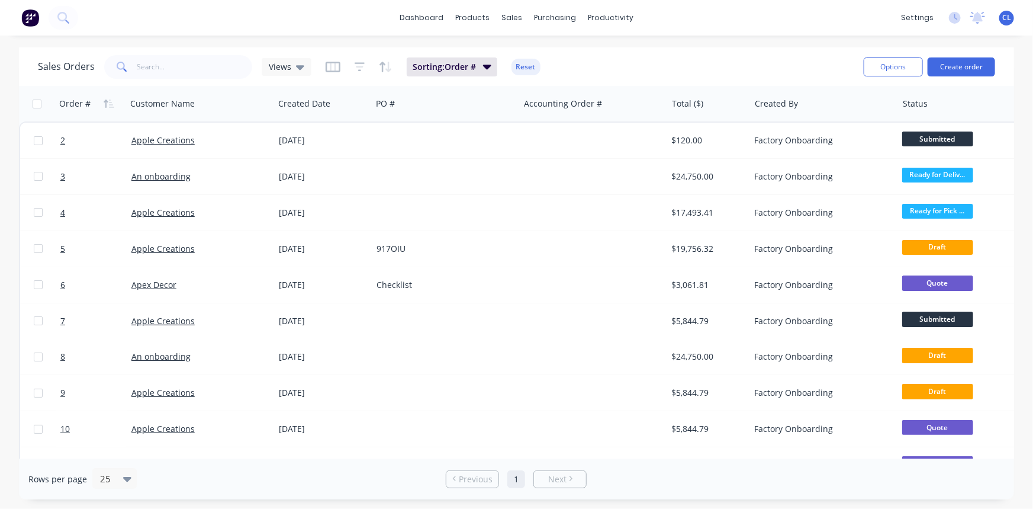
click at [102, 104] on button "button" at bounding box center [109, 104] width 18 height 18
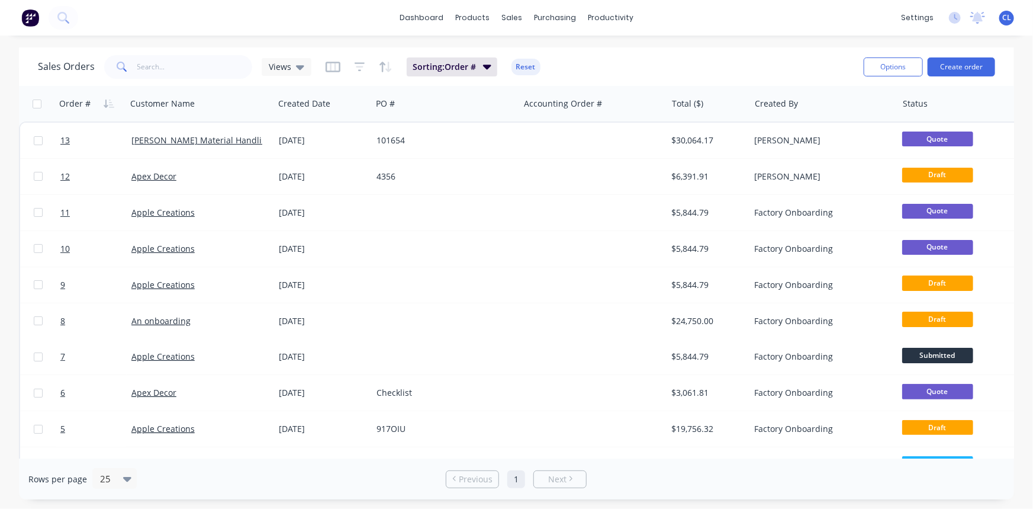
click at [667, 67] on div "Sales Orders Views Sorting: Order # Reset" at bounding box center [446, 66] width 817 height 29
click at [211, 141] on link "[PERSON_NAME] Material Handling Ltd" at bounding box center [208, 139] width 155 height 11
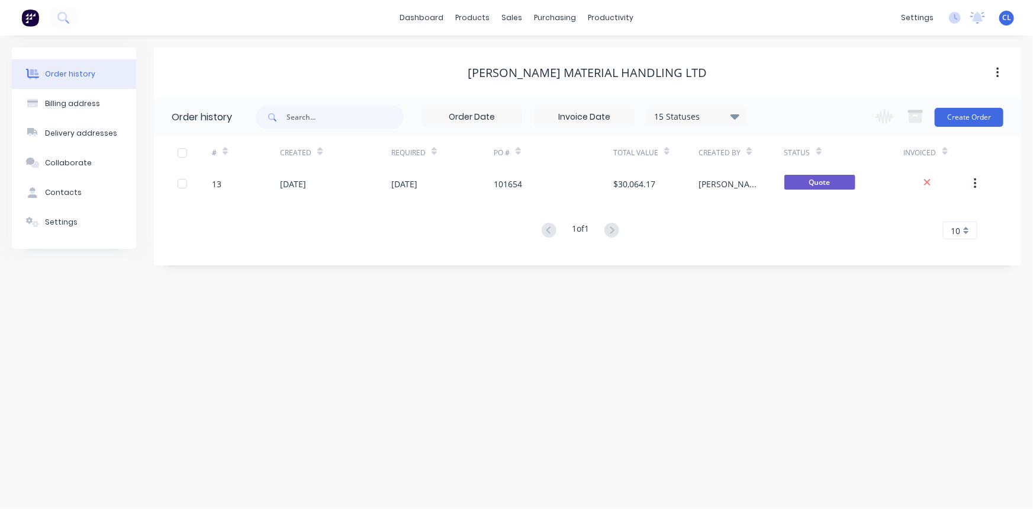
click at [338, 182] on div "[DATE]" at bounding box center [335, 184] width 111 height 30
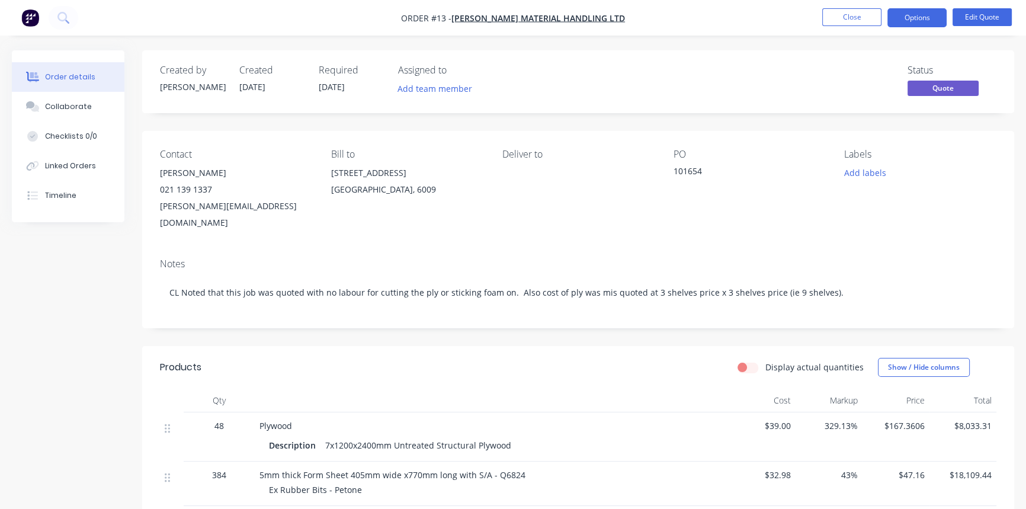
click at [622, 70] on div "Status Quote" at bounding box center [756, 82] width 480 height 34
click at [560, 81] on div "Status Quote" at bounding box center [756, 82] width 480 height 34
click at [837, 18] on button "Close" at bounding box center [851, 17] width 59 height 18
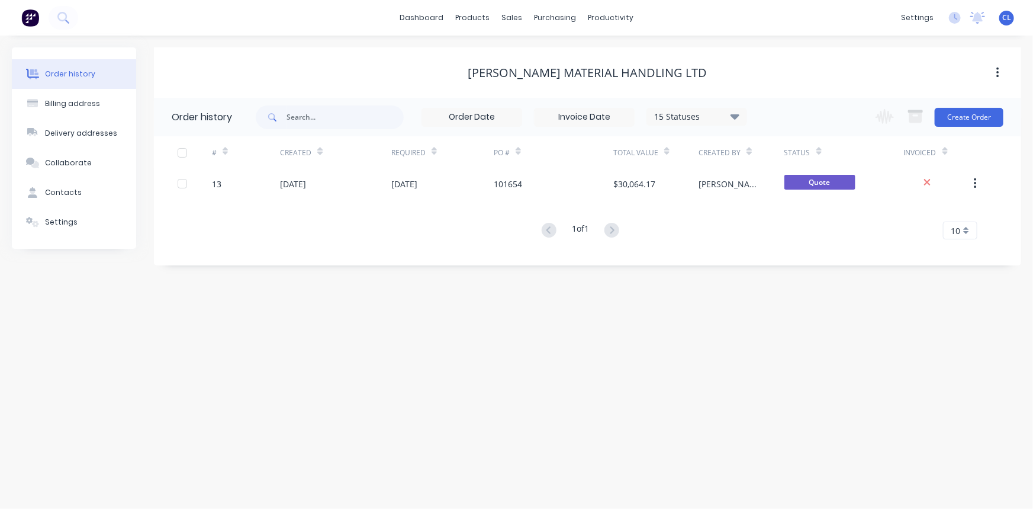
click at [794, 221] on div "# Created Required PO # Total Value Created By Status Invoiced 13 [DATE] [DATE]…" at bounding box center [580, 187] width 853 height 103
click at [814, 189] on span "Quote" at bounding box center [820, 182] width 71 height 15
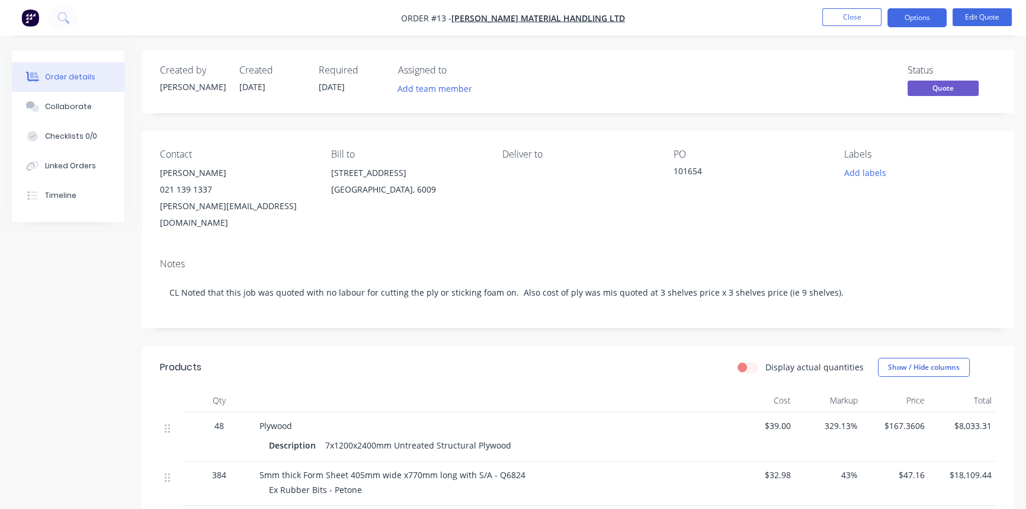
click at [527, 249] on div "Notes CL Noted that this job was quoted with no labour for cutting the ply or s…" at bounding box center [578, 288] width 872 height 79
click at [925, 15] on button "Options" at bounding box center [916, 17] width 59 height 19
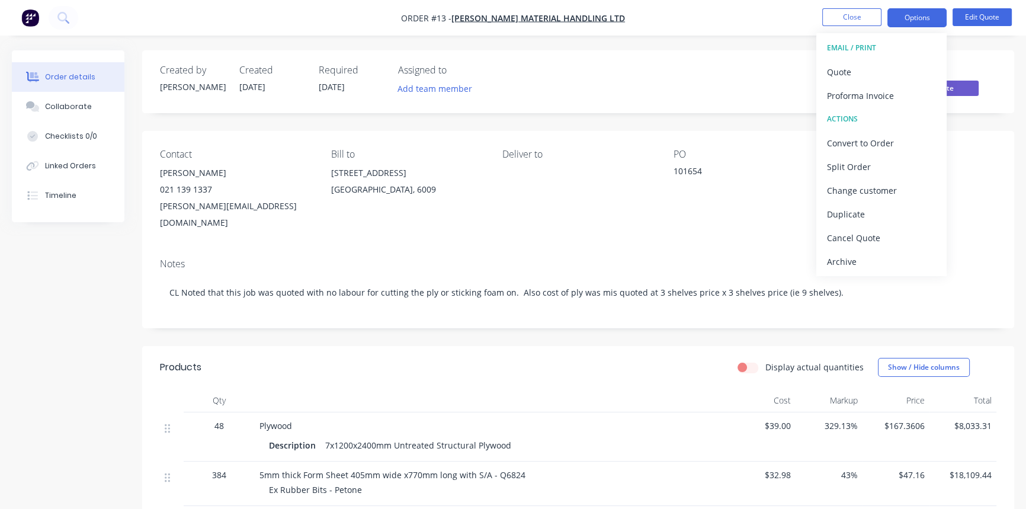
click at [881, 145] on div "Convert to Order" at bounding box center [881, 142] width 109 height 17
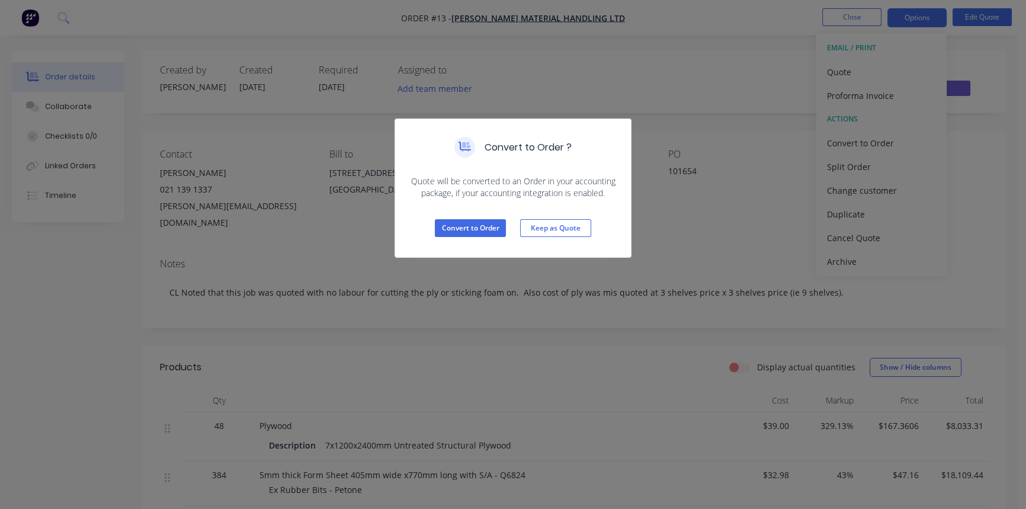
click at [551, 227] on button "Keep as Quote" at bounding box center [555, 228] width 71 height 18
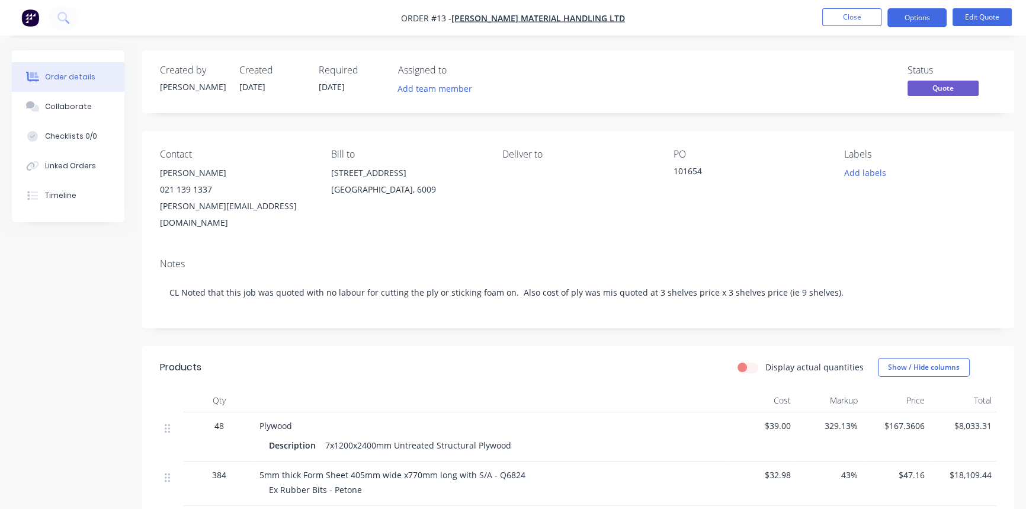
click at [724, 207] on div "PO 101654" at bounding box center [749, 190] width 152 height 82
click at [637, 73] on div "Status Quote" at bounding box center [756, 82] width 480 height 34
click at [859, 16] on button "Close" at bounding box center [851, 17] width 59 height 18
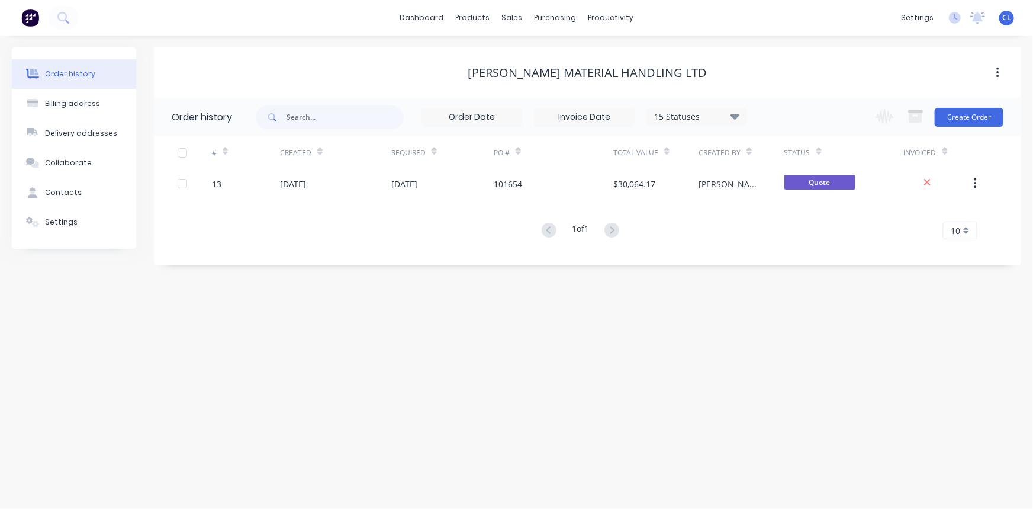
click at [304, 182] on div "[DATE]" at bounding box center [293, 184] width 26 height 12
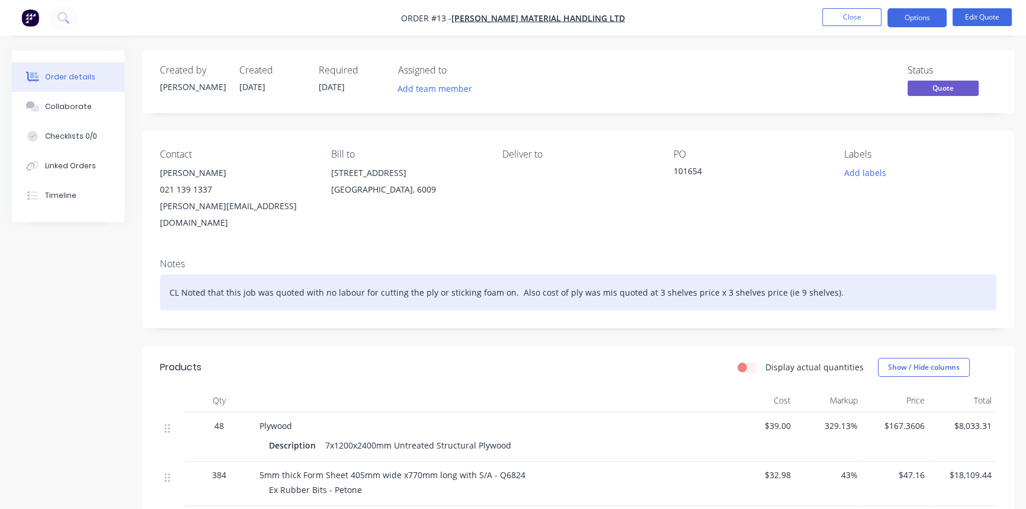
click at [817, 277] on div "CL Noted that this job was quoted with no labour for cutting the ply or stickin…" at bounding box center [578, 292] width 836 height 36
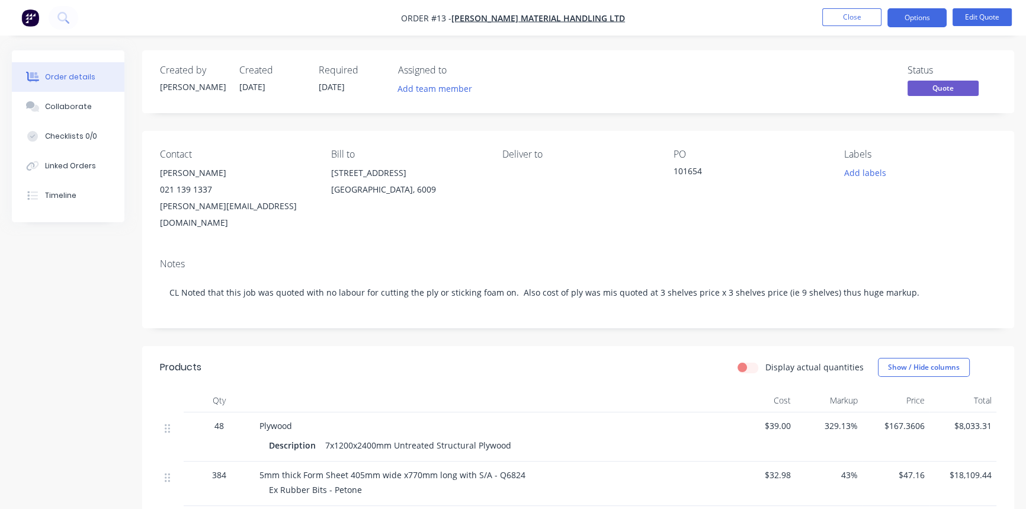
click at [923, 225] on div "Contact [PERSON_NAME] [PHONE_NUMBER] [PERSON_NAME][EMAIL_ADDRESS][DOMAIN_NAME] …" at bounding box center [578, 190] width 872 height 118
click at [891, 249] on div "Notes CL Noted that this job was quoted with no labour for cutting the ply or s…" at bounding box center [578, 288] width 872 height 79
click at [612, 230] on div "Contact [PERSON_NAME] [PHONE_NUMBER] [PERSON_NAME][EMAIL_ADDRESS][DOMAIN_NAME] …" at bounding box center [578, 190] width 872 height 118
click at [861, 18] on button "Close" at bounding box center [851, 17] width 59 height 18
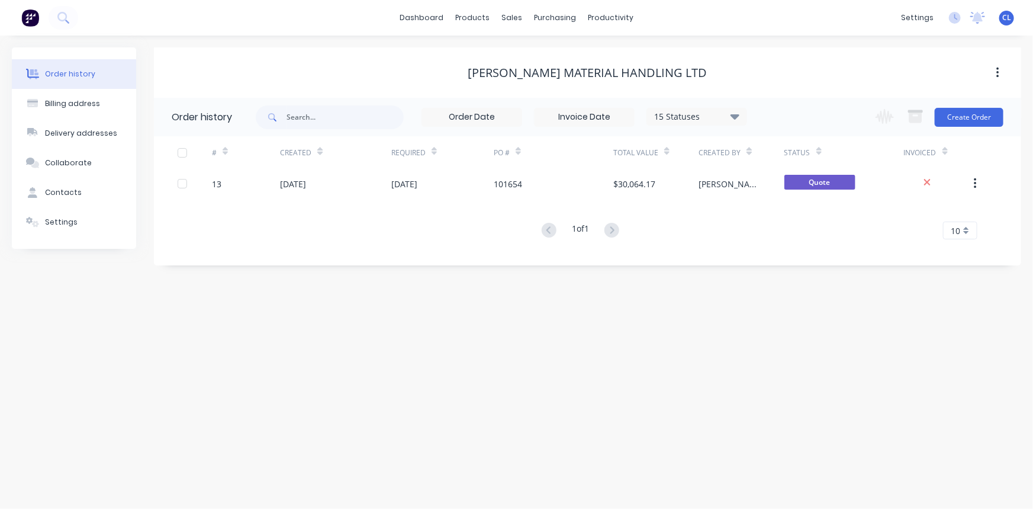
click at [330, 65] on div "[PERSON_NAME] Material Handling Ltd" at bounding box center [588, 72] width 868 height 21
click at [216, 182] on div "13" at bounding box center [216, 184] width 9 height 12
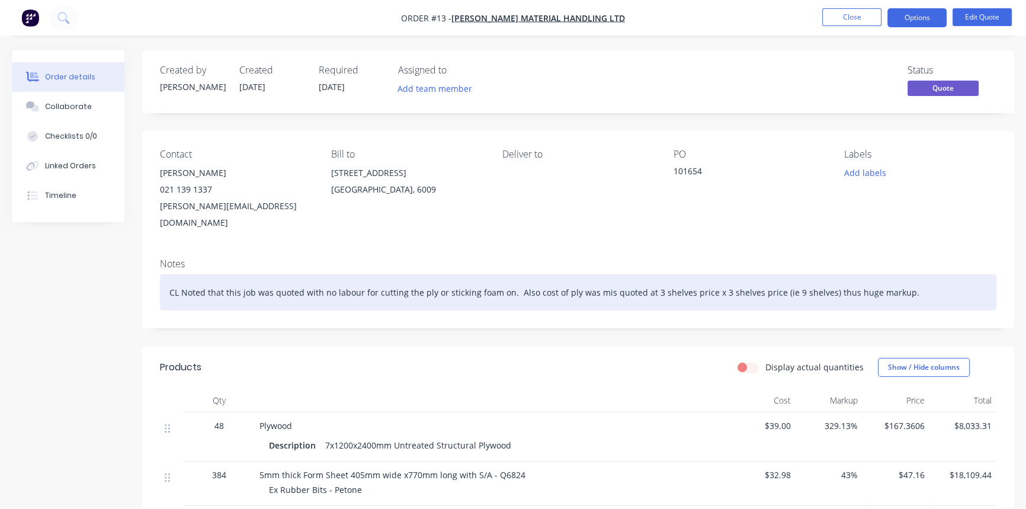
click at [912, 275] on div "CL Noted that this job was quoted with no labour for cutting the ply or stickin…" at bounding box center [578, 292] width 836 height 36
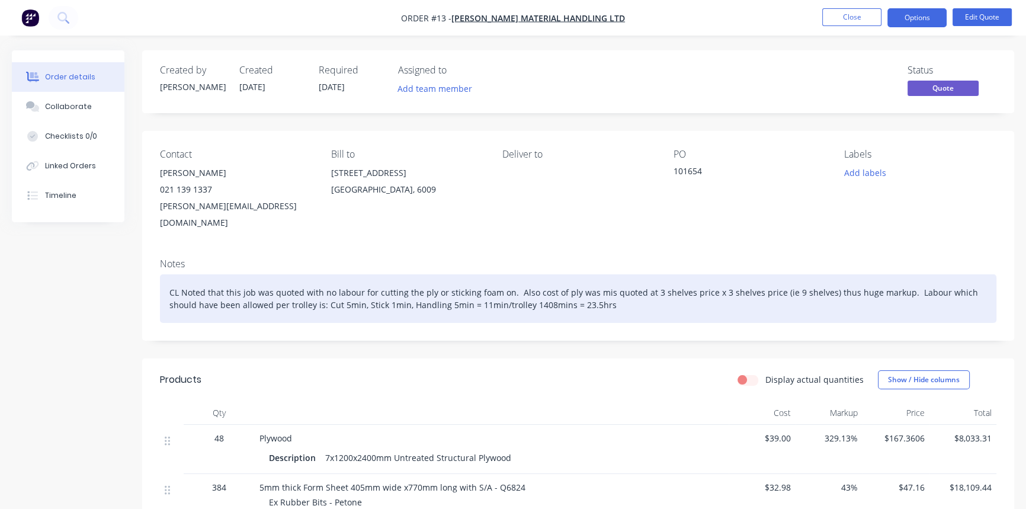
click at [794, 290] on div "CL Noted that this job was quoted with no labour for cutting the ply or stickin…" at bounding box center [578, 298] width 836 height 49
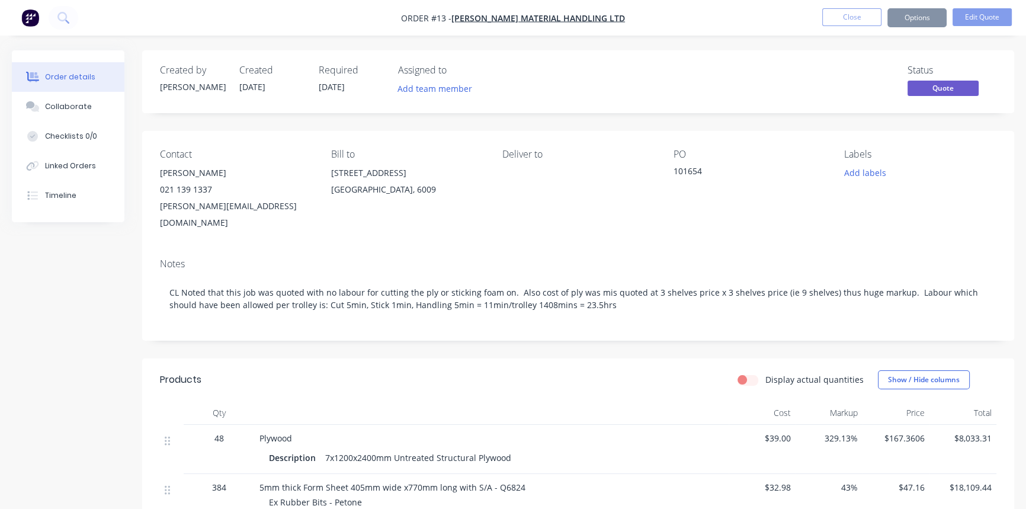
click at [724, 206] on div "PO 101654" at bounding box center [749, 190] width 152 height 82
click at [868, 15] on button "Close" at bounding box center [851, 17] width 59 height 18
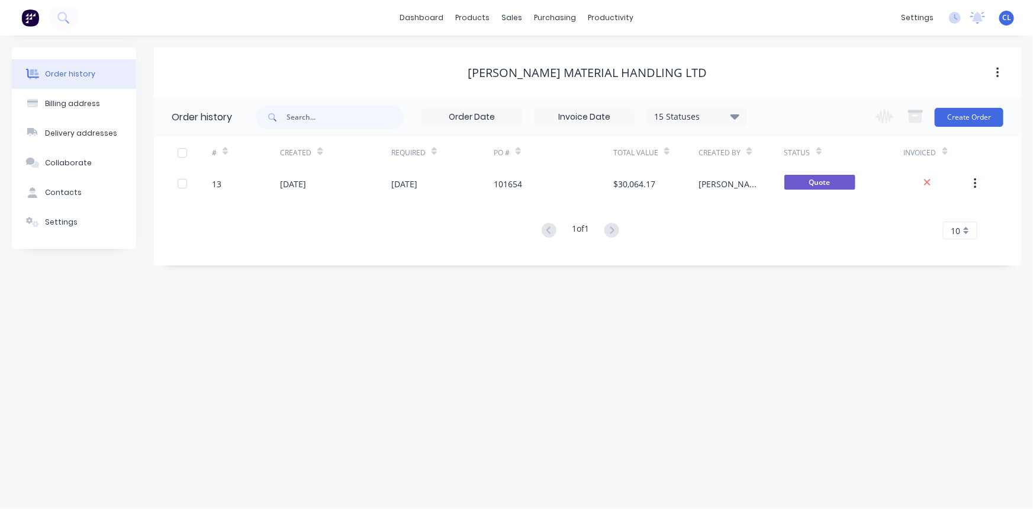
click at [410, 17] on link "dashboard" at bounding box center [422, 18] width 56 height 18
